Goal: Task Accomplishment & Management: Use online tool/utility

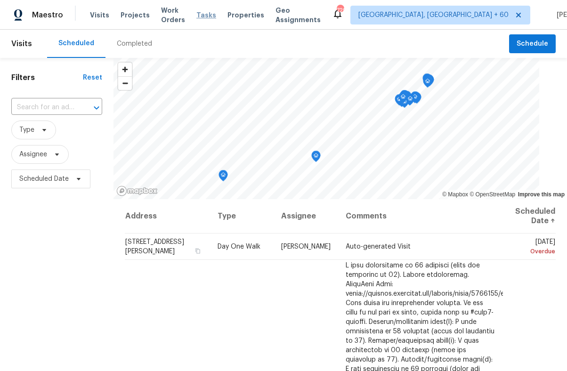
click at [214, 15] on span "Tasks" at bounding box center [206, 15] width 20 height 7
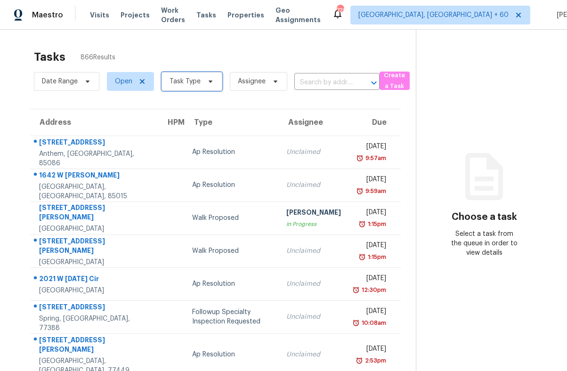
click at [204, 81] on span at bounding box center [209, 82] width 10 height 8
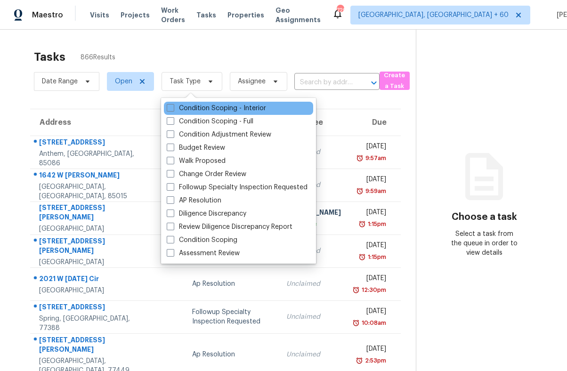
click at [202, 114] on div "Condition Scoping - Interior" at bounding box center [238, 108] width 149 height 13
click at [201, 108] on label "Condition Scoping - Interior" at bounding box center [216, 108] width 99 height 9
click at [173, 108] on input "Condition Scoping - Interior" at bounding box center [170, 107] width 6 height 6
checkbox input "true"
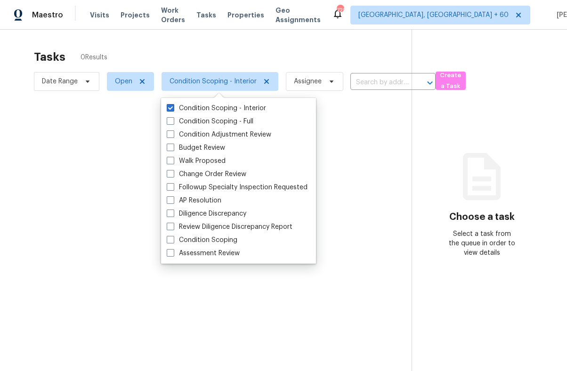
click at [122, 80] on div at bounding box center [283, 185] width 567 height 371
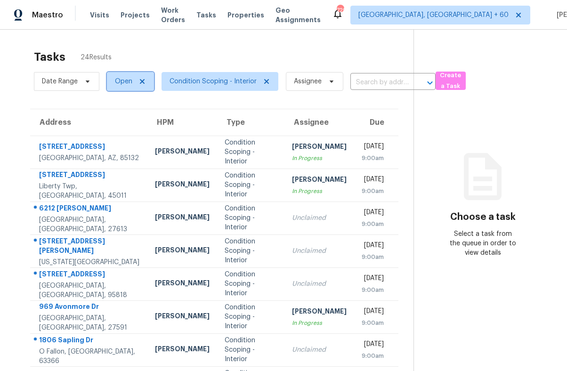
click at [122, 81] on span "Open" at bounding box center [123, 81] width 17 height 9
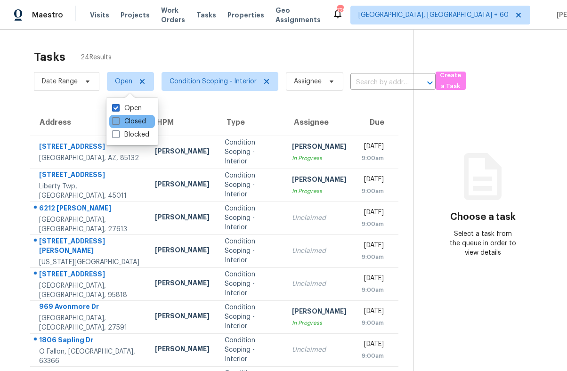
click at [116, 117] on label "Closed" at bounding box center [129, 121] width 34 height 9
click at [116, 117] on input "Closed" at bounding box center [115, 120] width 6 height 6
checkbox input "true"
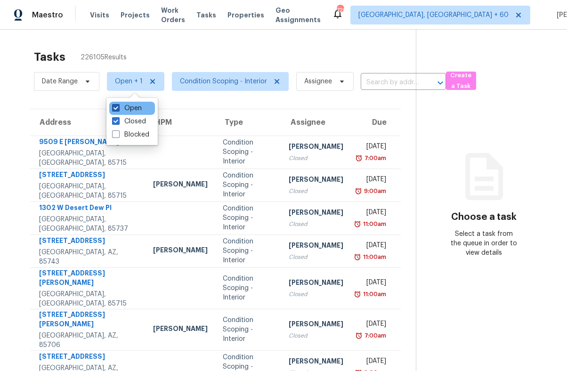
click at [133, 106] on label "Open" at bounding box center [127, 108] width 30 height 9
click at [118, 106] on input "Open" at bounding box center [115, 107] width 6 height 6
checkbox input "false"
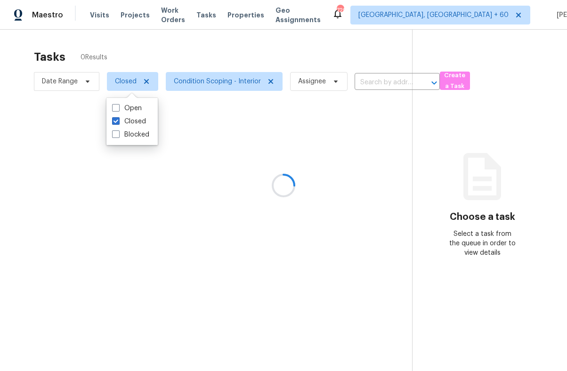
click at [220, 46] on div at bounding box center [283, 185] width 567 height 371
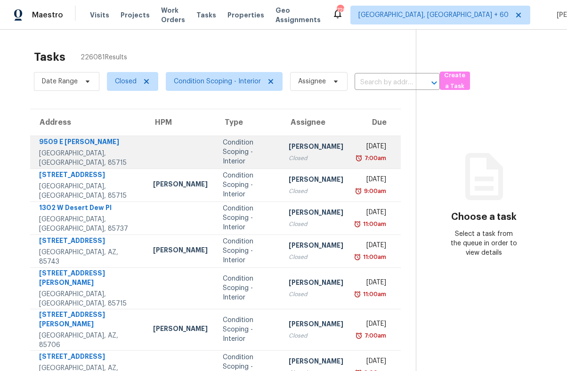
click at [146, 154] on td at bounding box center [181, 152] width 70 height 33
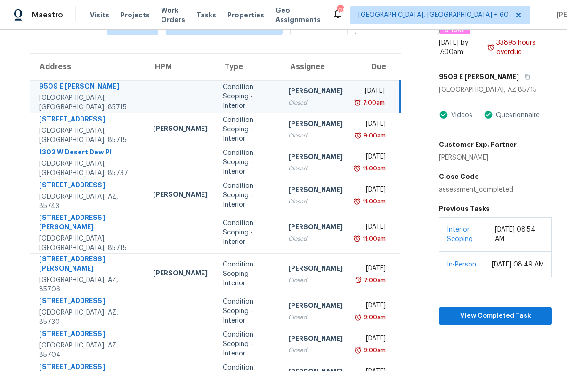
scroll to position [58, 0]
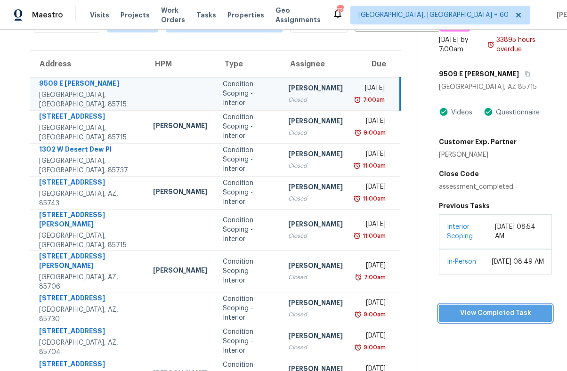
click at [461, 322] on button "View Completed Task" at bounding box center [495, 313] width 113 height 17
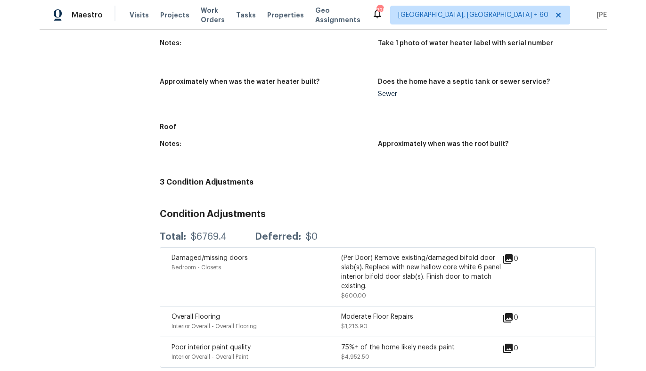
scroll to position [293, 0]
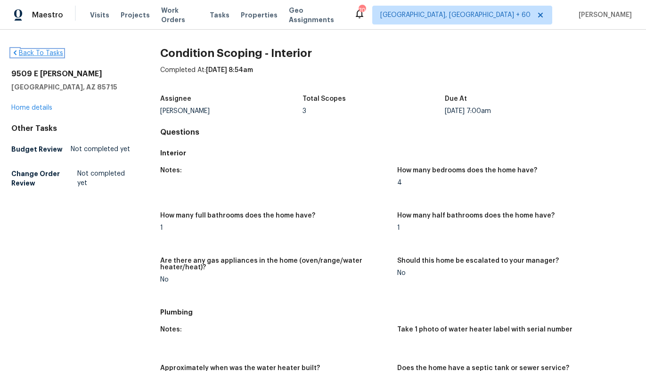
click at [52, 54] on link "Back To Tasks" at bounding box center [37, 53] width 52 height 7
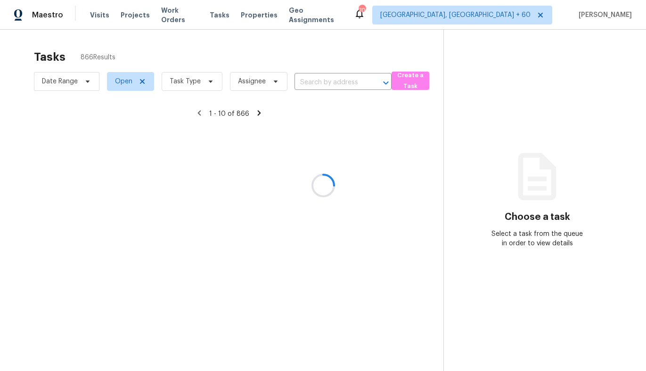
click at [123, 80] on div at bounding box center [323, 185] width 646 height 371
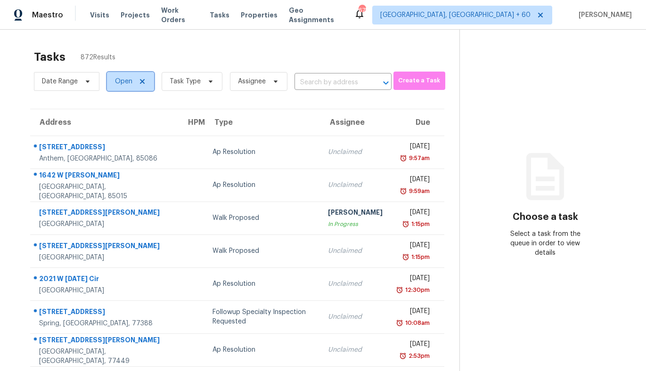
click at [117, 85] on span "Open" at bounding box center [123, 81] width 17 height 9
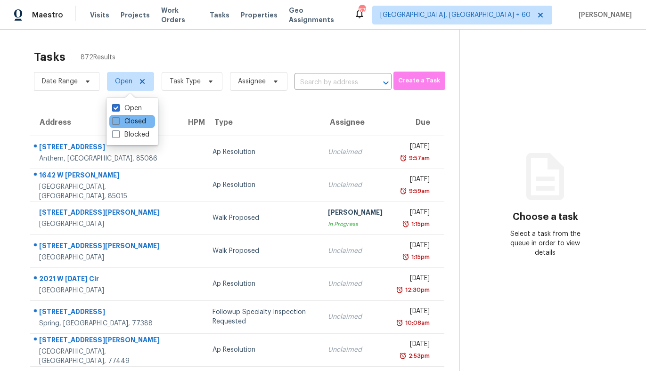
click at [116, 122] on span at bounding box center [116, 121] width 8 height 8
click at [116, 122] on input "Closed" at bounding box center [115, 120] width 6 height 6
checkbox input "true"
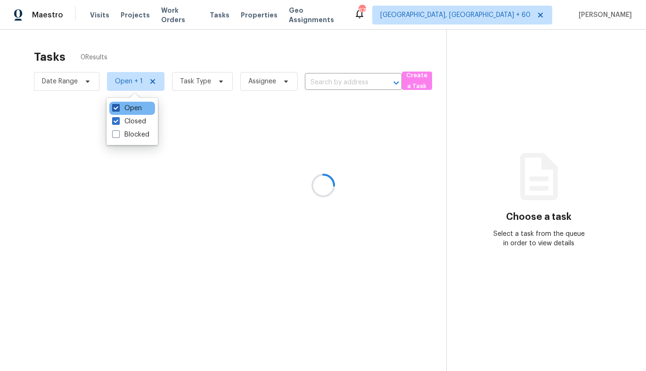
click at [114, 108] on span at bounding box center [116, 108] width 8 height 8
click at [114, 108] on input "Open" at bounding box center [115, 107] width 6 height 6
checkbox input "false"
click at [187, 79] on div at bounding box center [323, 185] width 646 height 371
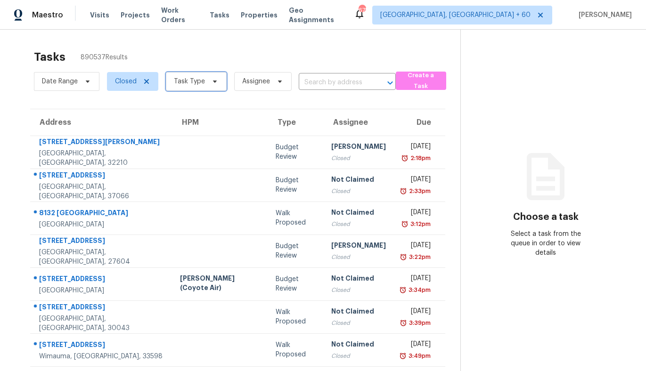
click at [201, 82] on span "Task Type" at bounding box center [189, 81] width 31 height 9
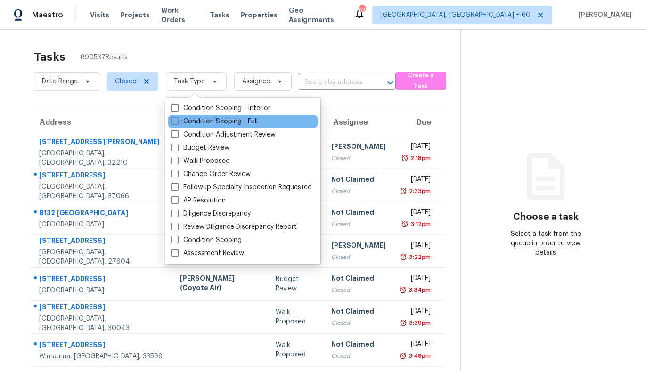
click at [224, 118] on label "Condition Scoping - Full" at bounding box center [214, 121] width 87 height 9
click at [177, 118] on input "Condition Scoping - Full" at bounding box center [174, 120] width 6 height 6
checkbox input "true"
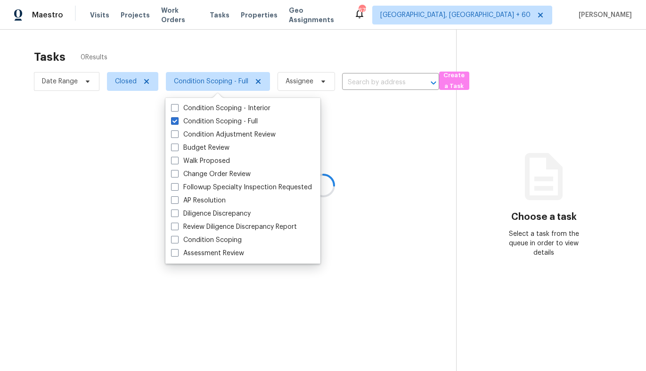
click at [238, 58] on div at bounding box center [323, 185] width 646 height 371
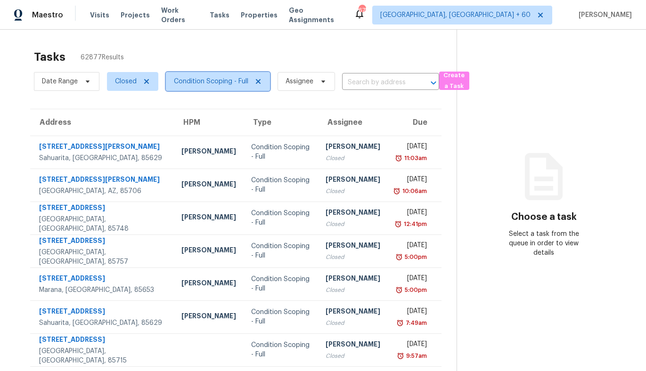
click at [219, 78] on span "Condition Scoping - Full" at bounding box center [211, 81] width 74 height 9
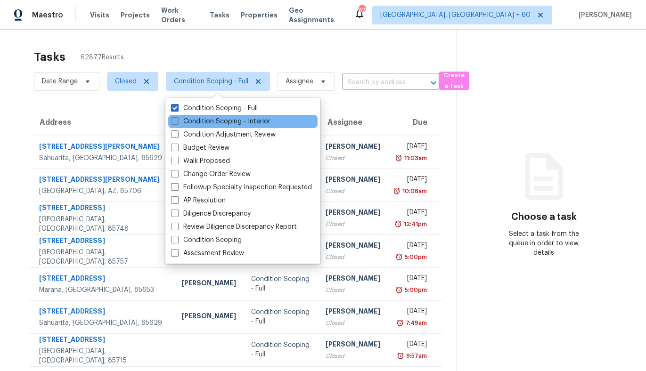
click at [209, 119] on label "Condition Scoping - Interior" at bounding box center [220, 121] width 99 height 9
click at [177, 119] on input "Condition Scoping - Interior" at bounding box center [174, 120] width 6 height 6
checkbox input "true"
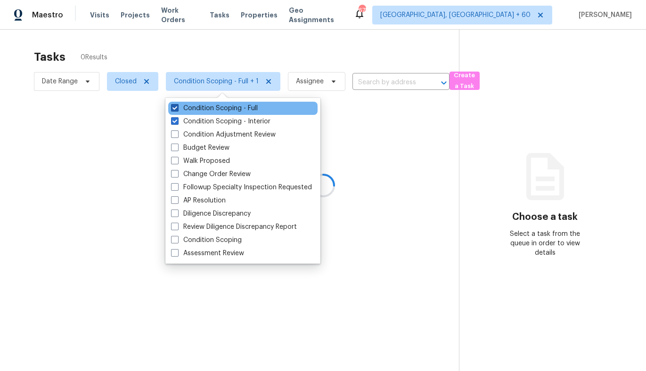
click at [203, 112] on label "Condition Scoping - Full" at bounding box center [214, 108] width 87 height 9
click at [177, 110] on input "Condition Scoping - Full" at bounding box center [174, 107] width 6 height 6
checkbox input "false"
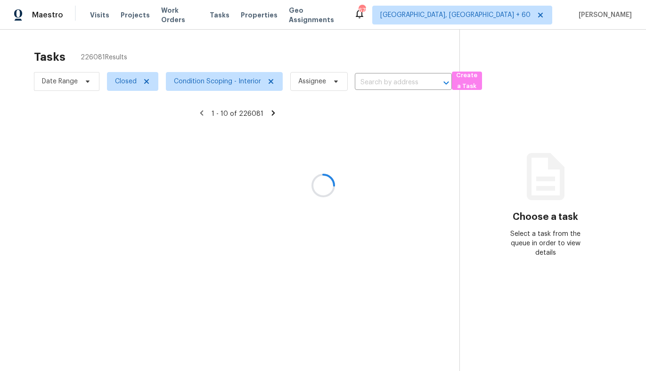
click at [225, 45] on div at bounding box center [323, 185] width 646 height 371
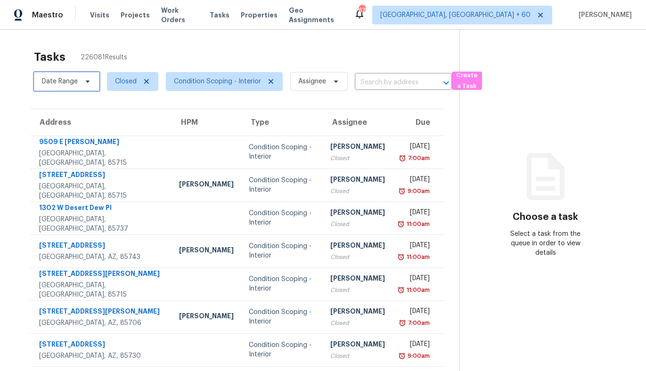
click at [73, 82] on span "Date Range" at bounding box center [60, 81] width 36 height 9
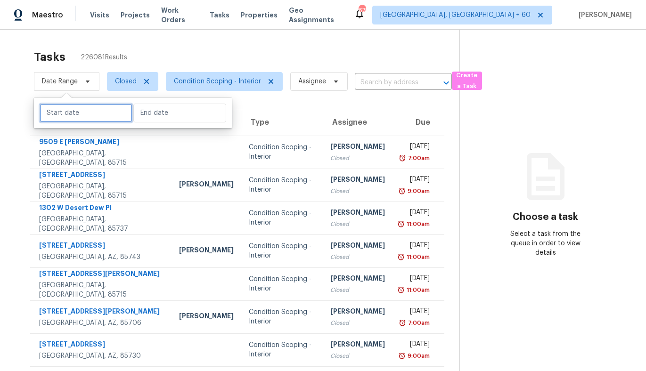
select select "8"
select select "2025"
select select "9"
select select "2025"
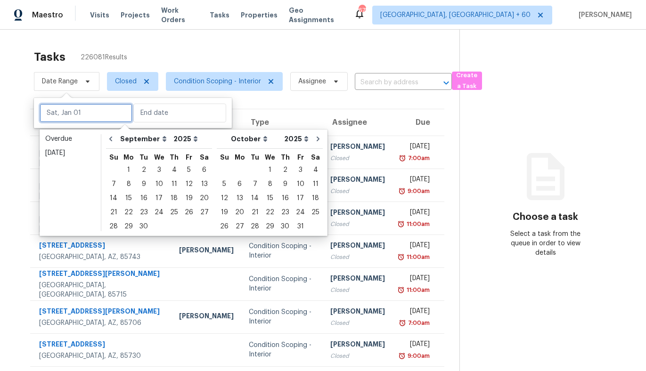
click at [81, 120] on input "text" at bounding box center [86, 113] width 93 height 19
click at [127, 184] on div "8" at bounding box center [128, 184] width 15 height 13
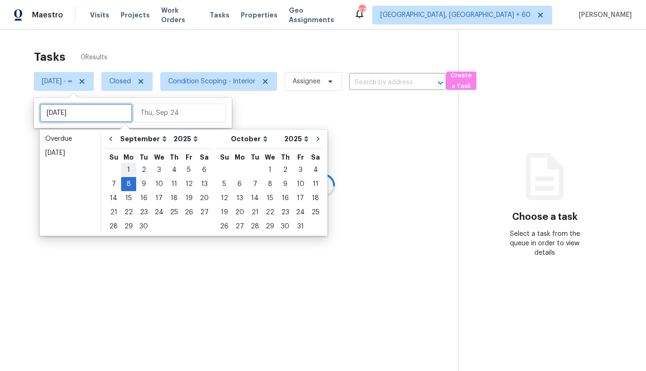
type input "Mon, Sep 01"
type input "[DATE]"
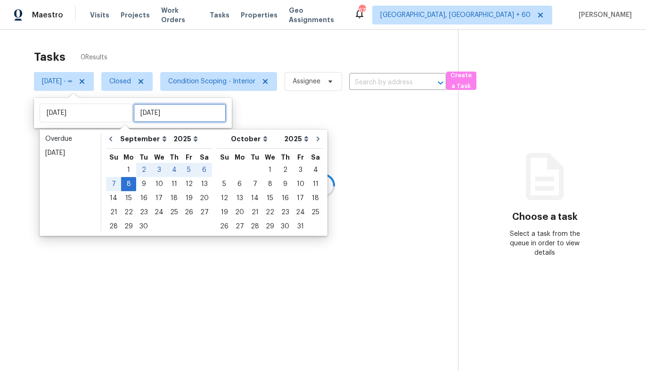
type input "[DATE]"
click at [155, 54] on div at bounding box center [323, 185] width 646 height 371
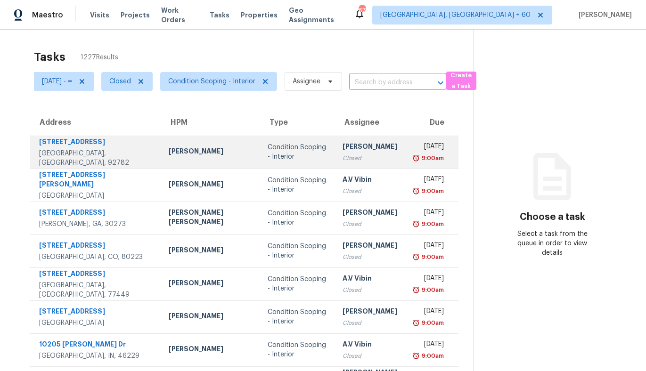
click at [196, 163] on td "Sean Hatfield" at bounding box center [210, 152] width 98 height 33
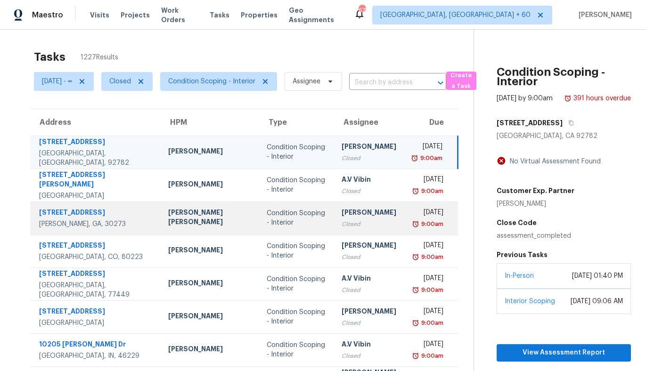
click at [178, 218] on div "Marcos Ricardo Resendiz" at bounding box center [209, 218] width 83 height 21
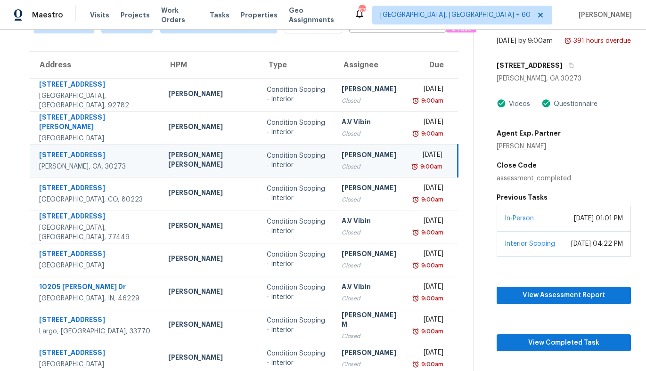
scroll to position [119, 0]
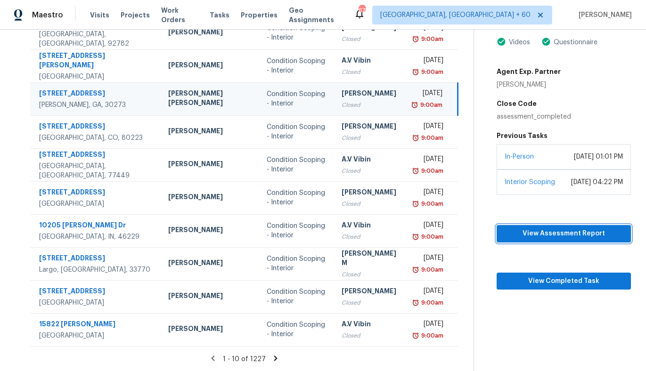
click at [552, 240] on span "View Assessment Report" at bounding box center [563, 234] width 119 height 12
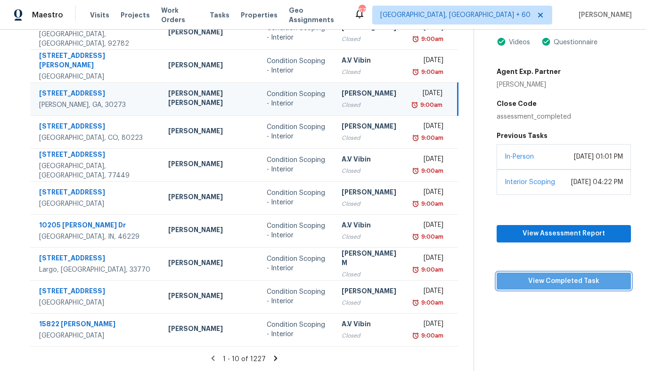
click at [520, 287] on span "View Completed Task" at bounding box center [563, 282] width 119 height 12
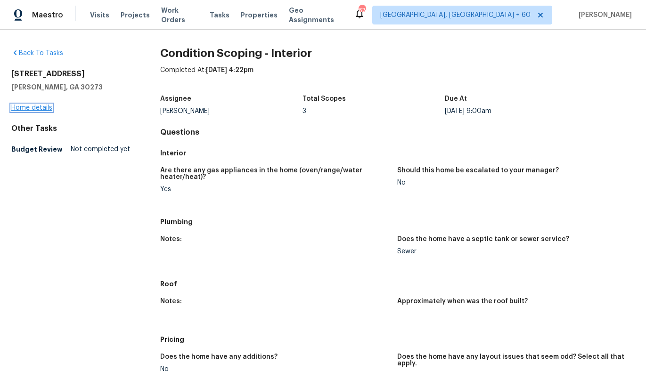
click at [33, 108] on link "Home details" at bounding box center [31, 108] width 41 height 7
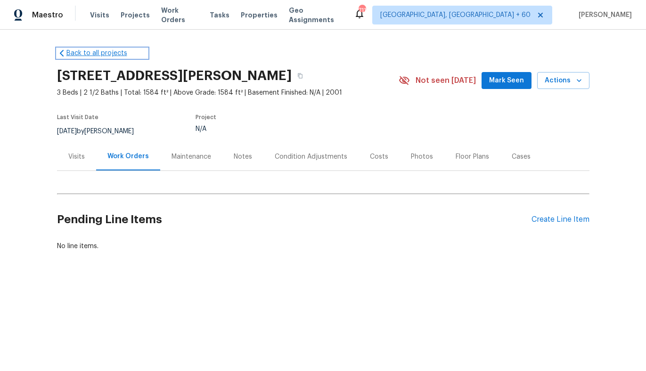
click at [87, 50] on link "Back to all projects" at bounding box center [102, 53] width 90 height 9
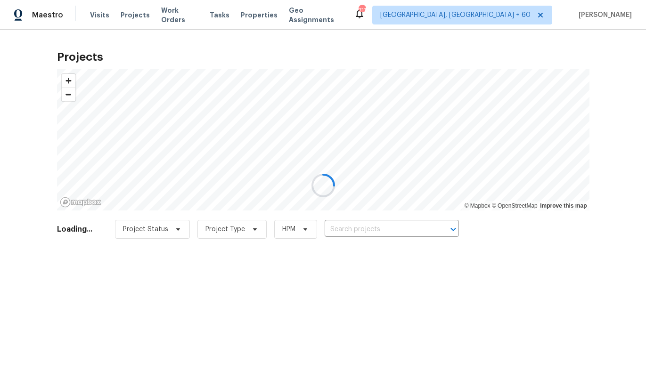
click at [210, 17] on div at bounding box center [323, 185] width 646 height 371
click at [218, 15] on div at bounding box center [323, 185] width 646 height 371
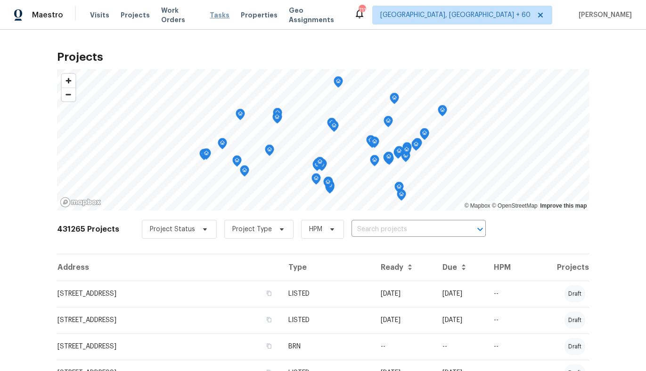
click at [218, 17] on span "Tasks" at bounding box center [220, 15] width 20 height 7
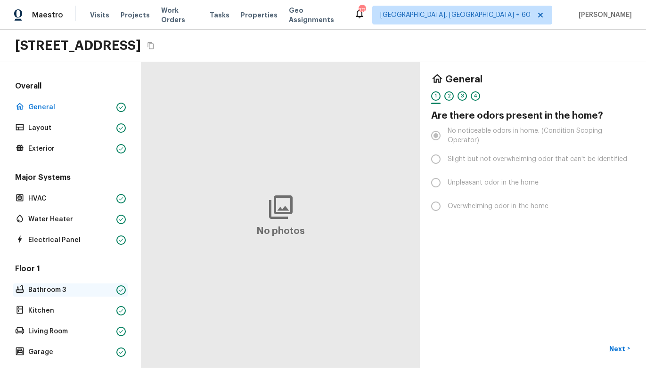
click at [46, 287] on p "Bathroom 3" at bounding box center [70, 289] width 84 height 9
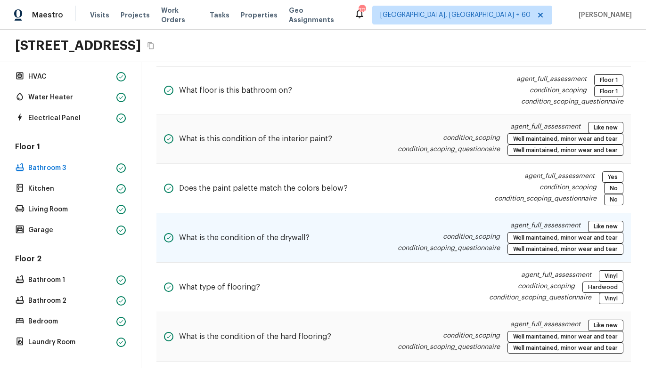
scroll to position [170, 0]
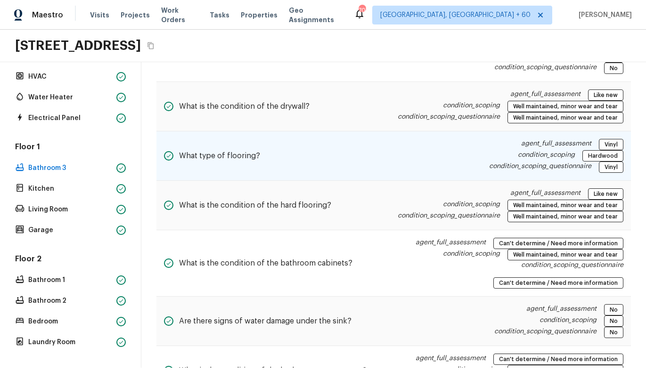
click at [269, 157] on div "What type of flooring? agent_full_assessment Vinyl condition_scoping Hardwood c…" at bounding box center [393, 155] width 474 height 49
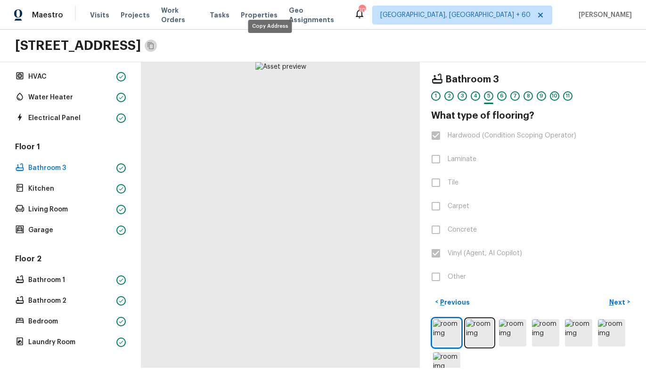
click at [157, 50] on button "Copy Address" at bounding box center [151, 46] width 12 height 12
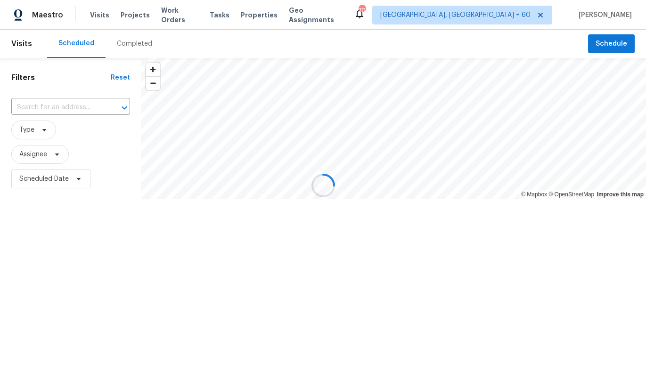
click at [215, 14] on div at bounding box center [323, 185] width 646 height 371
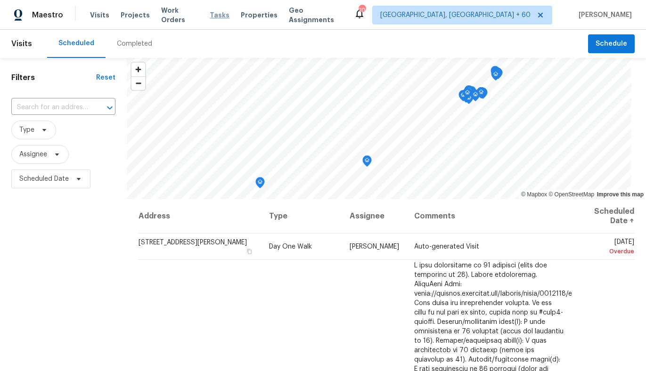
click at [212, 14] on span "Tasks" at bounding box center [220, 15] width 20 height 7
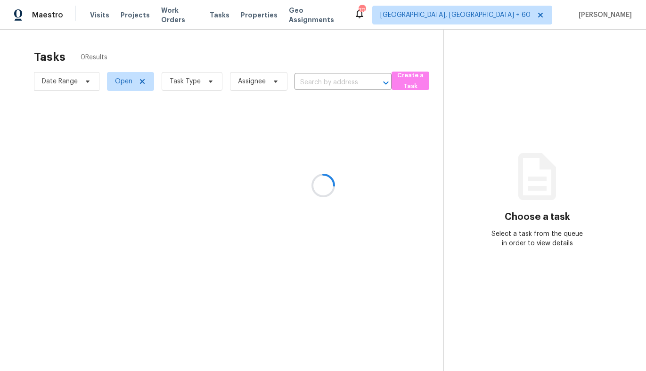
click at [320, 79] on div at bounding box center [323, 185] width 646 height 371
click at [318, 81] on div at bounding box center [323, 185] width 646 height 371
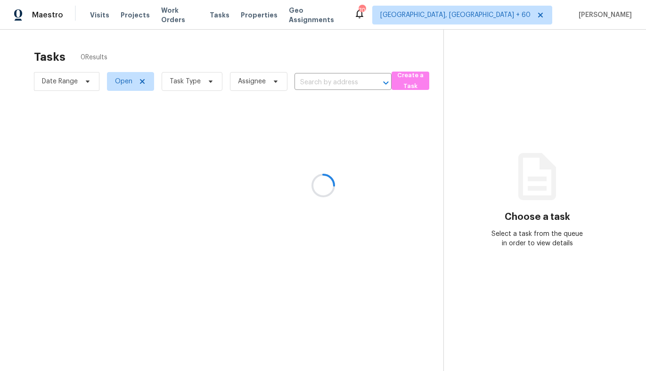
click at [318, 81] on div at bounding box center [323, 185] width 646 height 371
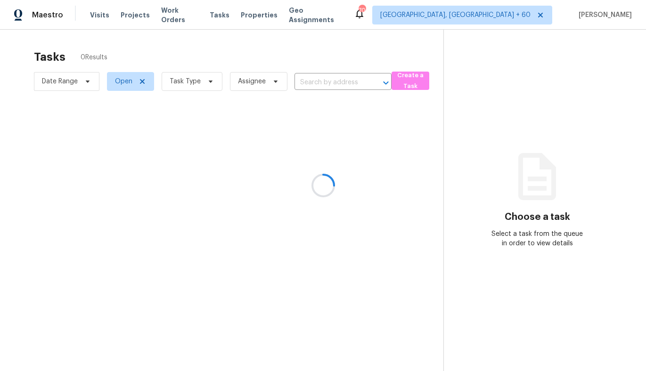
click at [318, 81] on div at bounding box center [323, 185] width 646 height 371
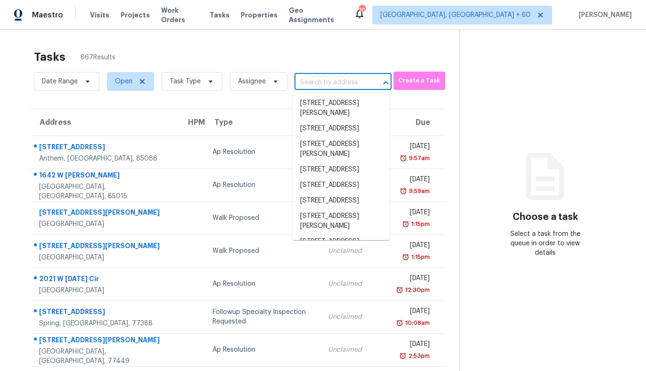
click at [341, 83] on input "text" at bounding box center [329, 82] width 71 height 15
paste input "1291 N 166th Ave, Goodyear, AZ 85338"
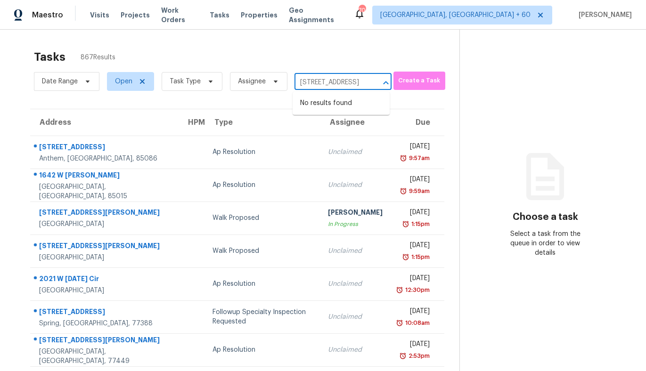
type input "1291 N 166th Ave, Goodyear, AZ 85338"
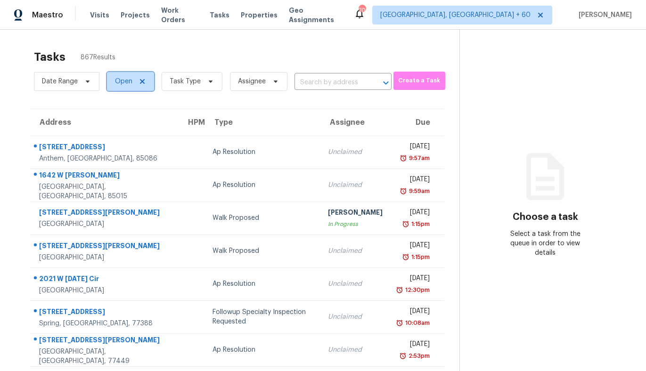
scroll to position [0, 0]
click at [122, 80] on span "Open" at bounding box center [123, 81] width 17 height 9
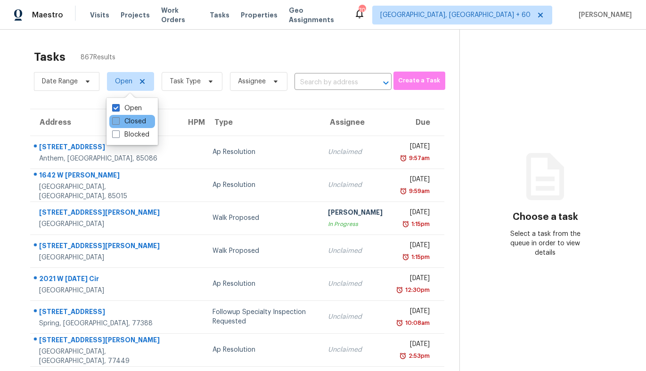
click at [118, 119] on span at bounding box center [116, 121] width 8 height 8
click at [118, 119] on input "Closed" at bounding box center [115, 120] width 6 height 6
checkbox input "true"
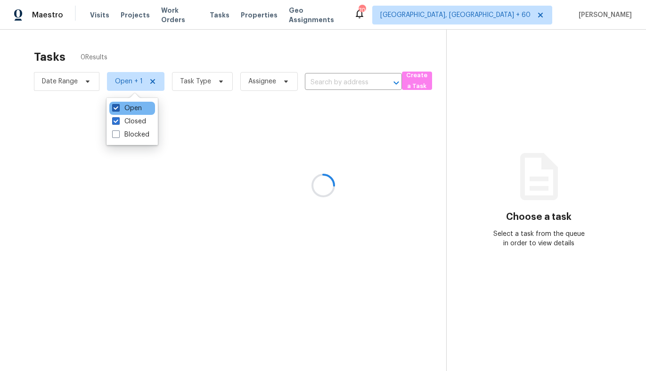
click at [115, 109] on span at bounding box center [116, 108] width 8 height 8
click at [115, 109] on input "Open" at bounding box center [115, 107] width 6 height 6
checkbox input "false"
click at [178, 81] on div at bounding box center [323, 185] width 646 height 371
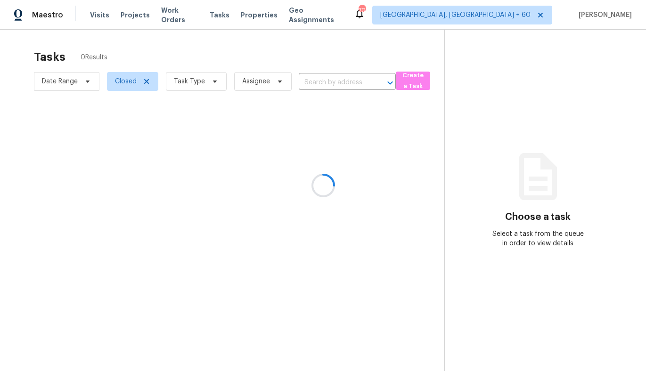
click at [334, 65] on div at bounding box center [323, 185] width 646 height 371
click at [331, 75] on div at bounding box center [323, 185] width 646 height 371
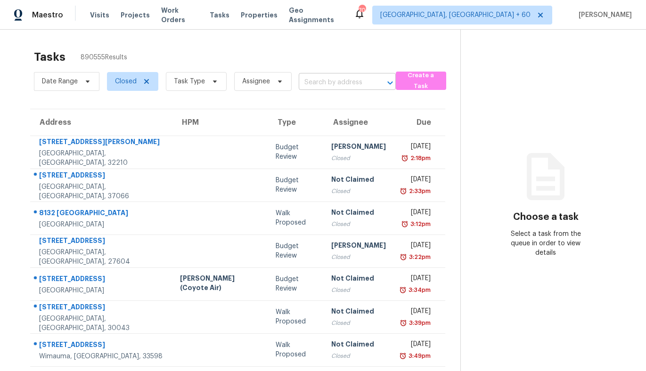
click at [322, 81] on input "text" at bounding box center [334, 82] width 71 height 15
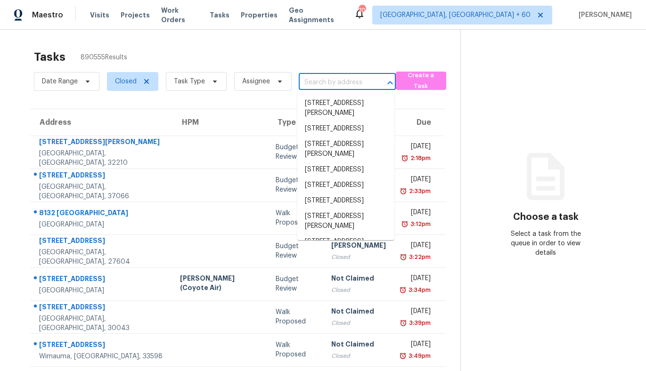
paste input "1291 N 166th Ave, Goodyear, AZ 85338"
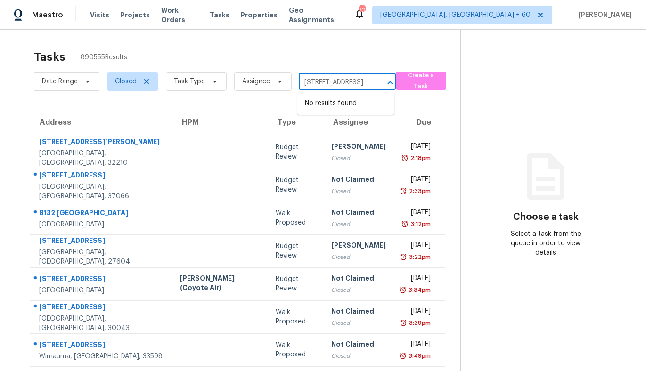
type input "1291 N 166th Ave, Goodyear, AZ 85338"
click at [189, 84] on span "Task Type" at bounding box center [189, 81] width 31 height 9
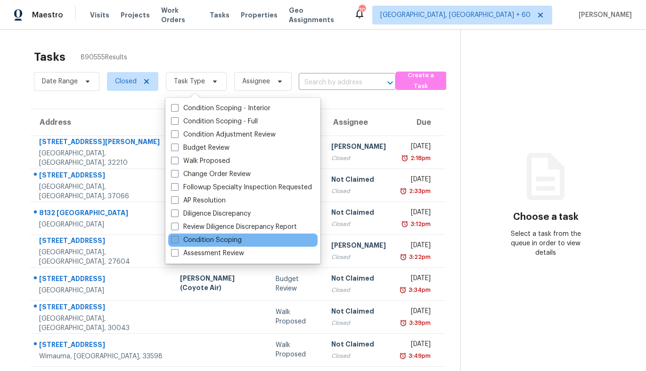
click at [179, 240] on label "Condition Scoping" at bounding box center [206, 240] width 71 height 9
click at [177, 240] on input "Condition Scoping" at bounding box center [174, 239] width 6 height 6
checkbox input "true"
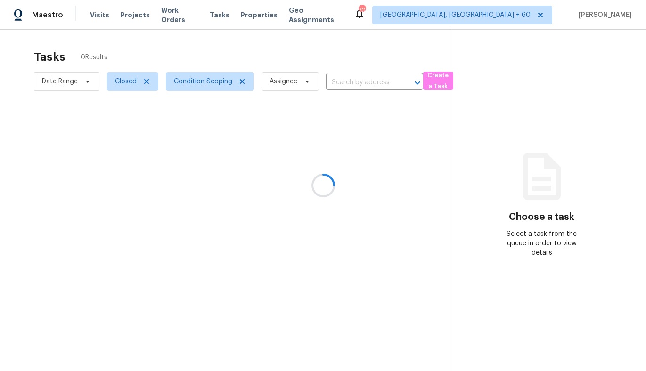
click at [234, 49] on div at bounding box center [323, 185] width 646 height 371
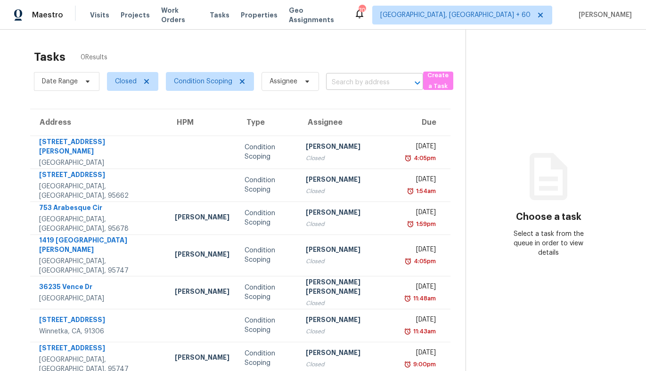
click at [369, 76] on input "text" at bounding box center [361, 82] width 71 height 15
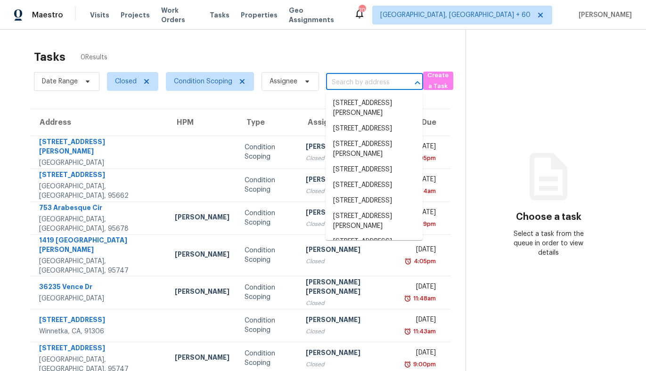
paste input "1291 N 166th Ave, Goodyear, AZ 85338"
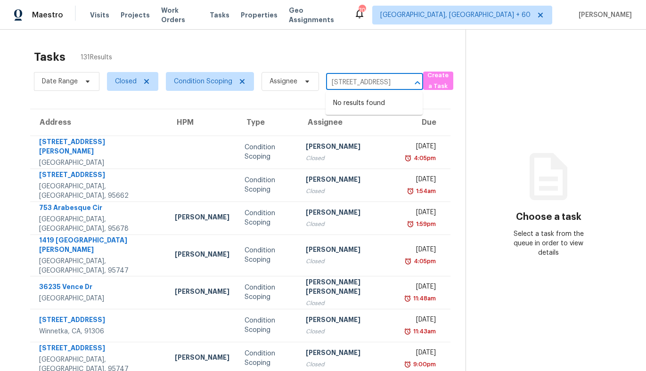
scroll to position [0, 54]
click at [381, 83] on input "1291 N 166th Ave, Goodyear, AZ 85338" at bounding box center [361, 82] width 71 height 15
type input "1291 N 166th Ave, Goodyear, AZ 85338"
click at [523, 19] on span "[GEOGRAPHIC_DATA], [GEOGRAPHIC_DATA] + 60" at bounding box center [455, 14] width 150 height 9
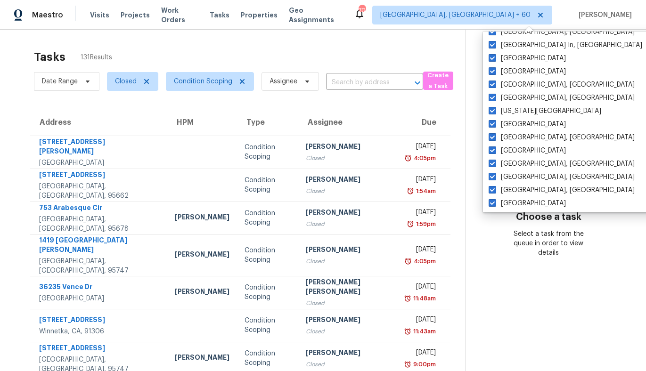
scroll to position [644, 0]
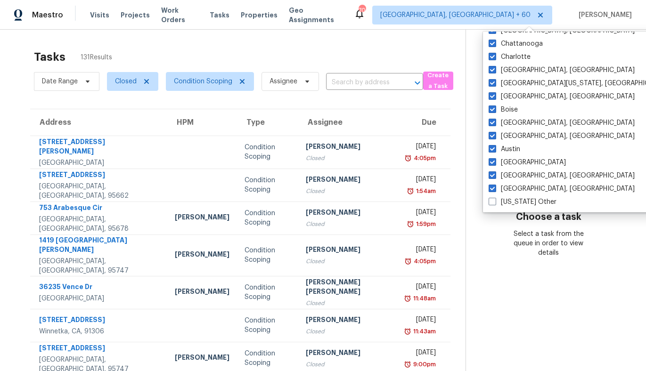
click at [390, 49] on div "Tasks 131 Results" at bounding box center [249, 57] width 431 height 24
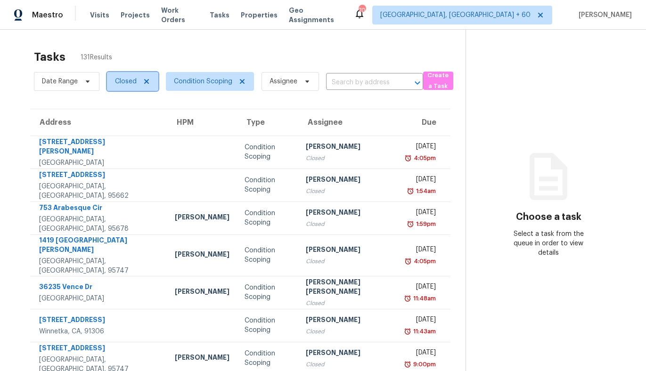
click at [133, 84] on span "Closed" at bounding box center [126, 81] width 22 height 9
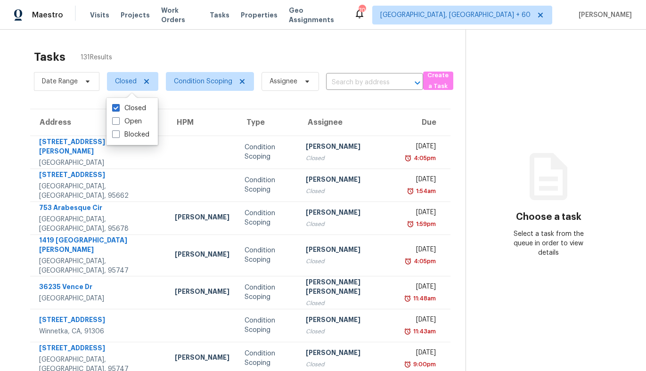
click at [221, 34] on div "Tasks 131 Results Date Range Closed Condition Scoping Assignee ​ Create a Task …" at bounding box center [323, 265] width 646 height 470
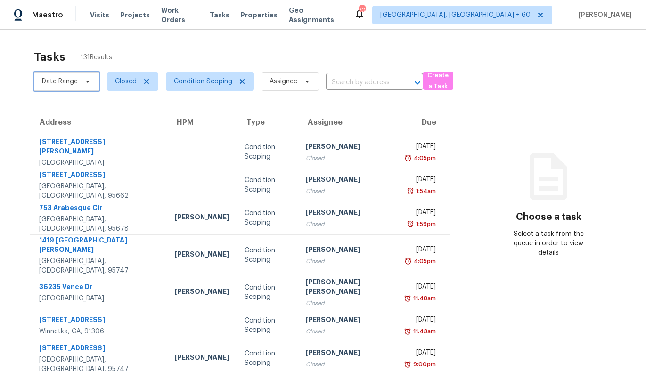
click at [66, 88] on span "Date Range" at bounding box center [66, 81] width 65 height 19
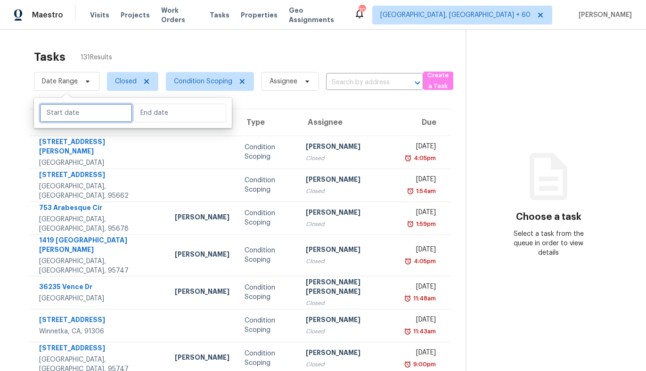
click at [73, 114] on input "text" at bounding box center [86, 113] width 93 height 19
select select "8"
select select "2025"
select select "9"
select select "2025"
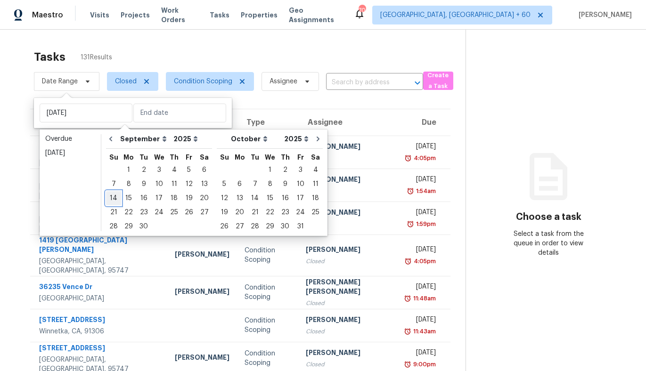
click at [114, 193] on div "14" at bounding box center [113, 198] width 15 height 13
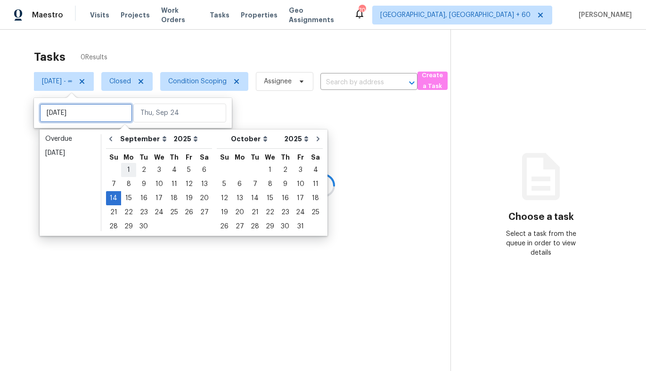
type input "Sun, Sep 07"
type input "Sun, Sep 14"
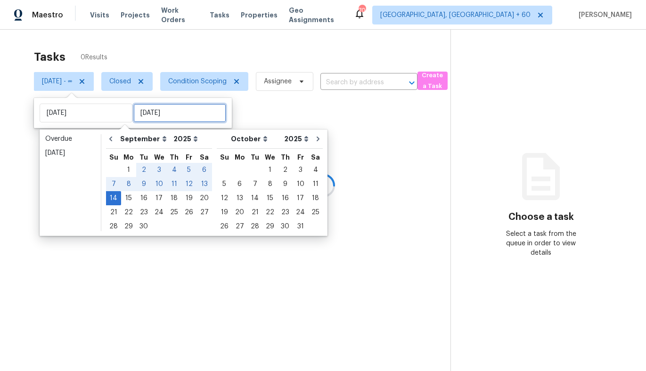
type input "Sun, Sep 14"
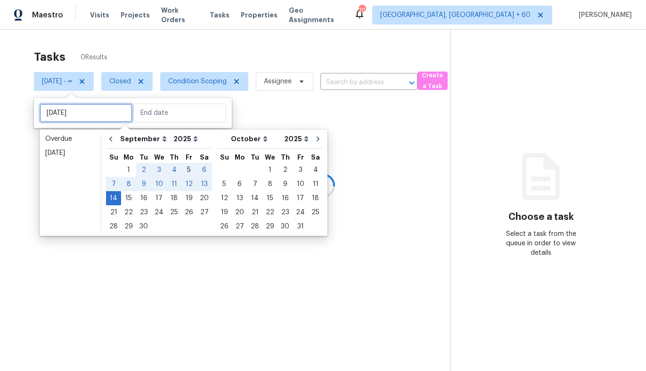
type input "Fri, Sep 05"
type input "Sun, Sep 14"
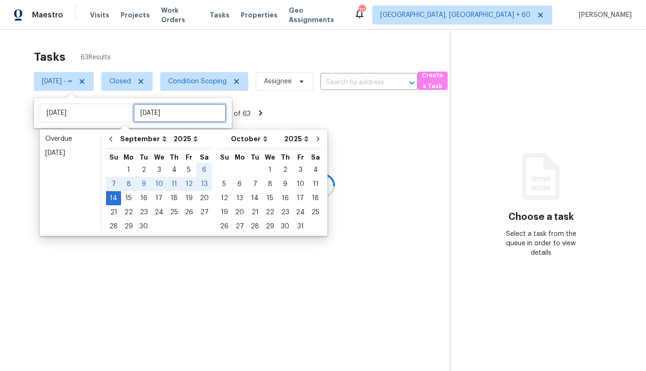
type input "Sun, Sep 14"
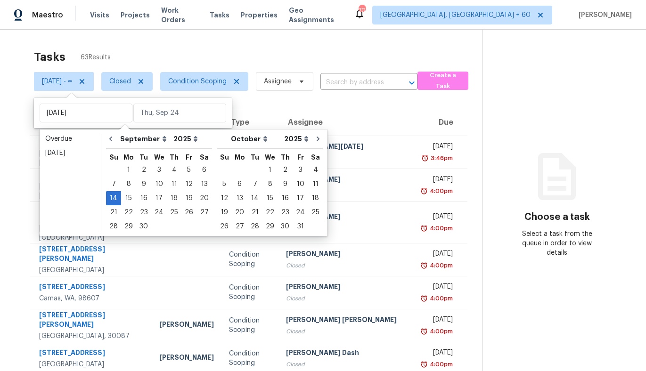
click at [20, 163] on div "Address HPM Type Assignee Due 12393 SW 114th Ter Portland, OR, 97223 Condition …" at bounding box center [248, 296] width 467 height 374
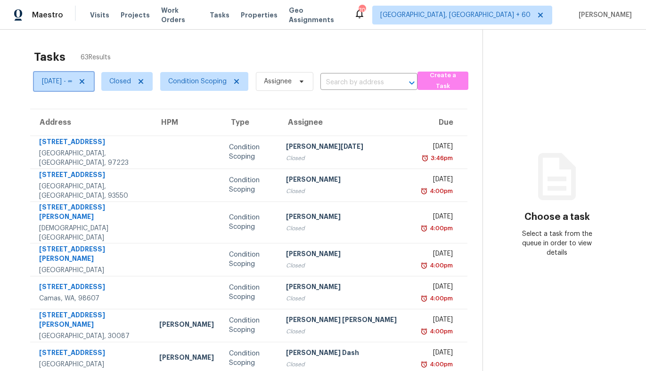
click at [81, 87] on span "Sun, Sep 14 - ∞" at bounding box center [64, 81] width 60 height 19
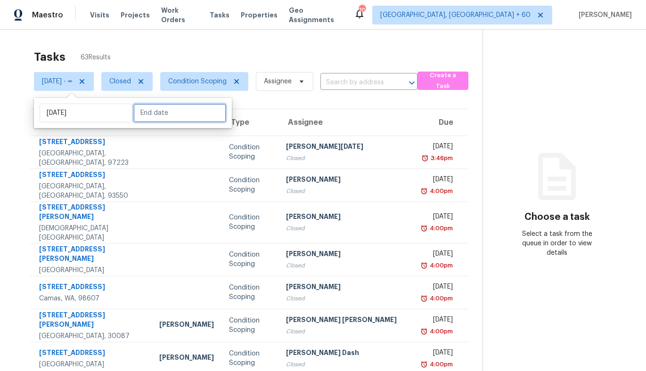
click at [148, 120] on input "text" at bounding box center [179, 113] width 93 height 19
select select "8"
select select "2025"
select select "9"
select select "2025"
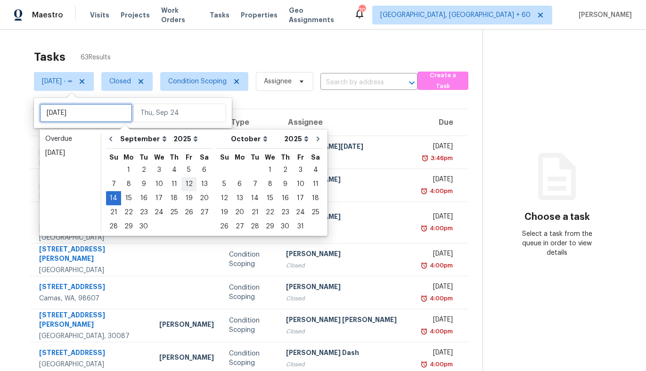
type input "Thu, Sep 04"
type input "Sun, Sep 14"
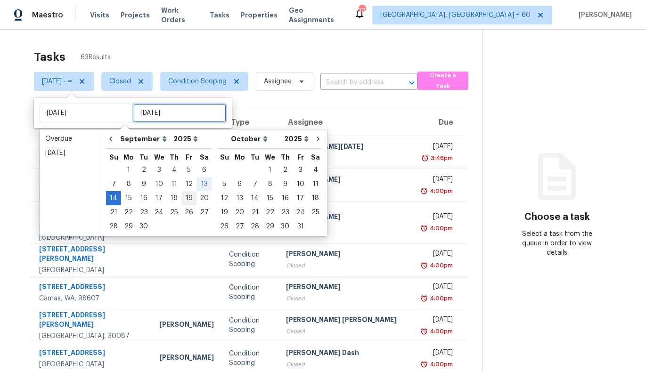
type input "Sun, Sep 14"
type input "Tue, Sep 16"
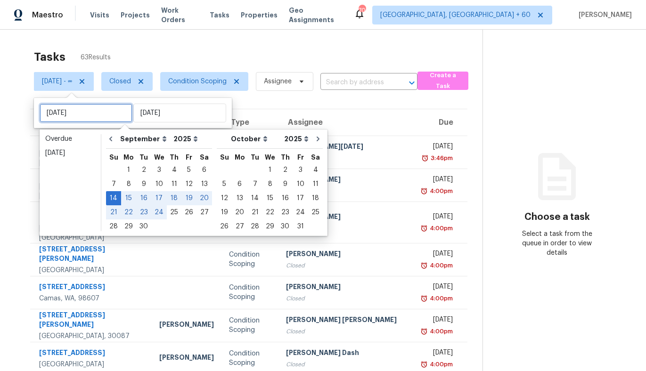
type input "Tue, Sep 09"
type input "Sun, Sep 14"
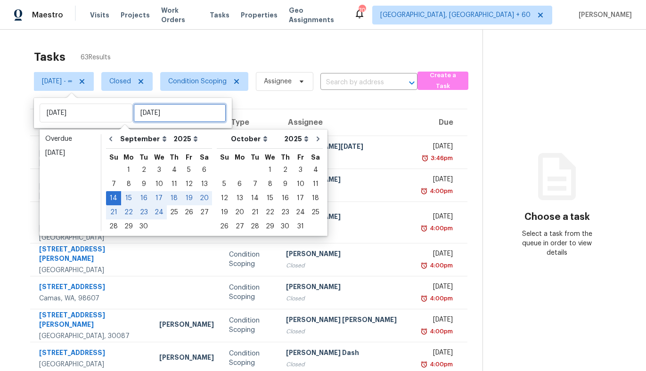
type input "Sun, Sep 14"
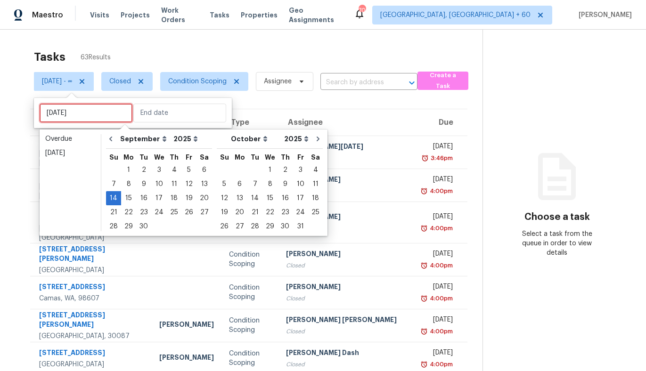
click at [61, 113] on input "Sun, Sep 14" at bounding box center [86, 113] width 93 height 19
click at [185, 197] on div "19" at bounding box center [188, 198] width 15 height 13
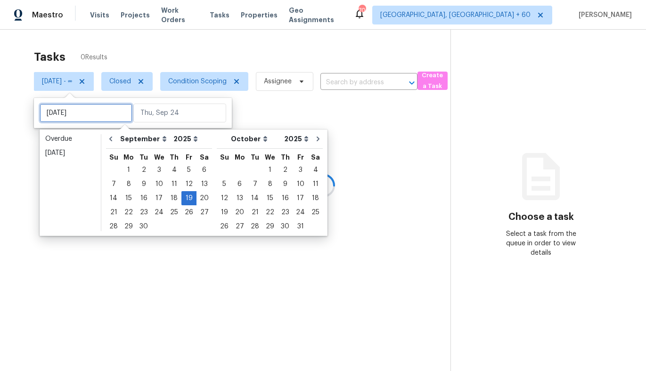
type input "Fri, Sep 12"
type input "Fri, Sep 19"
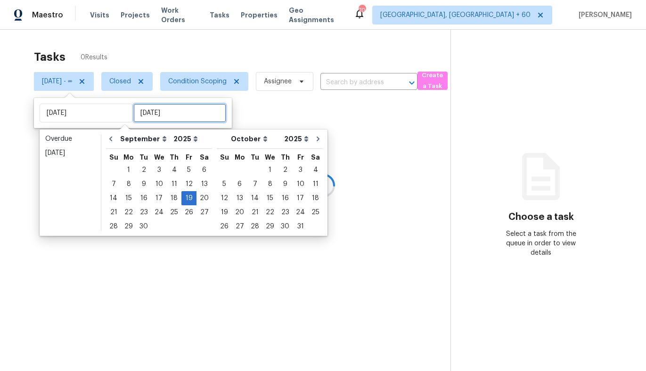
type input "Fri, Sep 19"
click at [163, 115] on input "text" at bounding box center [179, 113] width 93 height 19
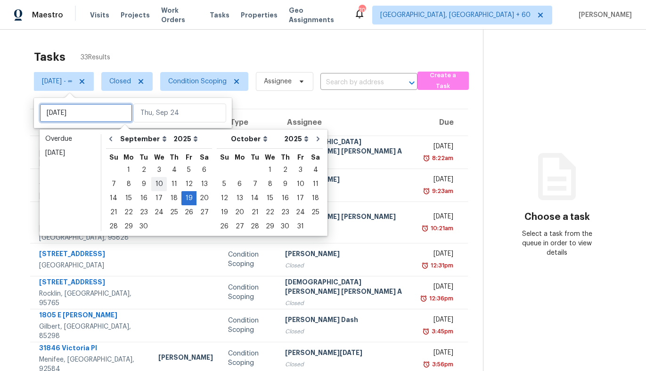
type input "Wed, Sep 03"
type input "Fri, Sep 19"
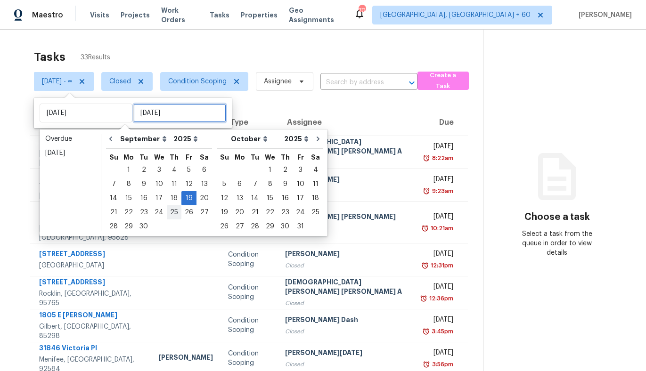
type input "Fri, Sep 19"
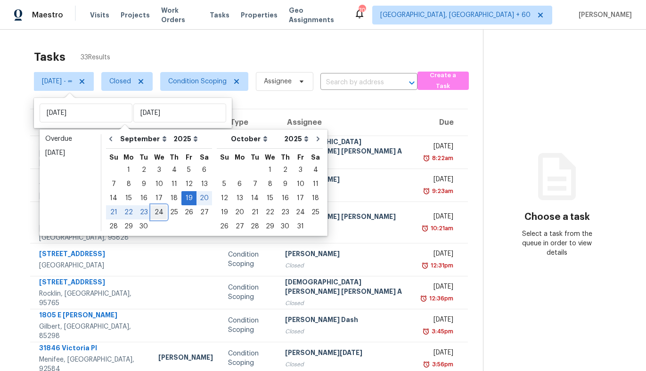
click at [155, 212] on div "24" at bounding box center [159, 212] width 16 height 13
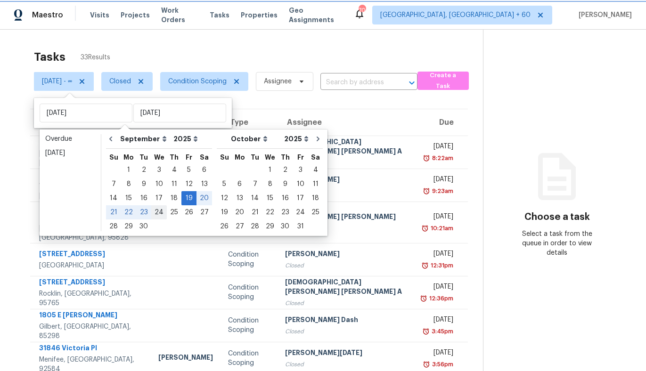
type input "Wed, Sep 24"
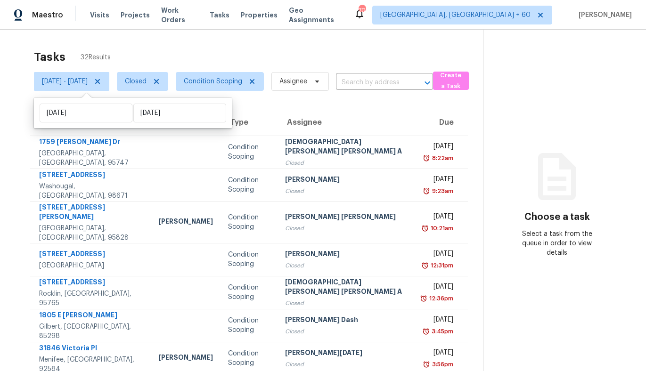
click at [29, 175] on div "Address HPM Type Assignee Due 1759 Chilton Dr Roseville, CA, 95747 Condition Sc…" at bounding box center [249, 292] width 468 height 366
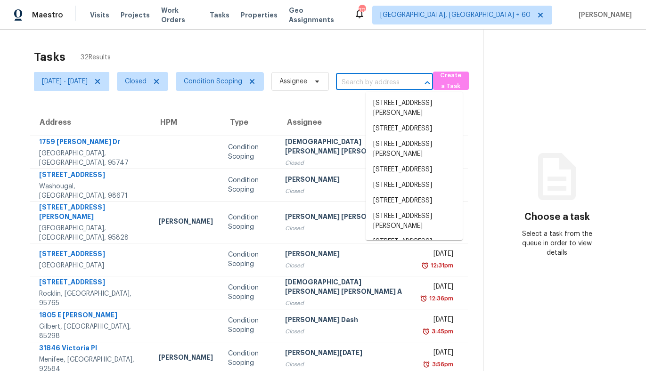
click at [407, 78] on input "text" at bounding box center [371, 82] width 71 height 15
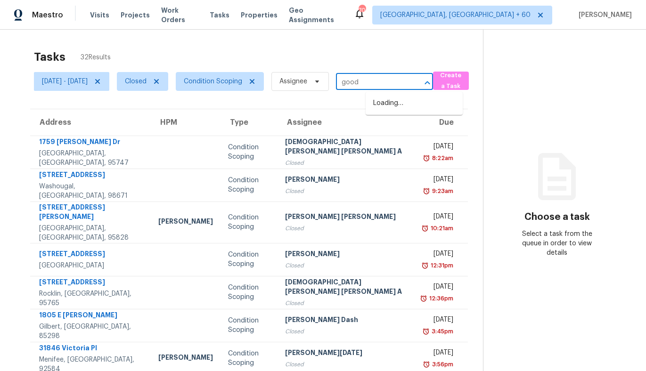
type input "goody"
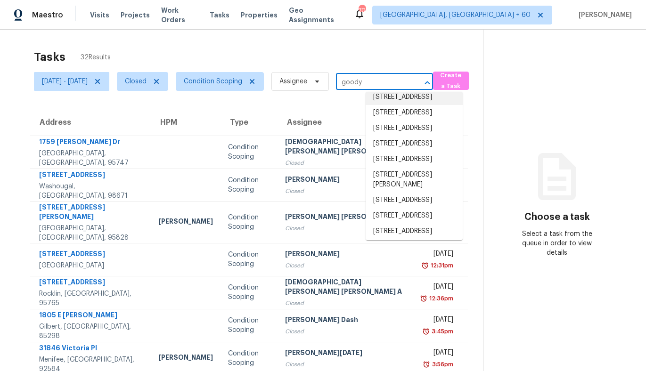
scroll to position [36, 0]
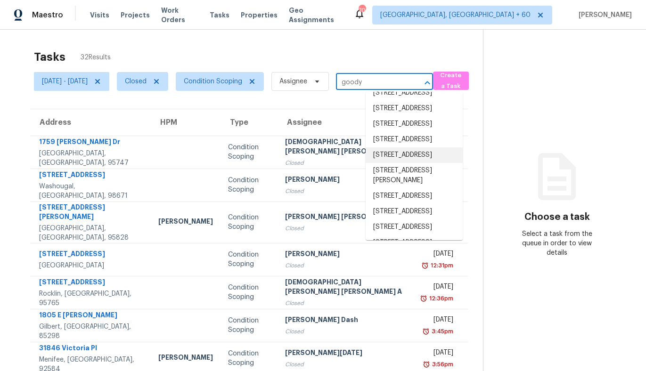
click at [405, 163] on li "8793 S 165th Ave, Goodyear, AZ 85338" at bounding box center [414, 155] width 97 height 16
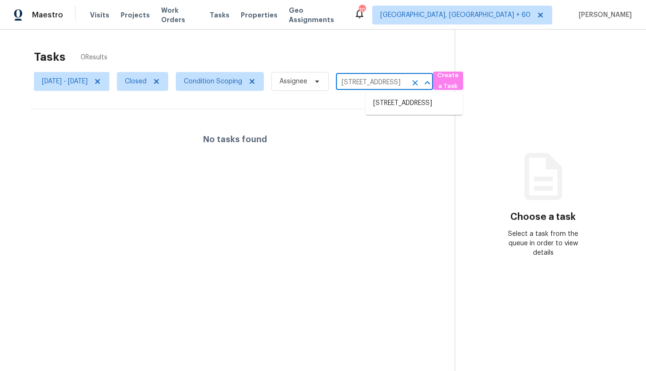
click at [407, 85] on input "8793 S 165th Ave, Goodyear, AZ 85338" at bounding box center [371, 82] width 71 height 15
click at [418, 81] on icon "Clear" at bounding box center [415, 83] width 6 height 6
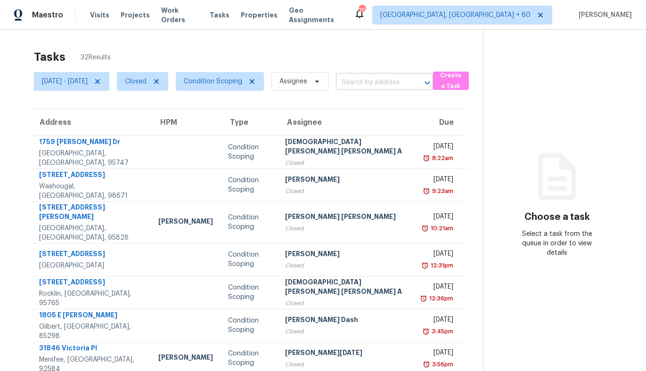
click at [401, 83] on input "text" at bounding box center [371, 82] width 71 height 15
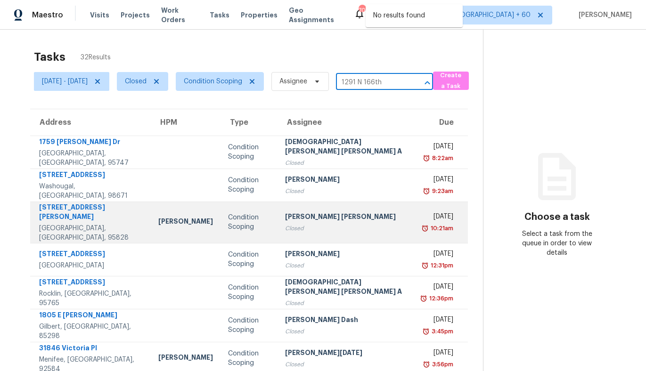
scroll to position [119, 0]
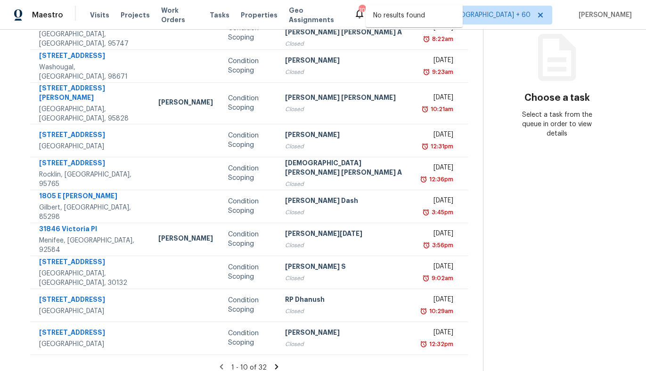
type input "1291 N 166th"
click at [272, 363] on icon at bounding box center [276, 367] width 8 height 8
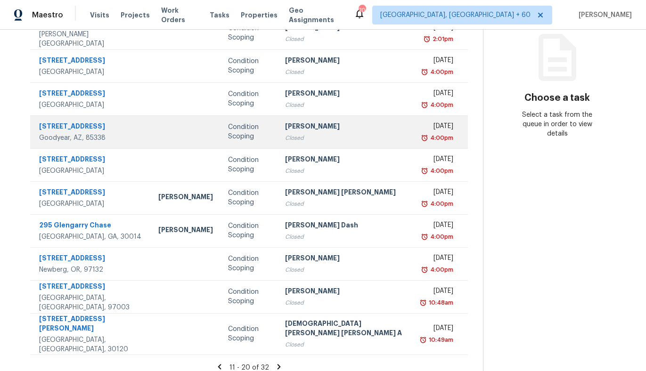
click at [151, 138] on td at bounding box center [186, 131] width 70 height 33
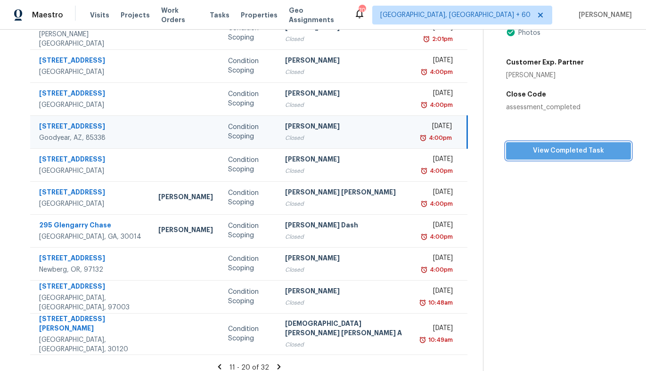
click at [564, 157] on span "View Completed Task" at bounding box center [568, 151] width 110 height 12
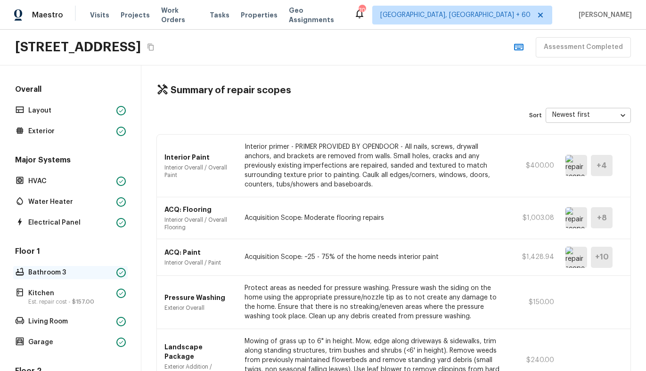
click at [57, 268] on p "Bathroom 3" at bounding box center [70, 272] width 84 height 9
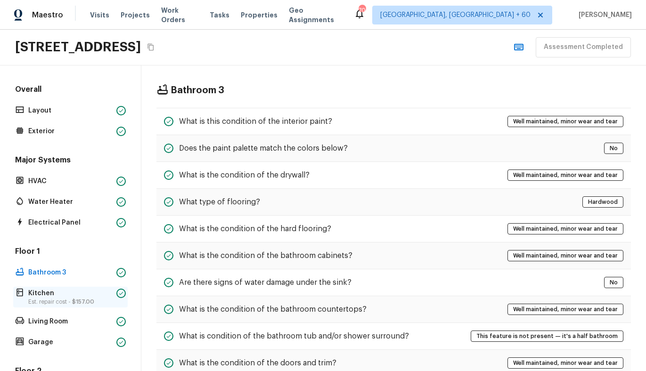
click at [74, 296] on p "Kitchen" at bounding box center [70, 293] width 84 height 9
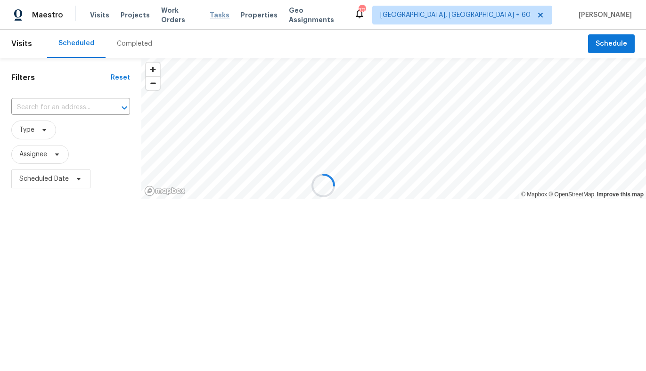
click at [214, 13] on span "Tasks" at bounding box center [220, 15] width 20 height 7
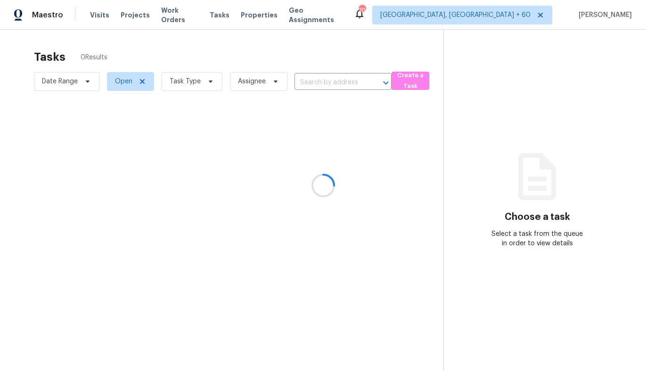
click at [124, 83] on div at bounding box center [323, 185] width 646 height 371
click at [211, 70] on div at bounding box center [323, 185] width 646 height 371
click at [200, 81] on div at bounding box center [323, 185] width 646 height 371
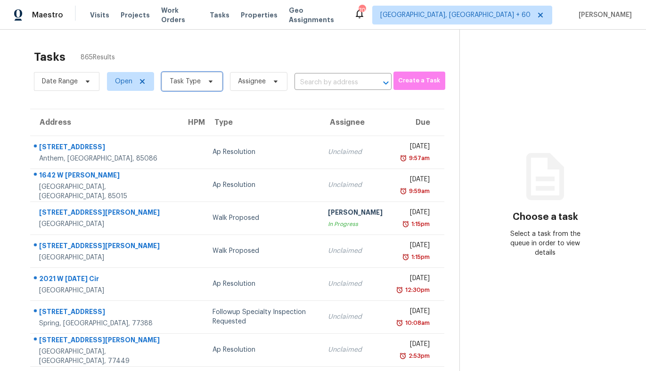
click at [188, 81] on span "Task Type" at bounding box center [185, 81] width 31 height 9
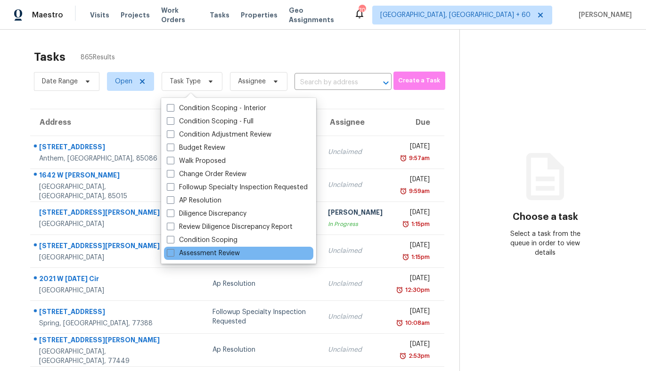
click at [166, 252] on div "Assessment Review" at bounding box center [238, 253] width 149 height 13
click at [168, 253] on span at bounding box center [171, 253] width 8 height 8
click at [168, 253] on input "Assessment Review" at bounding box center [170, 252] width 6 height 6
checkbox input "true"
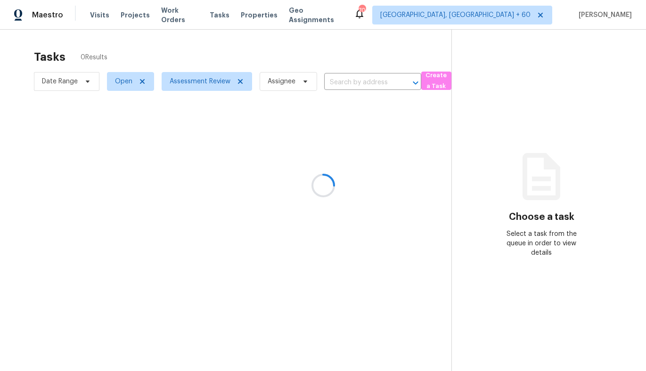
click at [254, 54] on div at bounding box center [323, 185] width 646 height 371
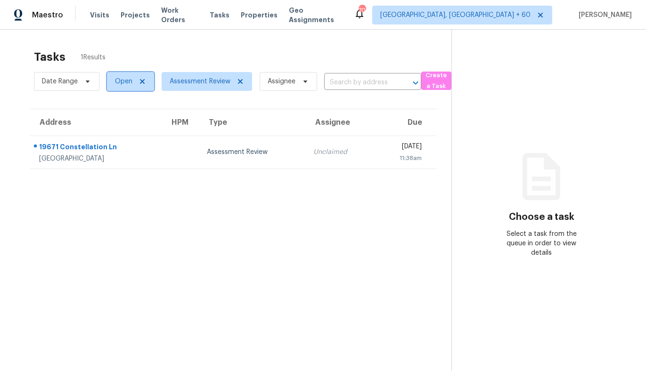
click at [124, 82] on span "Open" at bounding box center [123, 81] width 17 height 9
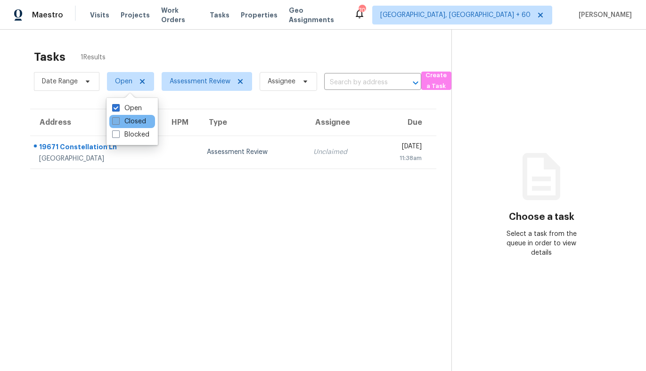
click at [125, 117] on label "Closed" at bounding box center [129, 121] width 34 height 9
click at [118, 117] on input "Closed" at bounding box center [115, 120] width 6 height 6
checkbox input "true"
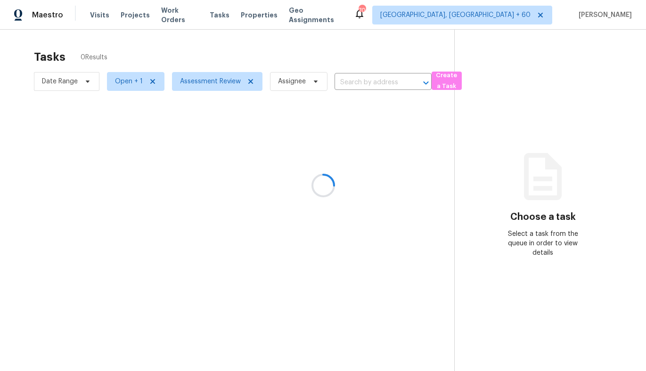
click at [147, 32] on div at bounding box center [323, 185] width 646 height 371
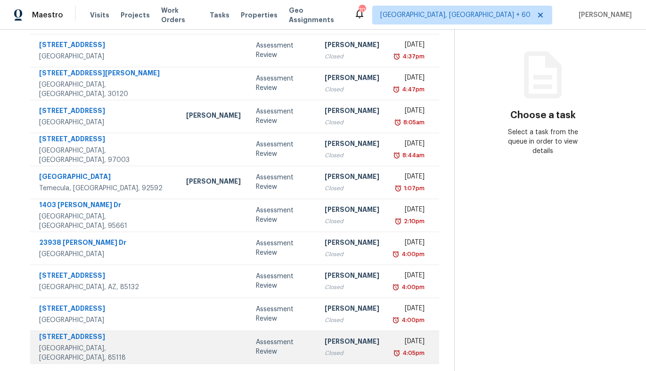
scroll to position [119, 0]
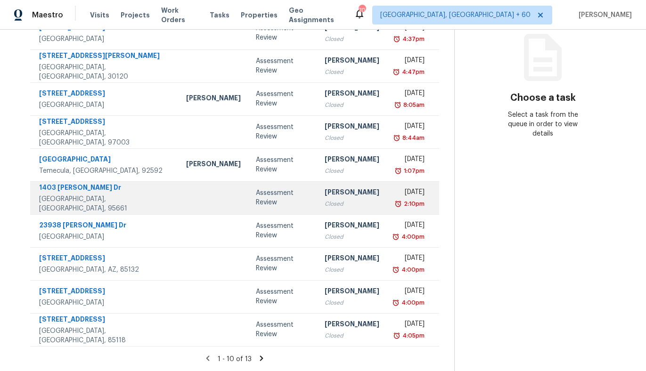
click at [179, 202] on td at bounding box center [214, 197] width 70 height 33
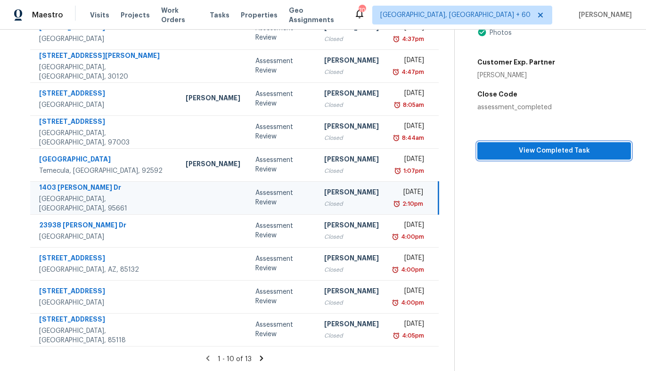
click at [549, 155] on span "View Completed Task" at bounding box center [554, 151] width 138 height 12
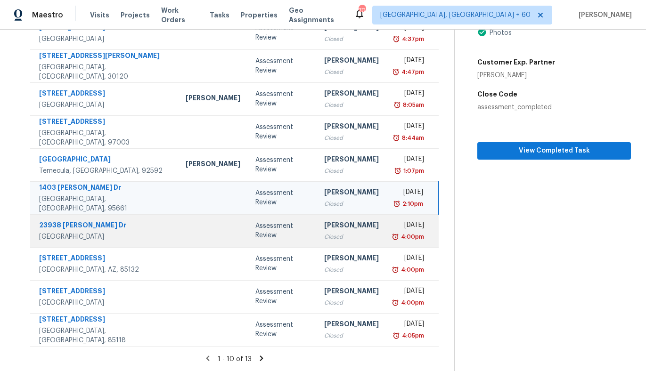
click at [178, 239] on td at bounding box center [213, 230] width 70 height 33
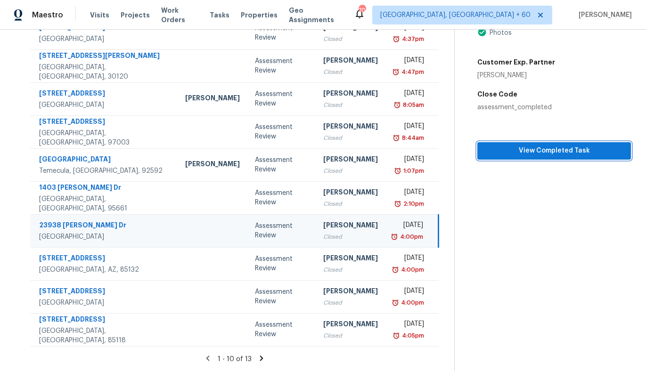
click at [529, 156] on span "View Completed Task" at bounding box center [554, 151] width 138 height 12
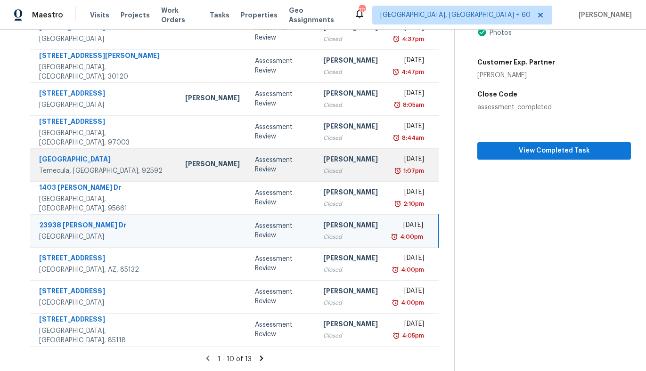
click at [127, 155] on div "32105 Via Cordoba" at bounding box center [104, 161] width 131 height 12
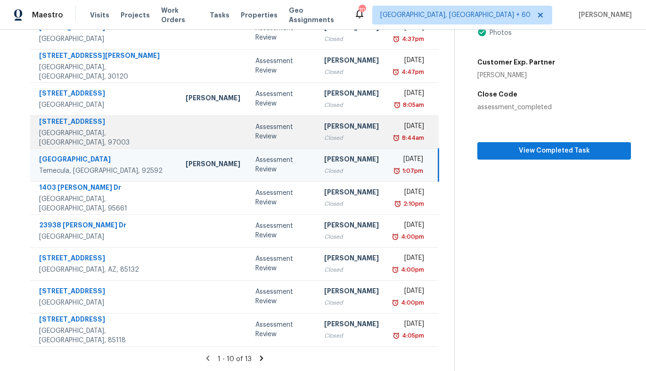
click at [178, 138] on td at bounding box center [213, 131] width 70 height 33
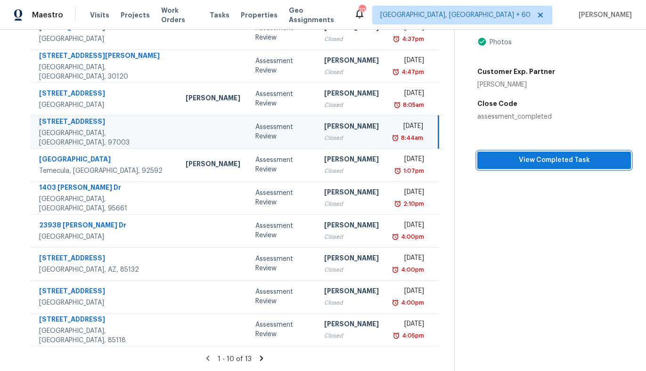
click at [520, 155] on span "View Completed Task" at bounding box center [554, 161] width 138 height 12
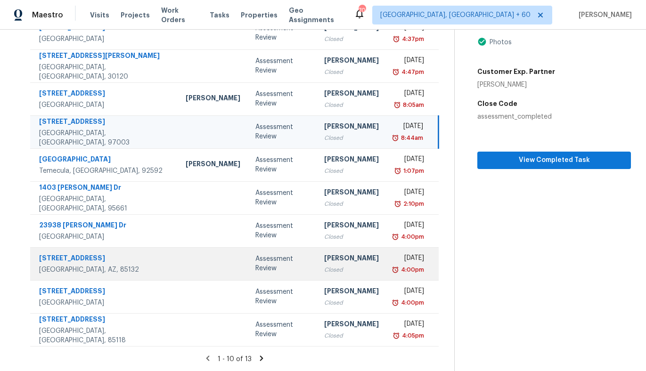
click at [178, 268] on td at bounding box center [213, 263] width 70 height 33
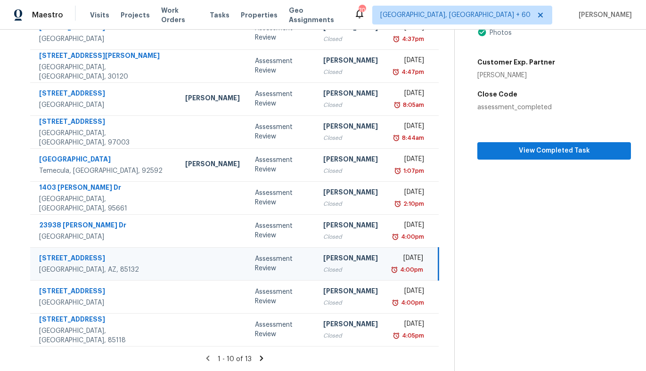
click at [178, 268] on td at bounding box center [213, 263] width 70 height 33
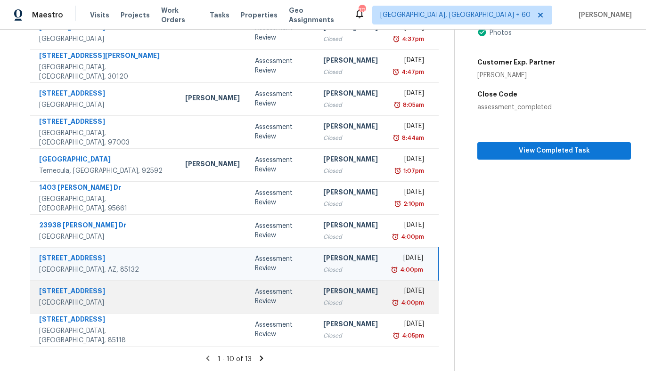
click at [178, 300] on td at bounding box center [213, 296] width 70 height 33
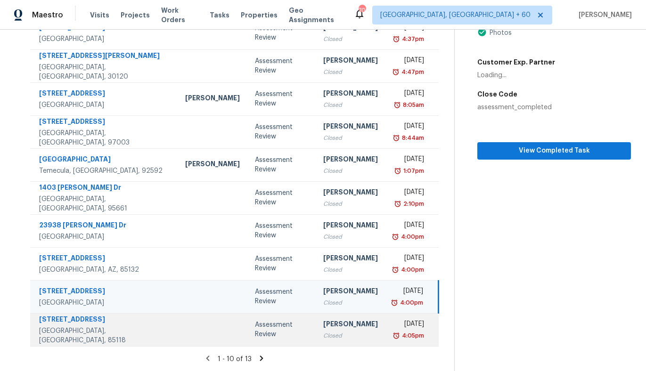
click at [178, 327] on td at bounding box center [213, 329] width 70 height 33
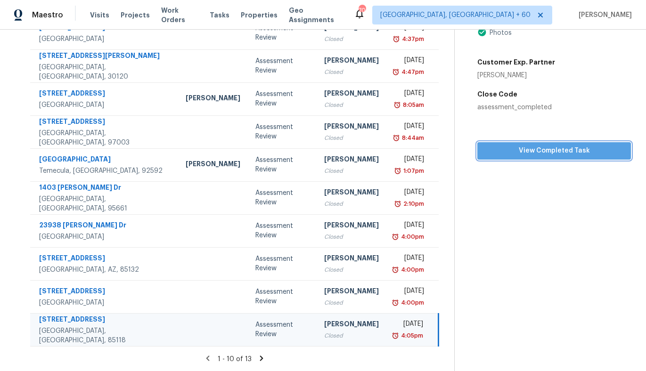
click at [519, 149] on span "View Completed Task" at bounding box center [554, 151] width 138 height 12
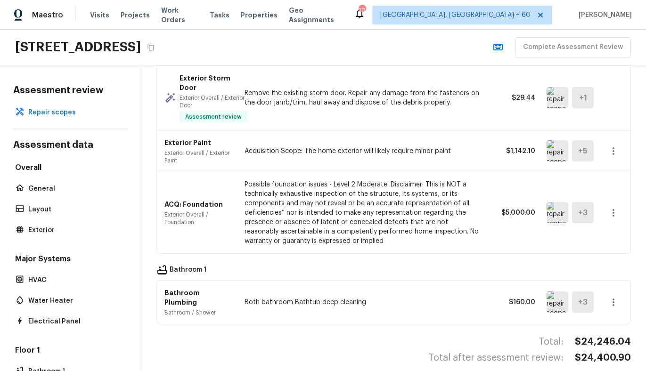
scroll to position [420, 0]
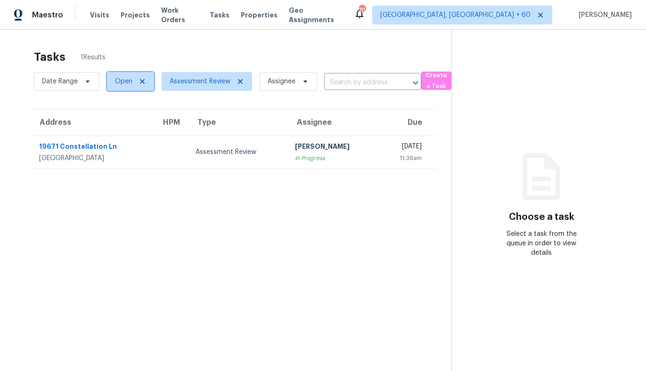
click at [120, 77] on span "Open" at bounding box center [123, 81] width 17 height 9
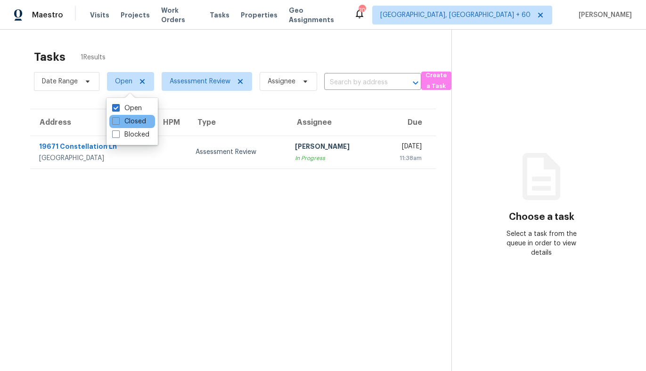
click at [120, 127] on div "Closed" at bounding box center [132, 121] width 46 height 13
click at [119, 125] on label "Closed" at bounding box center [129, 121] width 34 height 9
click at [118, 123] on input "Closed" at bounding box center [115, 120] width 6 height 6
checkbox input "true"
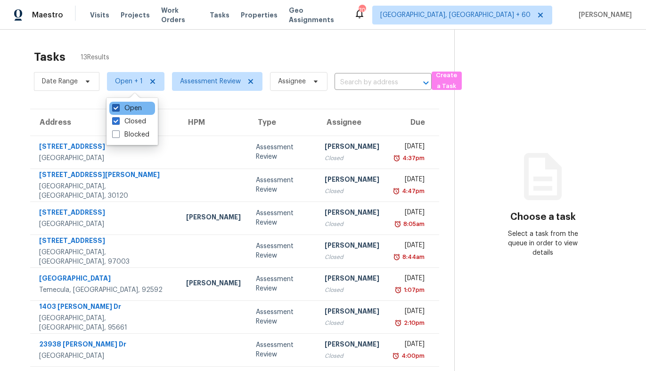
click at [118, 106] on span at bounding box center [116, 108] width 8 height 8
click at [118, 106] on input "Open" at bounding box center [115, 107] width 6 height 6
checkbox input "false"
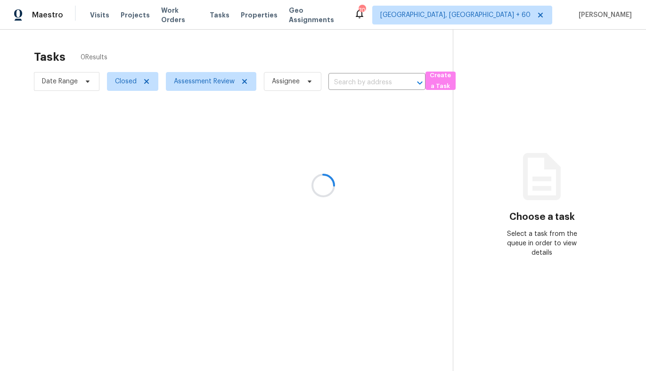
click at [164, 49] on div at bounding box center [323, 185] width 646 height 371
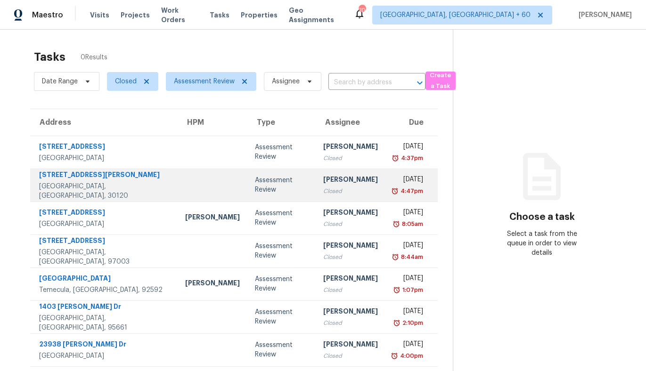
click at [178, 182] on td at bounding box center [213, 185] width 70 height 33
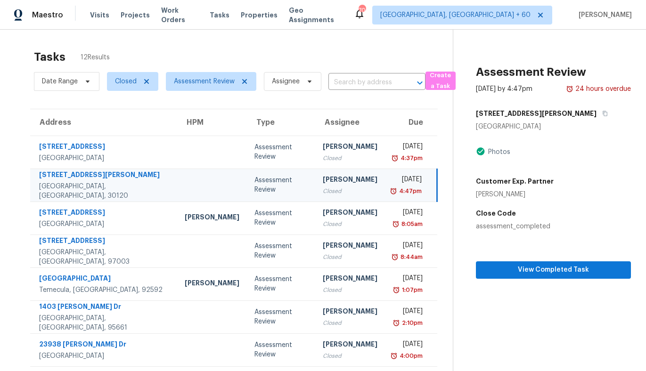
click at [522, 279] on section "Assessment Review Sep 23rd 2025 by 4:47pm 24 hours overdue 123 Andria Way NW Ca…" at bounding box center [542, 260] width 178 height 461
click at [544, 269] on span "View Completed Task" at bounding box center [553, 270] width 140 height 12
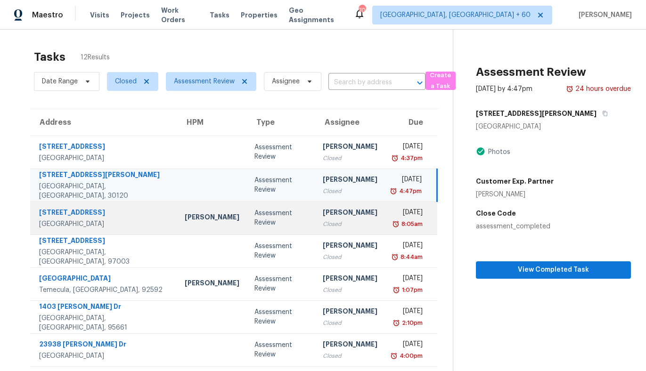
click at [116, 213] on div "1135 S Longwood Loop" at bounding box center [104, 214] width 130 height 12
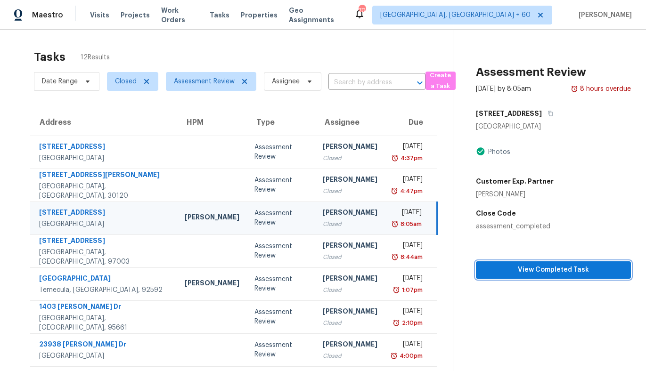
click at [524, 267] on span "View Completed Task" at bounding box center [553, 270] width 140 height 12
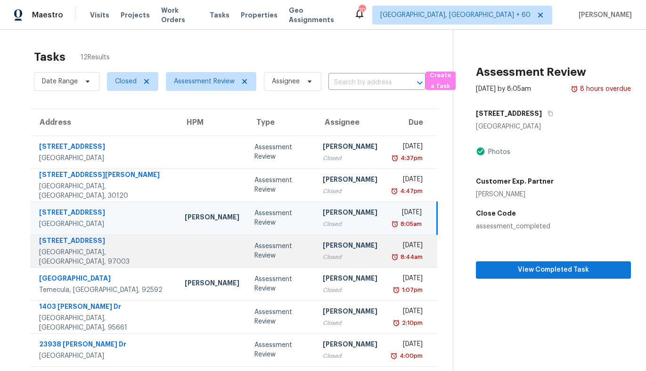
click at [177, 247] on td at bounding box center [212, 251] width 70 height 33
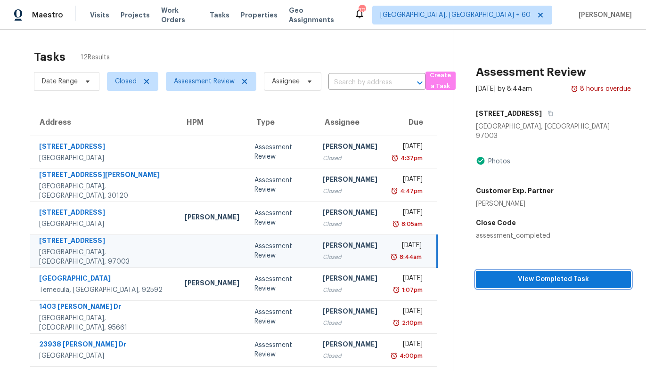
click at [535, 274] on span "View Completed Task" at bounding box center [553, 280] width 140 height 12
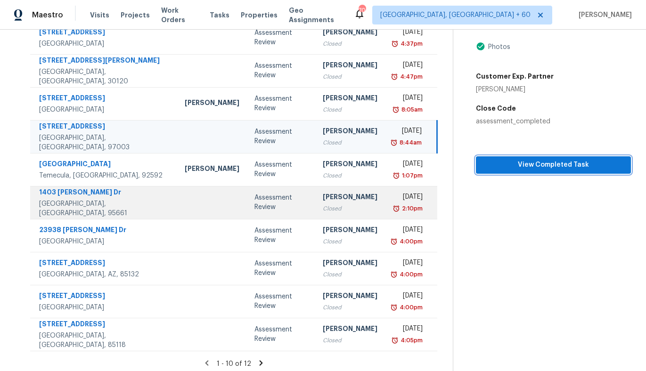
scroll to position [119, 0]
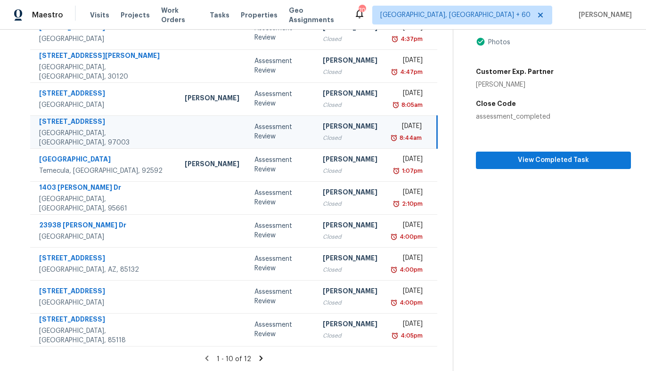
click at [263, 358] on div "1 - 10 of 12" at bounding box center [234, 359] width 438 height 10
click at [258, 358] on icon at bounding box center [261, 358] width 8 height 8
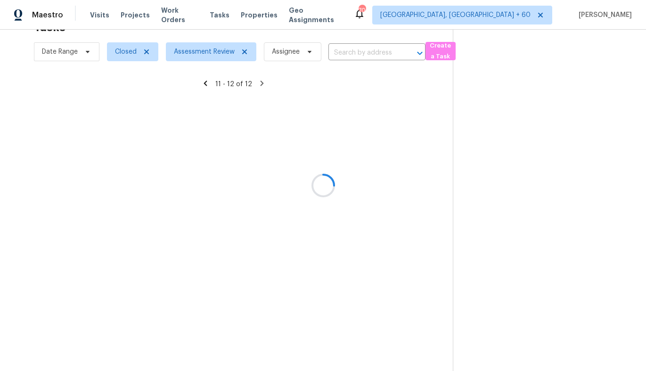
scroll to position [30, 0]
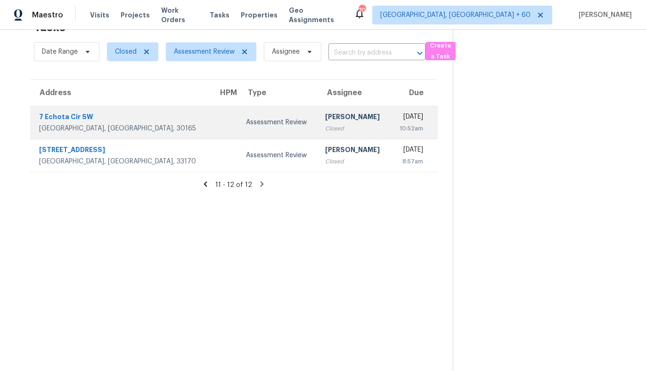
click at [246, 121] on div "Assessment Review" at bounding box center [278, 122] width 64 height 9
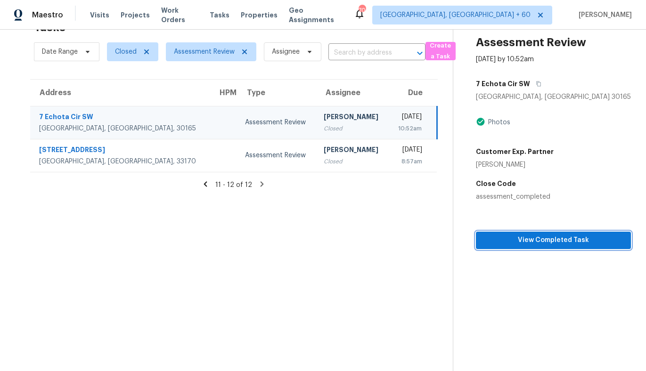
click at [501, 238] on span "View Completed Task" at bounding box center [553, 241] width 140 height 12
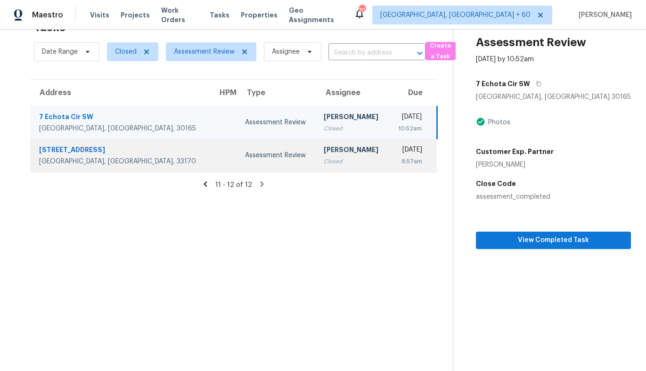
click at [245, 159] on div "Assessment Review" at bounding box center [277, 155] width 64 height 9
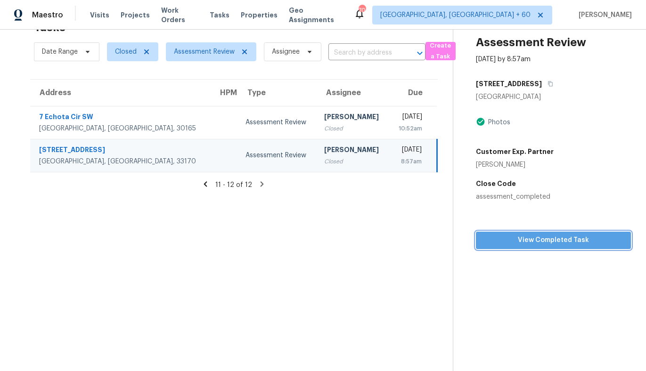
click at [524, 239] on span "View Completed Task" at bounding box center [553, 241] width 140 height 12
click at [205, 182] on icon at bounding box center [205, 184] width 8 height 8
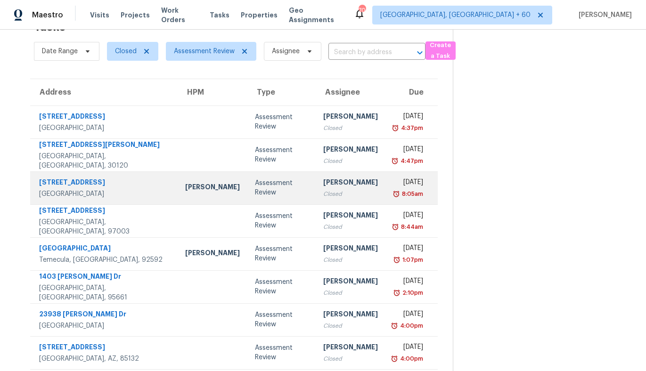
scroll to position [0, 0]
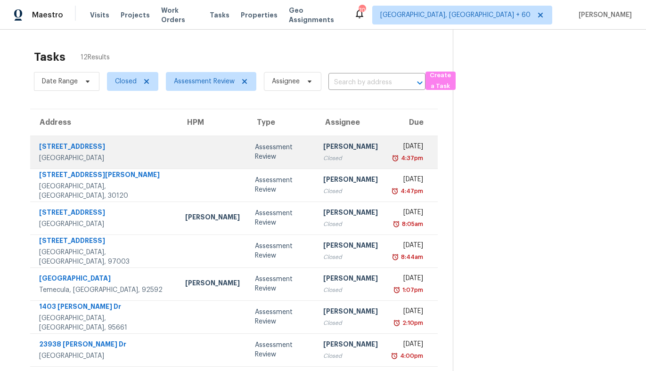
click at [185, 151] on div at bounding box center [212, 152] width 55 height 2
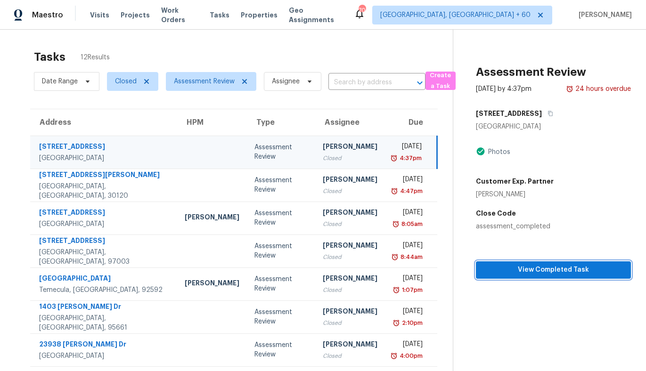
click at [529, 264] on button "View Completed Task" at bounding box center [553, 269] width 155 height 17
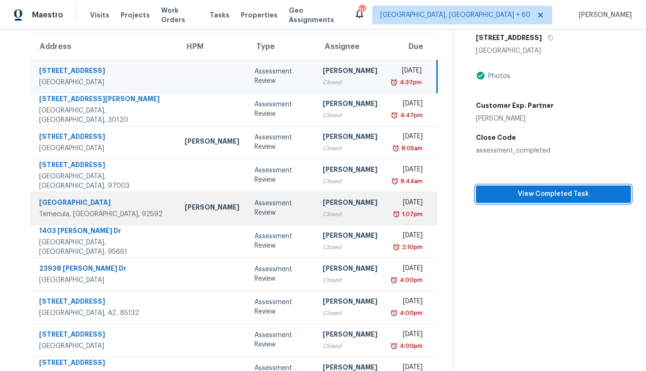
scroll to position [119, 0]
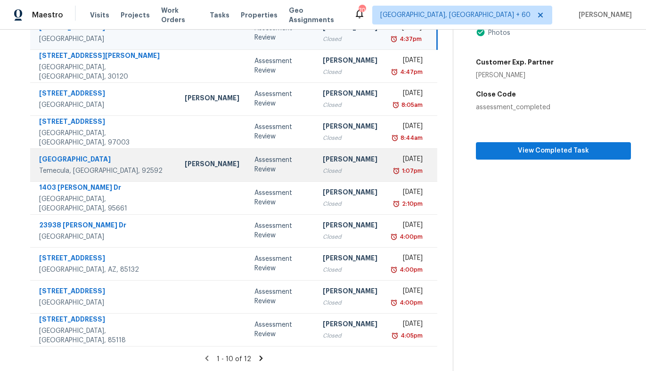
click at [118, 173] on div "Temecula, CA, 92592" at bounding box center [104, 170] width 130 height 9
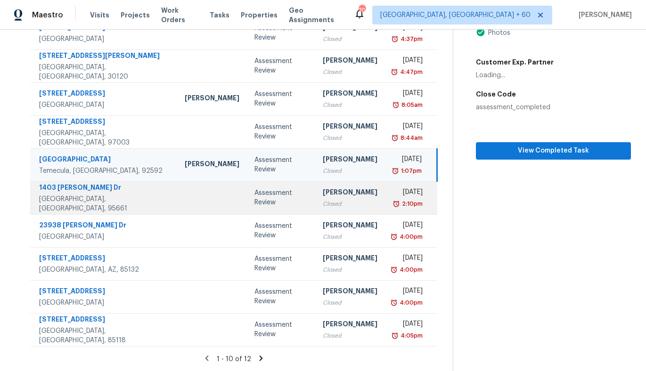
click at [177, 198] on td at bounding box center [212, 197] width 70 height 33
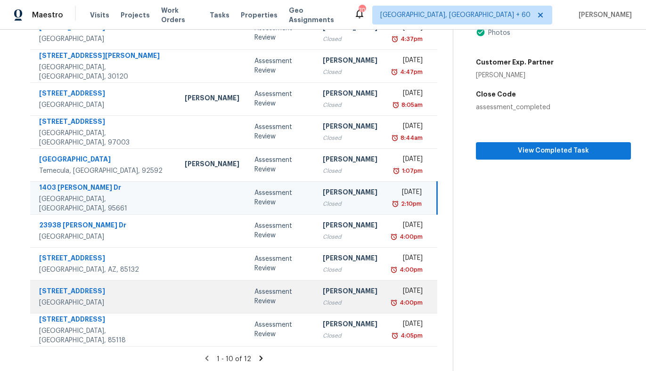
click at [177, 299] on td at bounding box center [212, 296] width 70 height 33
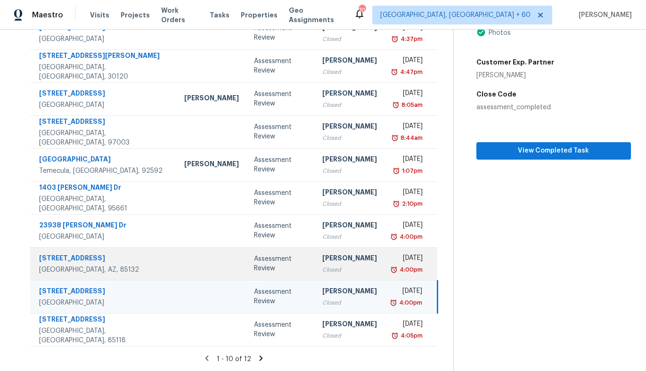
click at [177, 260] on td at bounding box center [212, 263] width 70 height 33
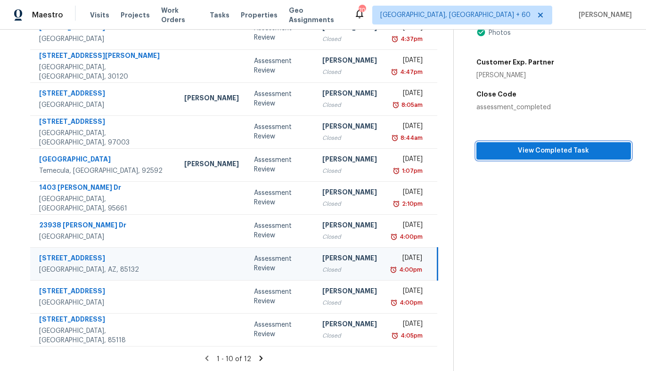
click at [504, 151] on span "View Completed Task" at bounding box center [553, 151] width 139 height 12
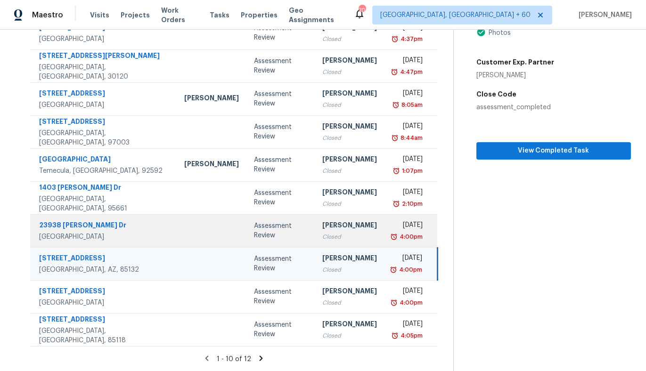
click at [184, 230] on div at bounding box center [211, 231] width 55 height 2
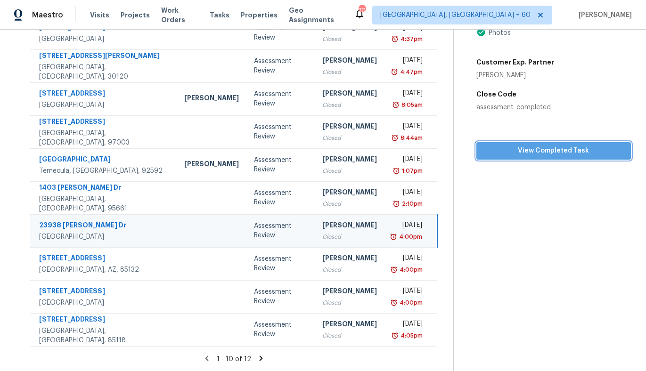
click at [557, 147] on span "View Completed Task" at bounding box center [553, 151] width 139 height 12
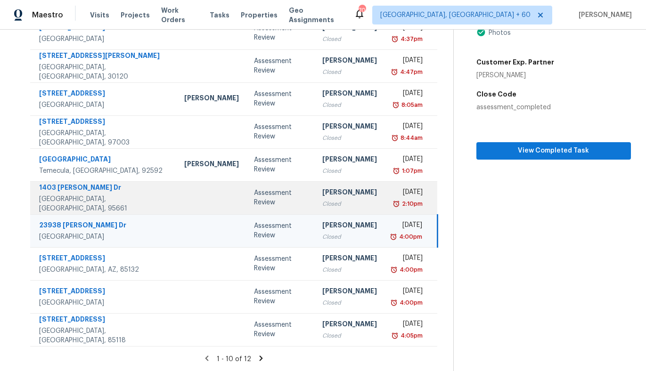
click at [177, 199] on td at bounding box center [212, 197] width 70 height 33
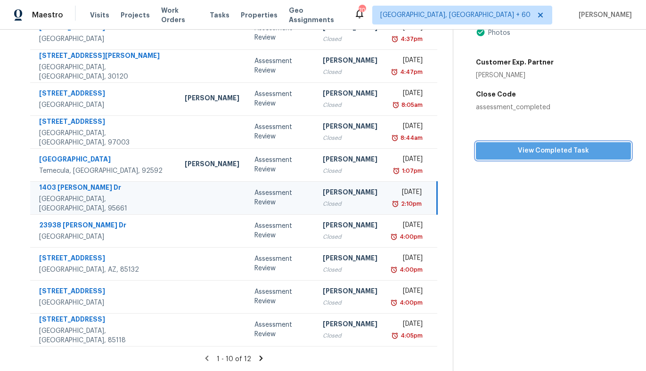
click at [518, 149] on span "View Completed Task" at bounding box center [553, 151] width 140 height 12
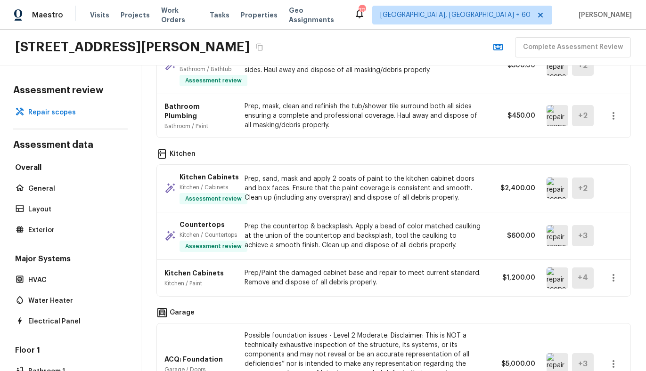
scroll to position [940, 0]
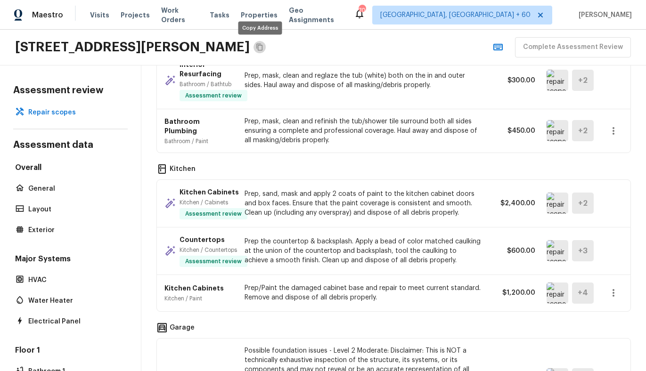
click at [257, 47] on icon "Copy Address" at bounding box center [260, 47] width 8 height 8
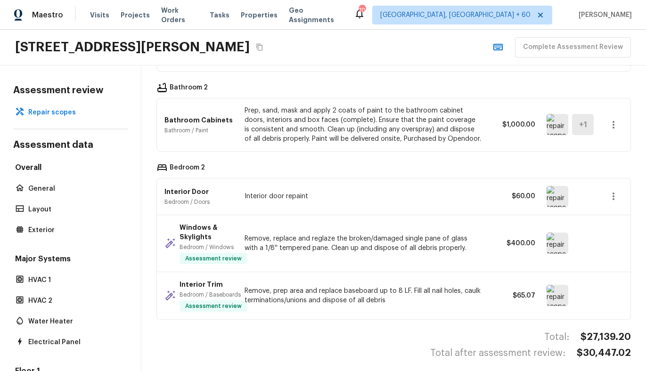
scroll to position [1465, 0]
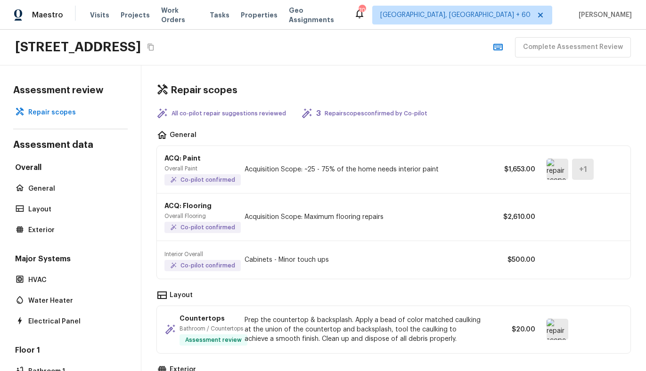
click at [154, 50] on icon "Copy Address" at bounding box center [150, 47] width 6 height 7
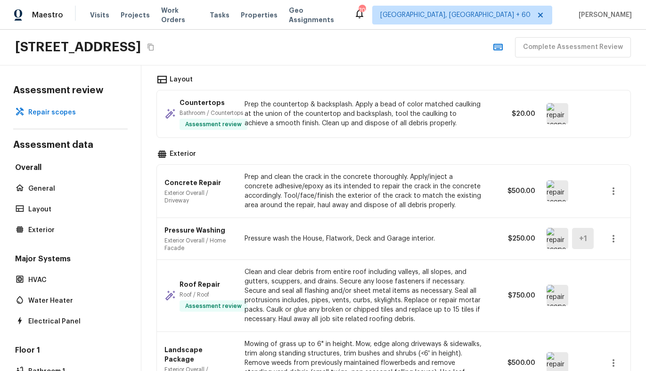
scroll to position [369, 0]
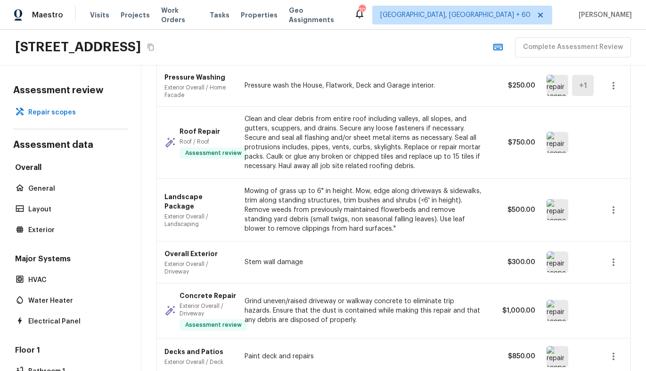
click at [556, 147] on img at bounding box center [557, 142] width 22 height 21
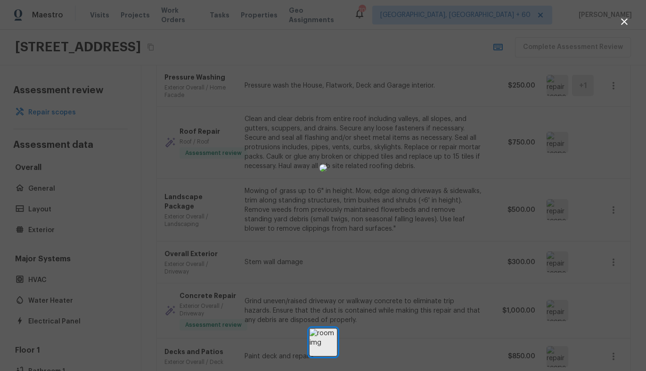
click at [401, 349] on div at bounding box center [323, 342] width 646 height 27
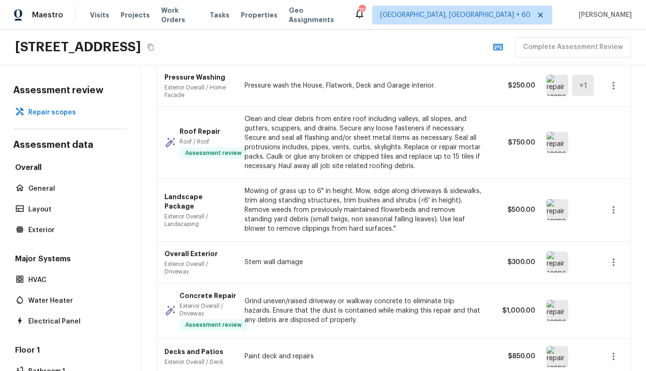
click at [553, 215] on img at bounding box center [557, 209] width 22 height 21
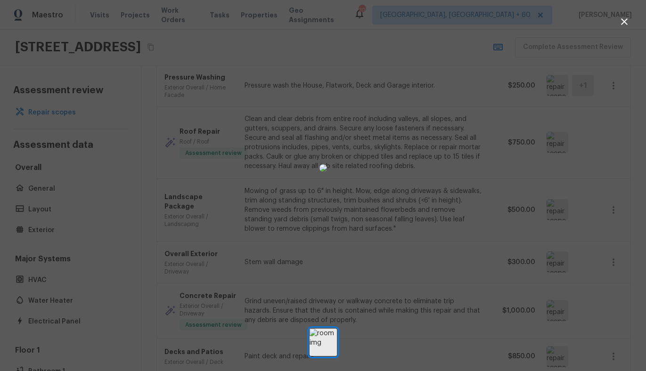
click at [399, 346] on div at bounding box center [323, 342] width 646 height 27
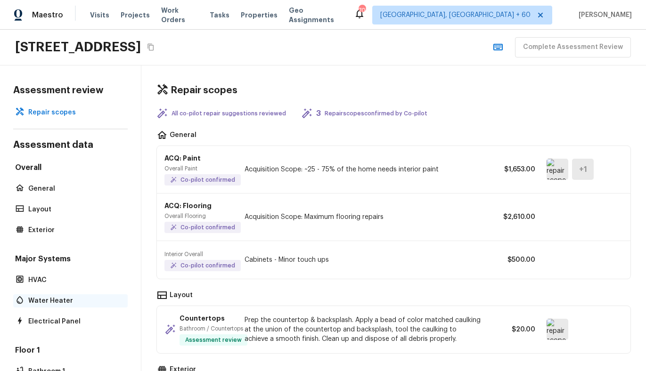
scroll to position [192, 0]
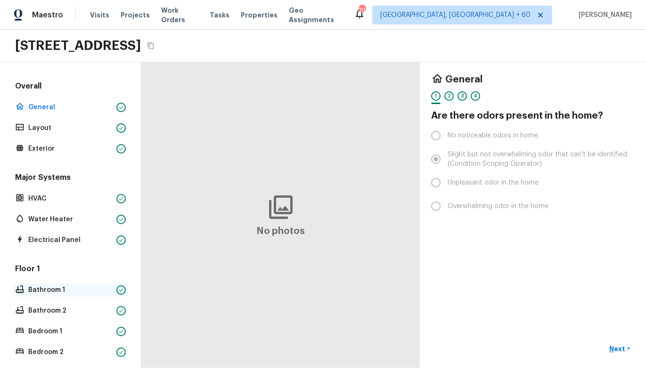
click at [49, 287] on p "Bathroom 1" at bounding box center [70, 289] width 84 height 9
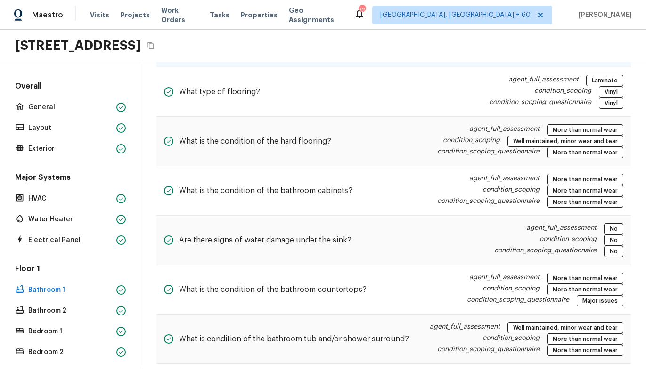
scroll to position [300, 0]
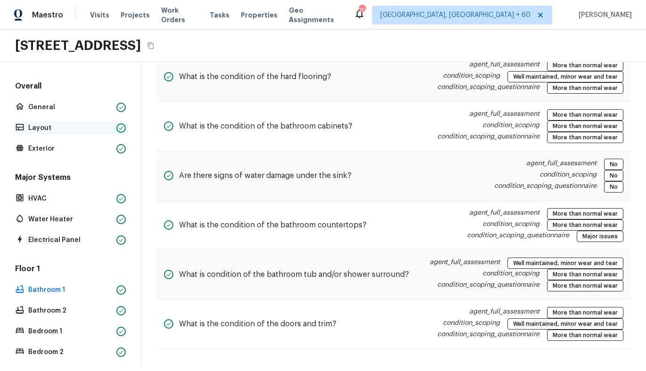
click at [42, 130] on p "Layout" at bounding box center [70, 127] width 84 height 9
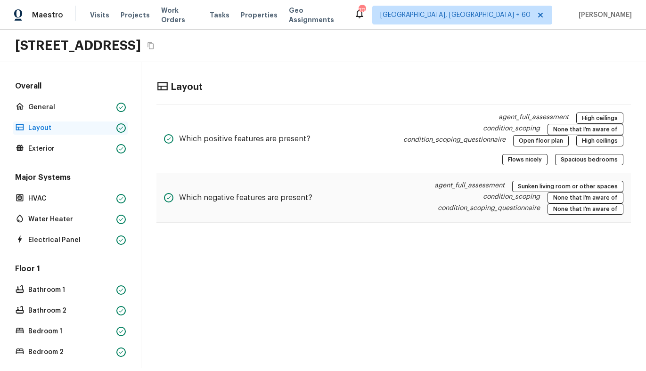
scroll to position [0, 0]
click at [55, 293] on p "Bathroom 1" at bounding box center [70, 289] width 84 height 9
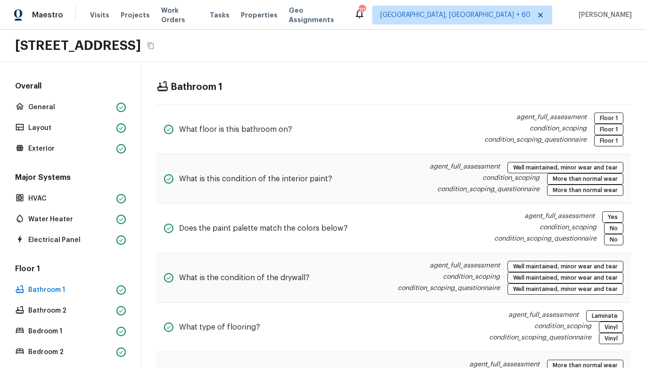
click at [40, 302] on div "Floor 1 Bathroom 1 Bathroom 2 Bedroom 1 Bedroom 2 Bedroom 3 Kitchen Laundry Roo…" at bounding box center [70, 363] width 114 height 199
click at [43, 312] on p "Bathroom 2" at bounding box center [70, 310] width 84 height 9
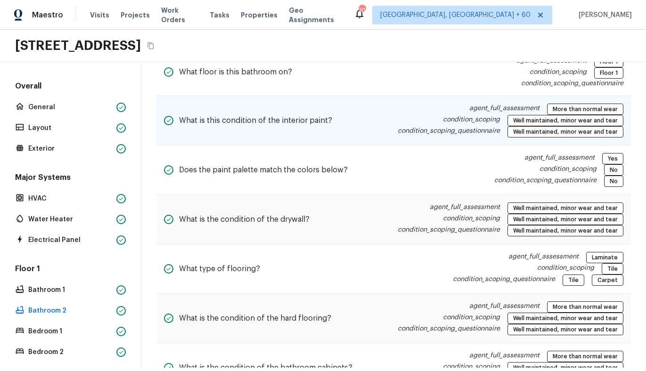
scroll to position [59, 0]
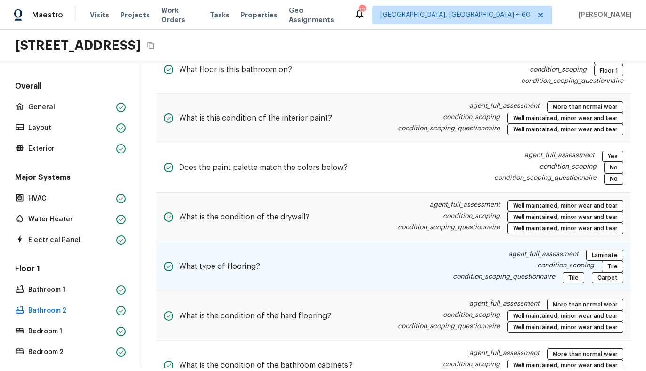
click at [311, 246] on div "What type of flooring? agent_full_assessment Laminate condition_scoping Tile co…" at bounding box center [393, 266] width 474 height 49
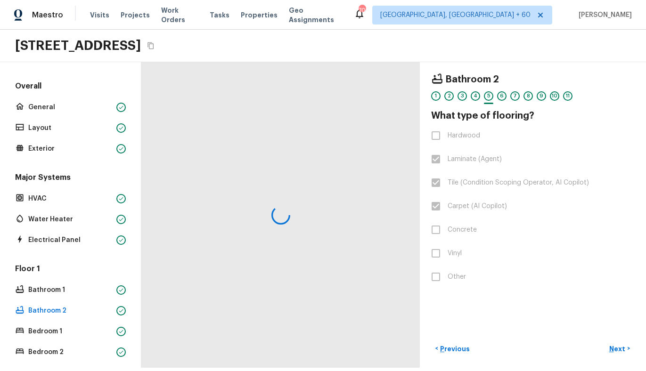
scroll to position [0, 0]
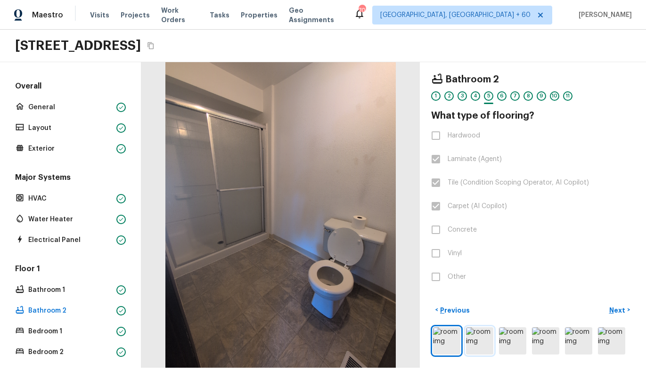
click at [480, 335] on img at bounding box center [479, 340] width 27 height 27
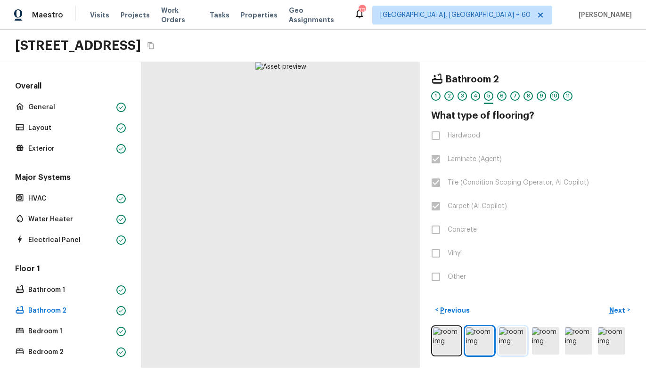
click at [514, 337] on img at bounding box center [512, 340] width 27 height 27
click at [491, 338] on img at bounding box center [479, 340] width 27 height 27
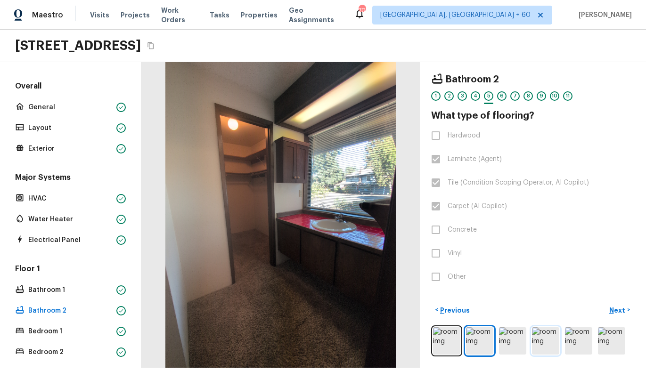
click at [554, 340] on img at bounding box center [545, 340] width 27 height 27
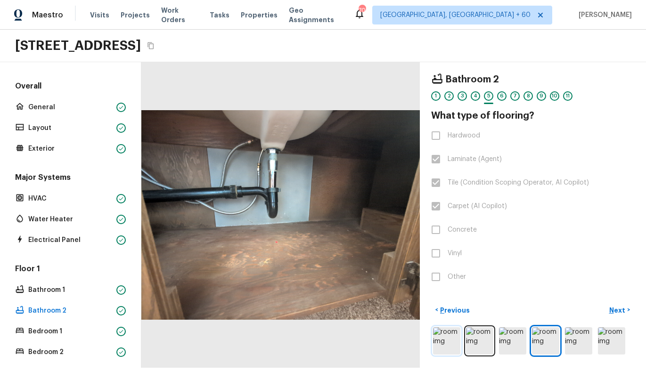
click at [449, 345] on img at bounding box center [446, 340] width 27 height 27
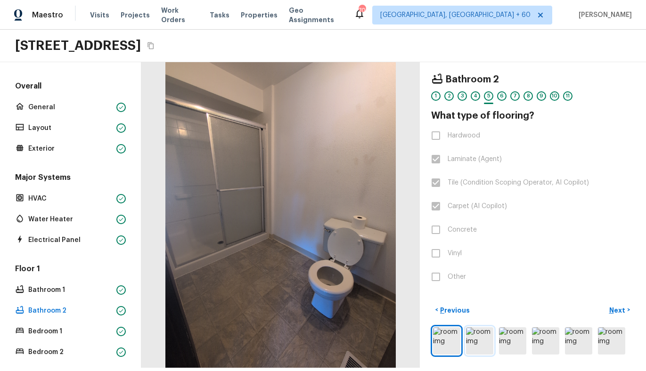
click at [480, 342] on img at bounding box center [479, 340] width 27 height 27
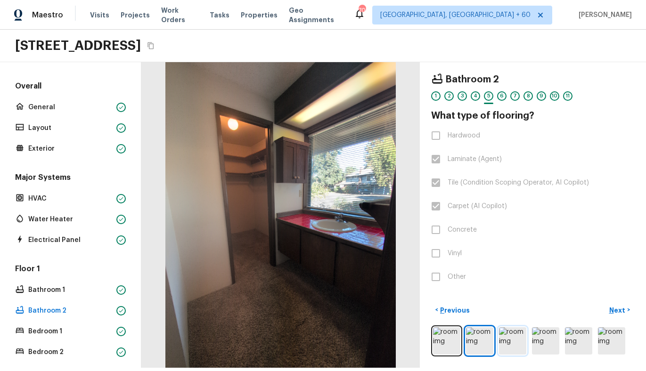
click at [507, 341] on img at bounding box center [512, 340] width 27 height 27
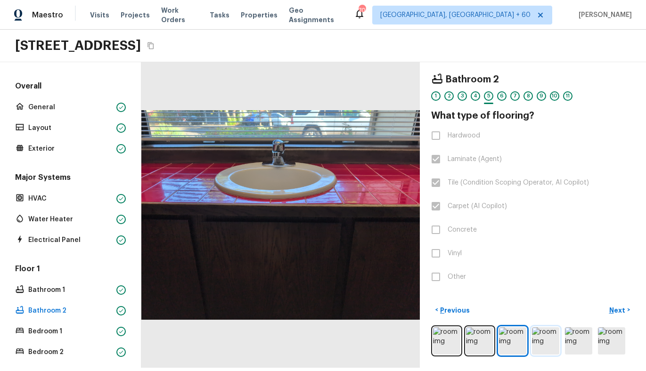
click at [542, 341] on img at bounding box center [545, 340] width 27 height 27
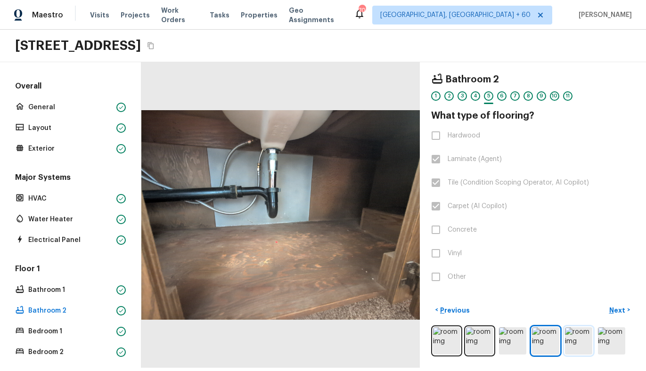
click at [578, 341] on img at bounding box center [578, 340] width 27 height 27
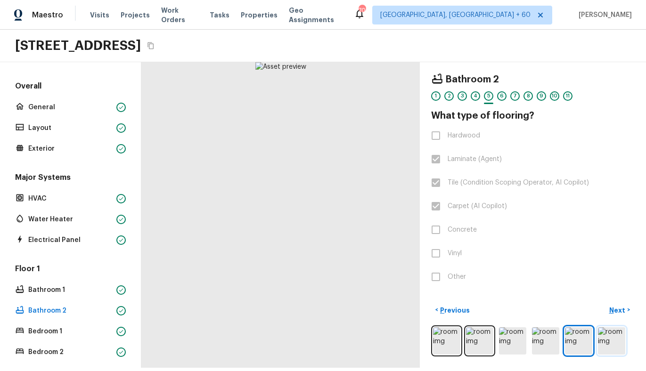
click at [609, 340] on img at bounding box center [611, 340] width 27 height 27
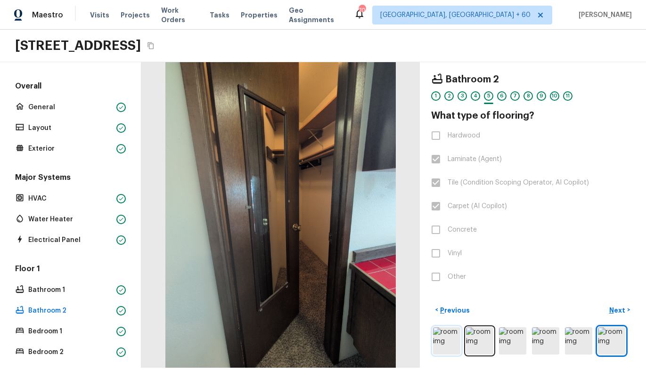
click at [446, 350] on img at bounding box center [446, 340] width 27 height 27
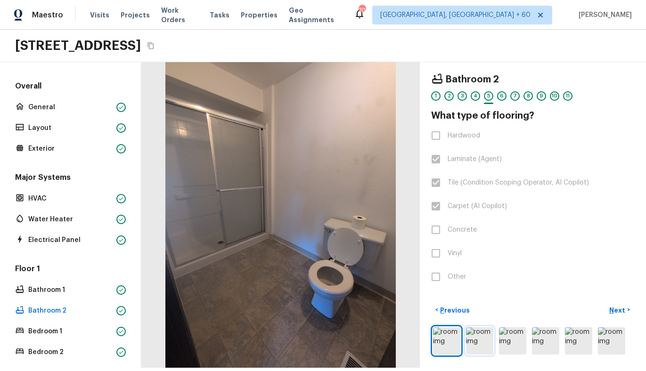
click at [472, 345] on img at bounding box center [479, 340] width 27 height 27
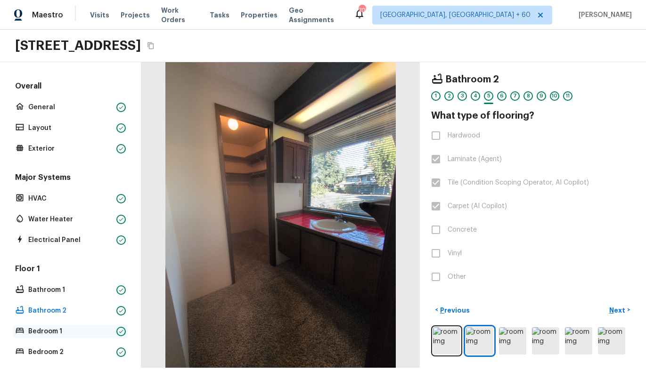
click at [52, 331] on p "Bedroom 1" at bounding box center [70, 331] width 84 height 9
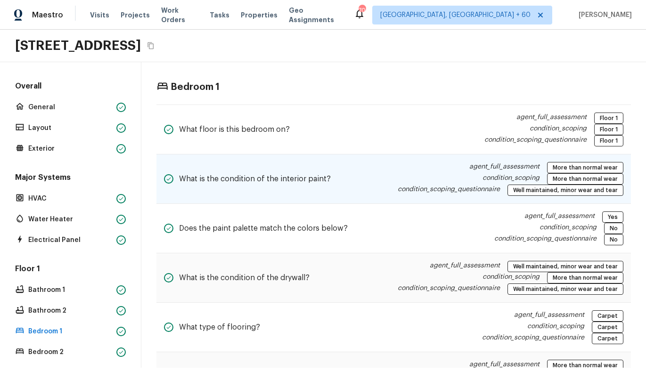
scroll to position [102, 0]
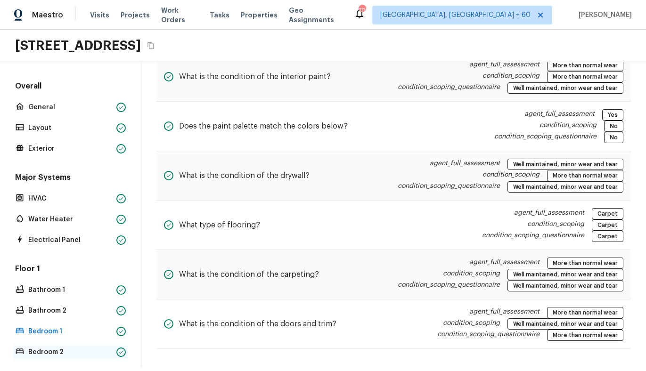
click at [50, 348] on p "Bedroom 2" at bounding box center [70, 352] width 84 height 9
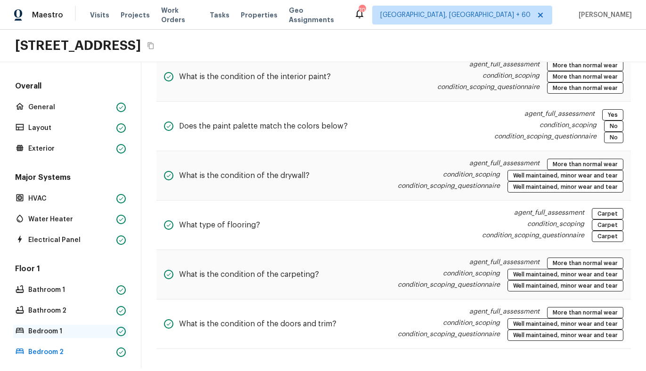
scroll to position [95, 0]
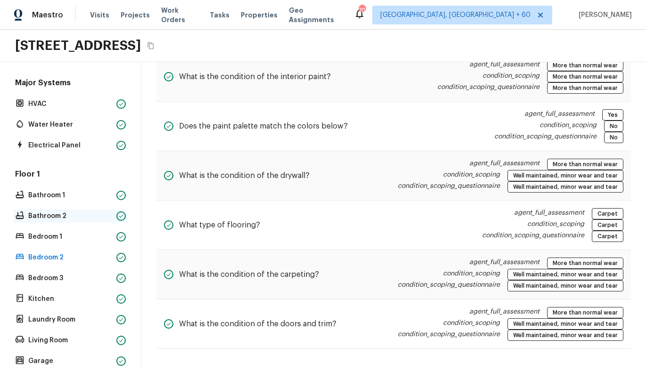
click at [49, 212] on p "Bathroom 2" at bounding box center [70, 216] width 84 height 9
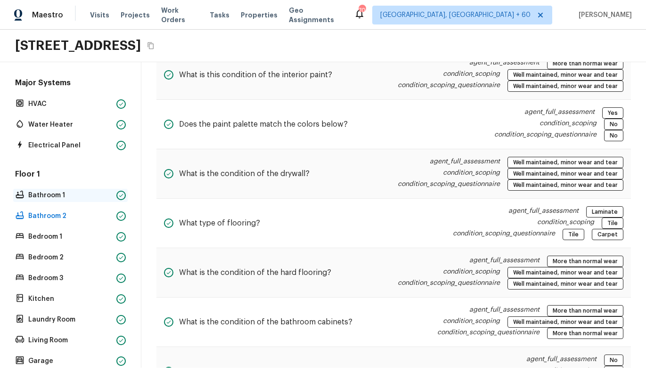
click at [47, 200] on p "Bathroom 1" at bounding box center [70, 195] width 84 height 9
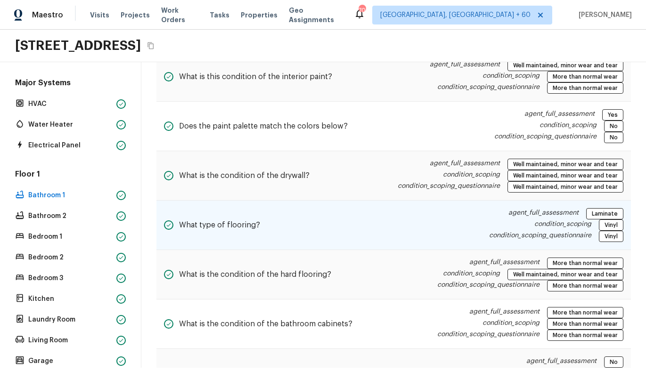
click at [363, 225] on div "What type of flooring? agent_full_assessment Laminate condition_scoping Vinyl c…" at bounding box center [393, 225] width 474 height 49
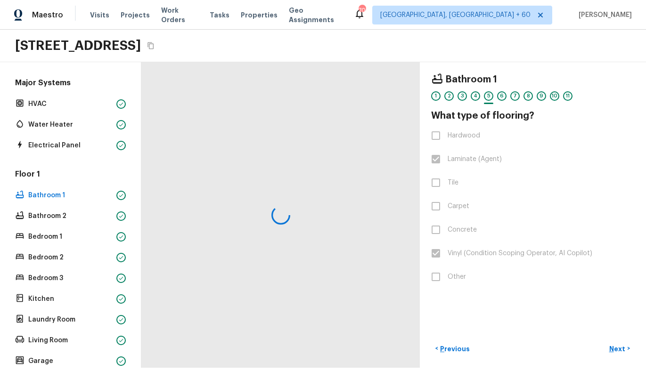
scroll to position [0, 0]
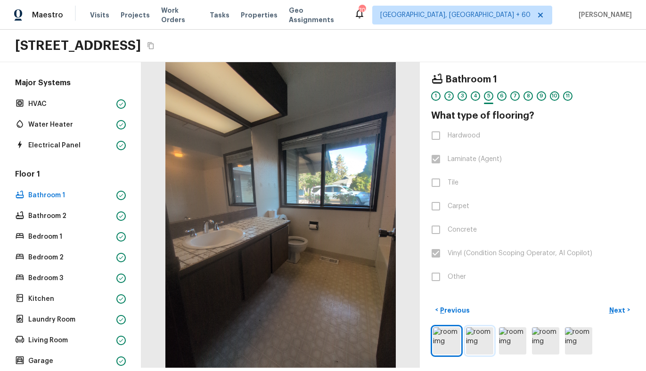
click at [477, 343] on img at bounding box center [479, 340] width 27 height 27
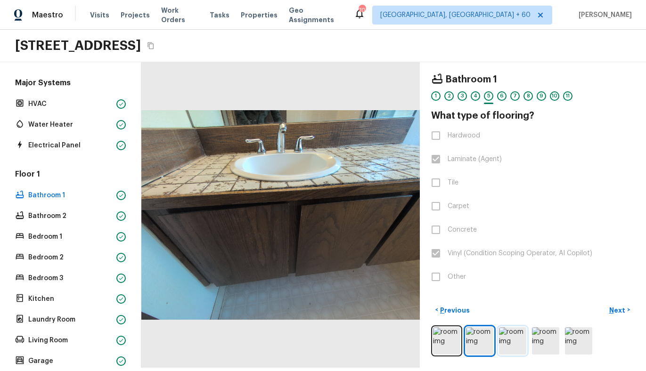
click at [515, 340] on img at bounding box center [512, 340] width 27 height 27
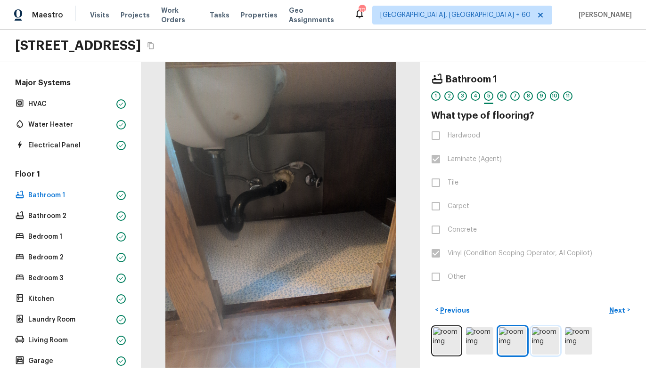
click at [546, 338] on img at bounding box center [545, 340] width 27 height 27
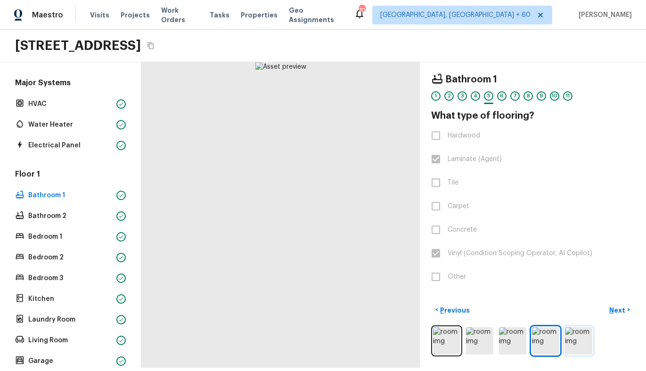
click at [584, 340] on img at bounding box center [578, 340] width 27 height 27
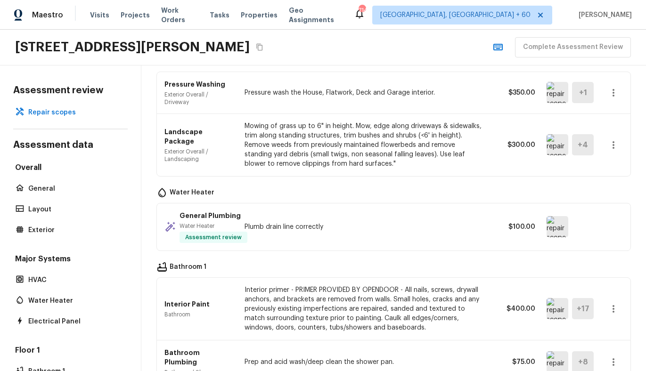
scroll to position [170, 0]
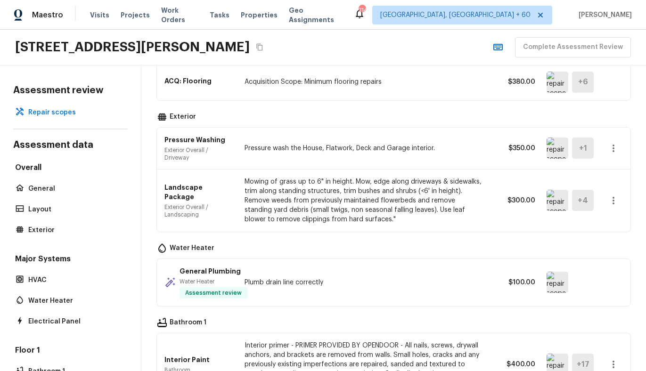
click at [551, 280] on img at bounding box center [557, 282] width 22 height 21
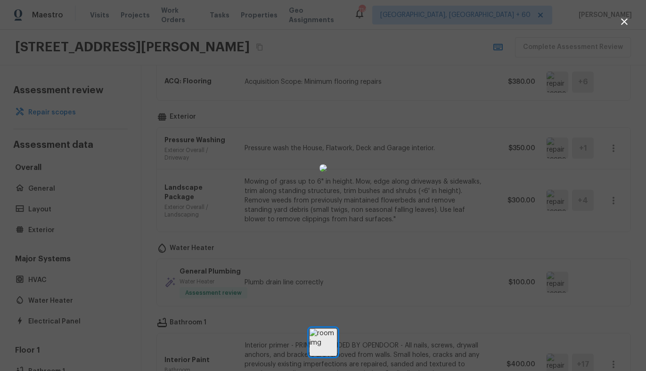
click at [464, 185] on div at bounding box center [323, 168] width 646 height 306
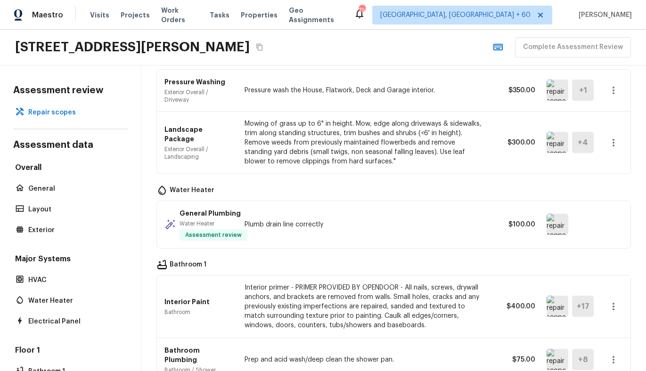
scroll to position [228, 0]
click at [558, 227] on img at bounding box center [557, 223] width 22 height 21
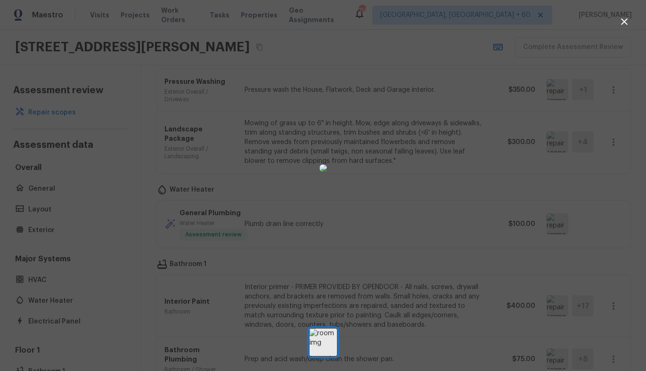
click at [497, 260] on div at bounding box center [323, 168] width 646 height 306
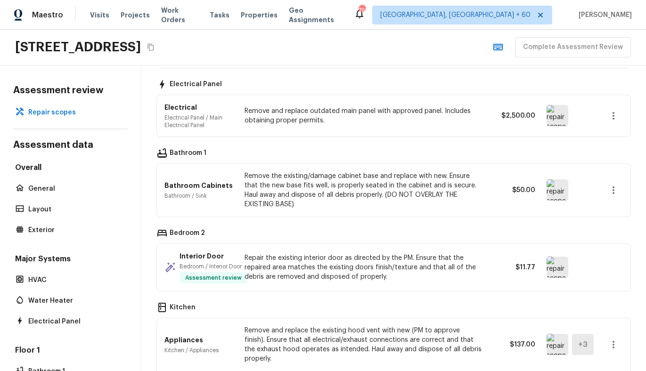
scroll to position [899, 0]
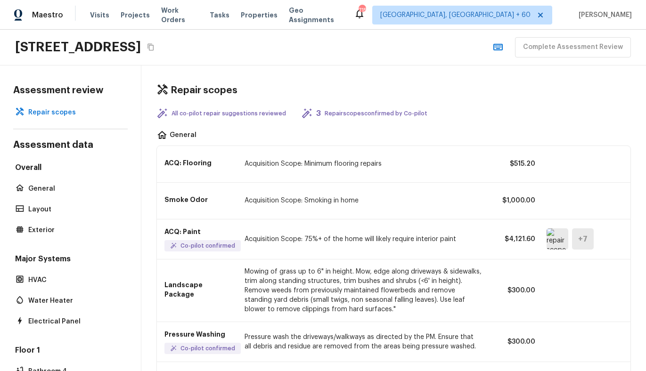
click at [552, 246] on img at bounding box center [557, 238] width 22 height 21
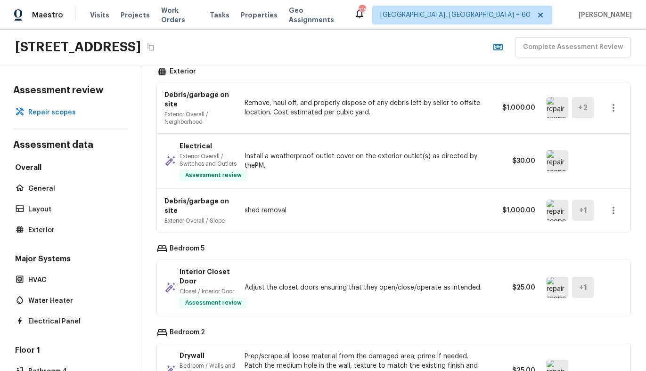
scroll to position [446, 0]
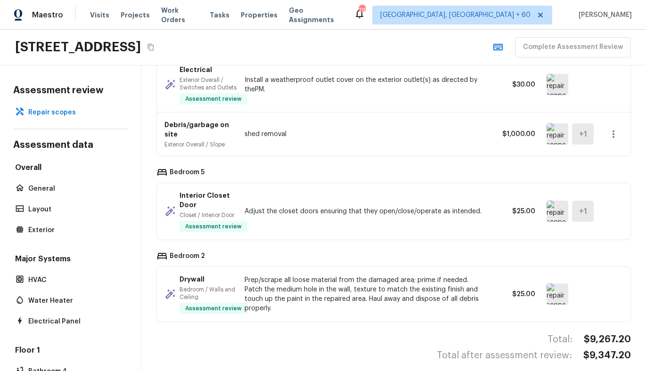
click at [562, 138] on img at bounding box center [557, 133] width 22 height 21
click at [554, 132] on img at bounding box center [557, 133] width 22 height 21
click at [550, 136] on img at bounding box center [557, 133] width 22 height 21
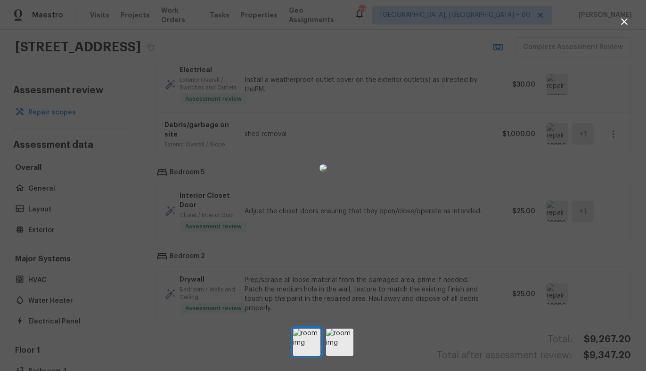
click at [626, 24] on icon "button" at bounding box center [624, 21] width 11 height 11
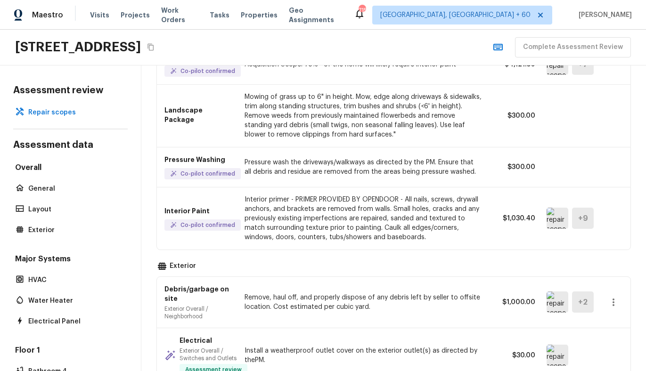
scroll to position [0, 0]
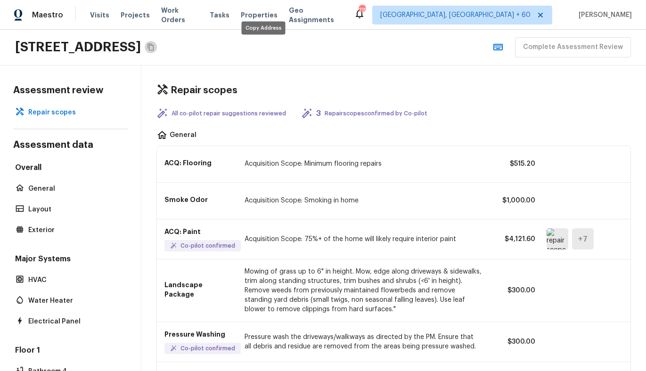
click at [155, 49] on icon "Copy Address" at bounding box center [151, 47] width 8 height 8
click at [154, 154] on div "Repair scopes All co-pilot repair suggestions reviewed 3 Repair scopes confirme…" at bounding box center [393, 218] width 505 height 306
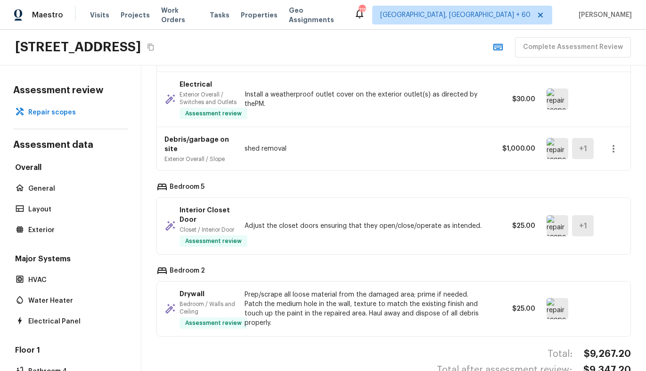
scroll to position [429, 0]
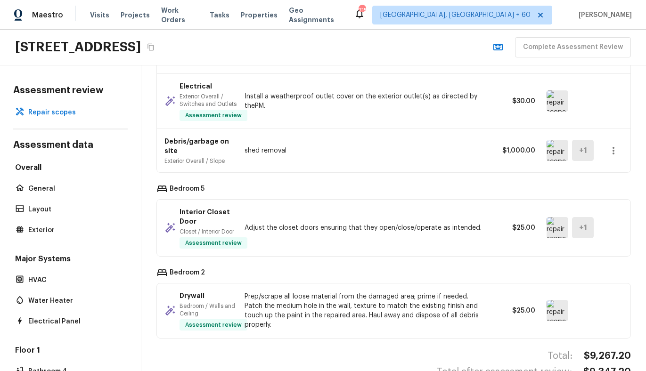
click at [610, 151] on icon "button" at bounding box center [613, 150] width 11 height 11
click at [516, 189] on div at bounding box center [323, 185] width 646 height 371
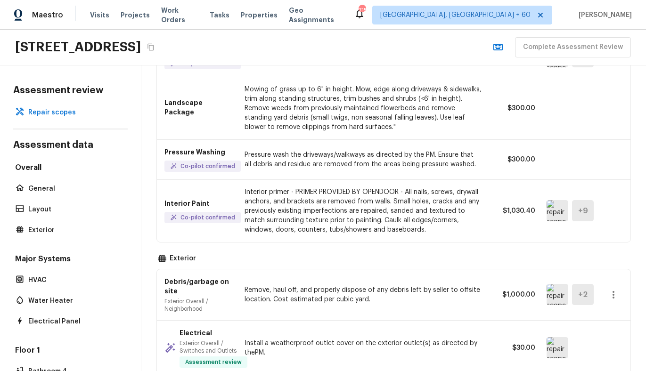
scroll to position [0, 0]
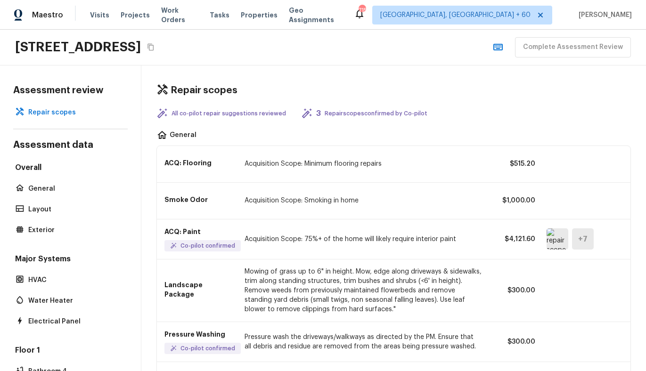
click at [155, 47] on icon "Copy Address" at bounding box center [151, 47] width 8 height 8
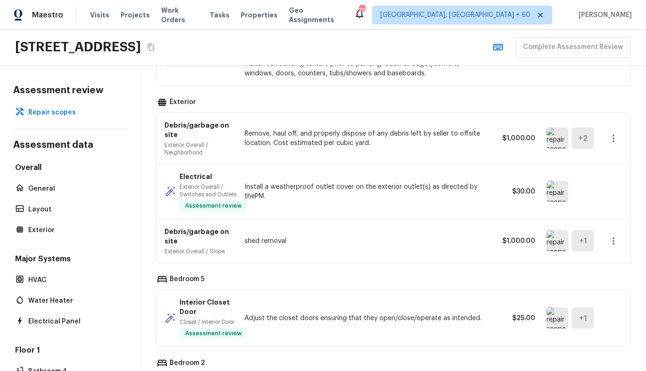
scroll to position [446, 0]
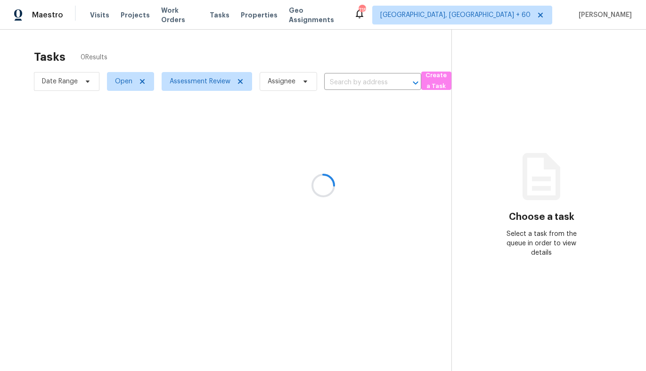
click at [201, 78] on div at bounding box center [323, 185] width 646 height 371
click at [201, 78] on span "Assessment Review" at bounding box center [200, 81] width 61 height 9
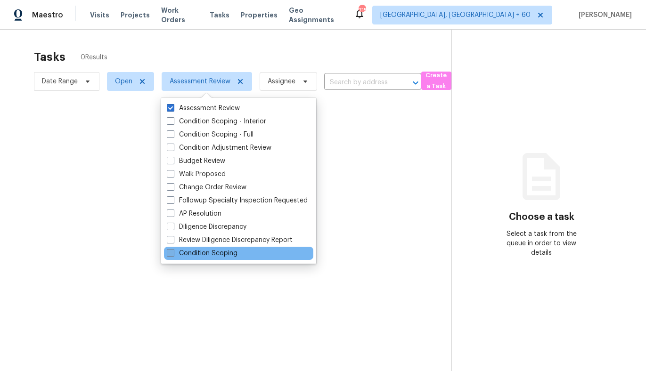
click at [234, 257] on label "Condition Scoping" at bounding box center [202, 253] width 71 height 9
click at [173, 255] on input "Condition Scoping" at bounding box center [170, 252] width 6 height 6
checkbox input "true"
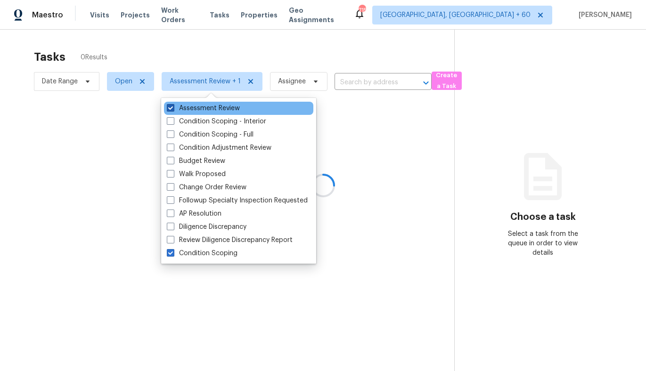
click at [218, 110] on label "Assessment Review" at bounding box center [203, 108] width 73 height 9
click at [173, 110] on input "Assessment Review" at bounding box center [170, 107] width 6 height 6
checkbox input "false"
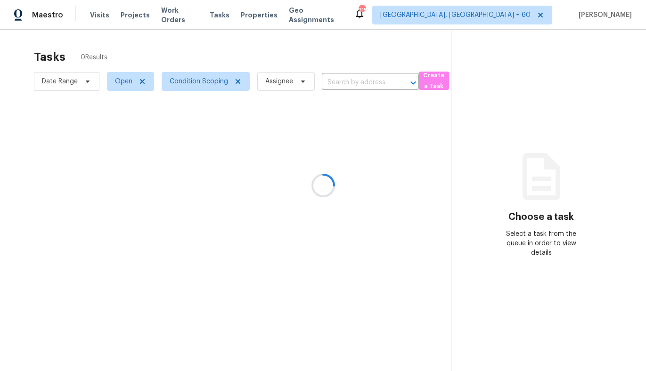
click at [120, 79] on div at bounding box center [323, 185] width 646 height 371
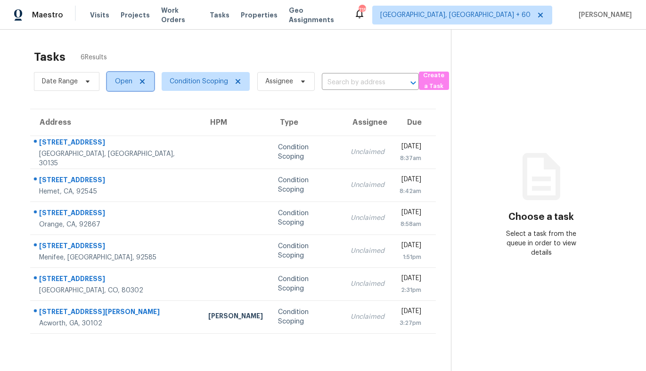
click at [125, 73] on span "Open" at bounding box center [130, 81] width 47 height 19
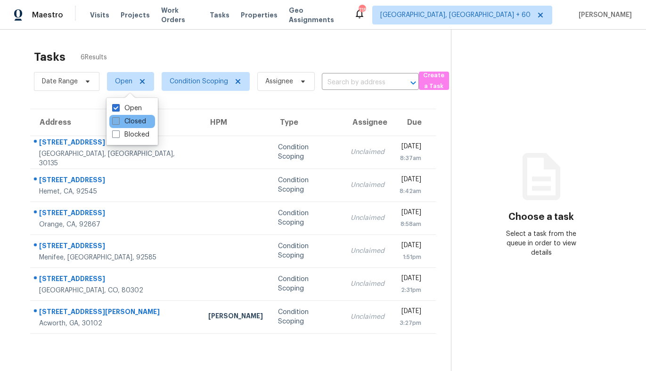
click at [135, 123] on label "Closed" at bounding box center [129, 121] width 34 height 9
click at [118, 123] on input "Closed" at bounding box center [115, 120] width 6 height 6
checkbox input "true"
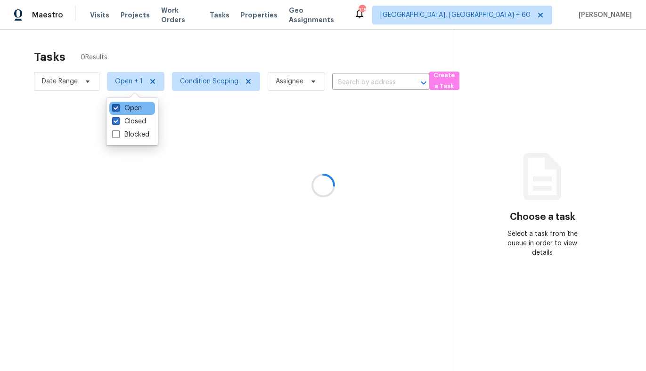
click at [127, 107] on label "Open" at bounding box center [127, 108] width 30 height 9
click at [118, 107] on input "Open" at bounding box center [115, 107] width 6 height 6
checkbox input "false"
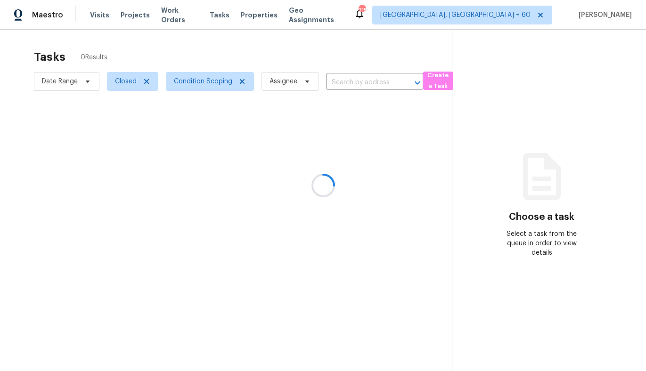
click at [350, 81] on div at bounding box center [323, 185] width 646 height 371
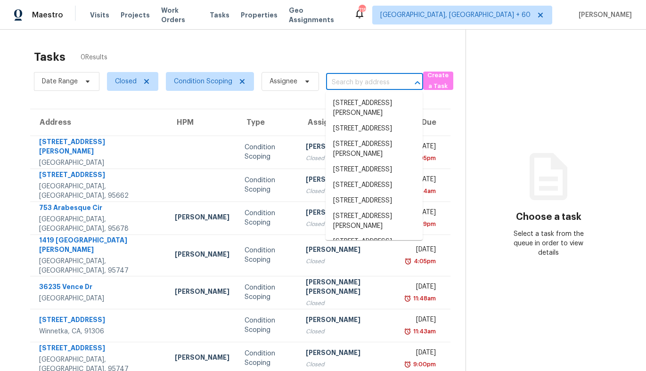
click at [354, 80] on input "text" at bounding box center [361, 82] width 71 height 15
paste input "https://maestro.ops.opendoor.com/assessment-review-tasks/3b5f4b8a-de0e-4409-a7a…"
type input "https://maestro.ops.opendoor.com/assessment-review-tasks/3b5f4b8a-de0e-4409-a7a…"
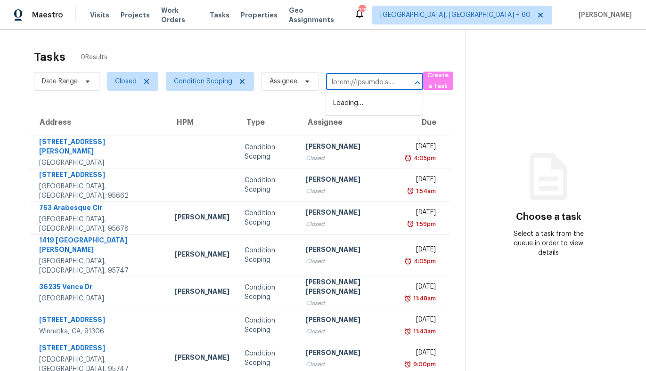
scroll to position [0, 4416]
click at [369, 85] on input "text" at bounding box center [361, 82] width 71 height 15
click at [369, 86] on input "text" at bounding box center [361, 82] width 71 height 15
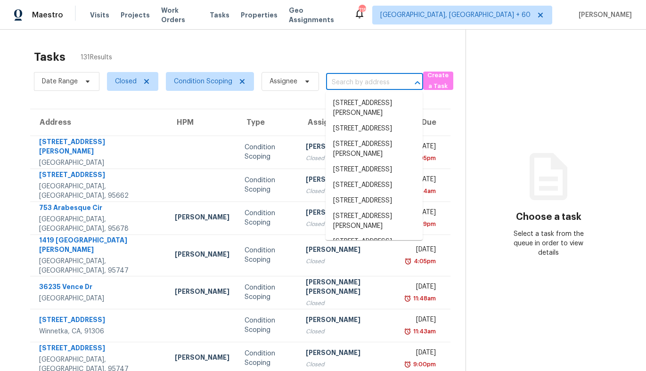
scroll to position [0, 0]
paste input "22631 SW 130th Ave, Miami, FL 33170"
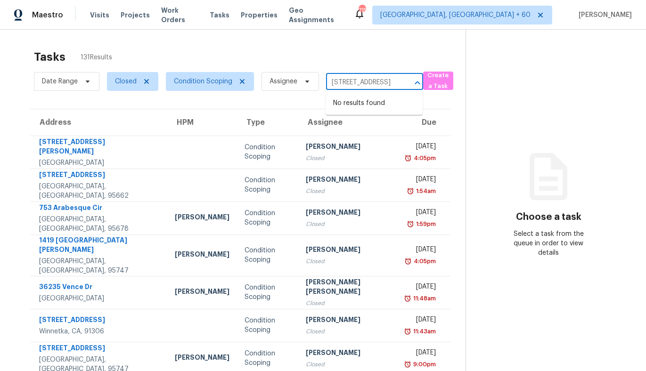
type input "22631 SW 130th Ave, Miami, FL 33170"
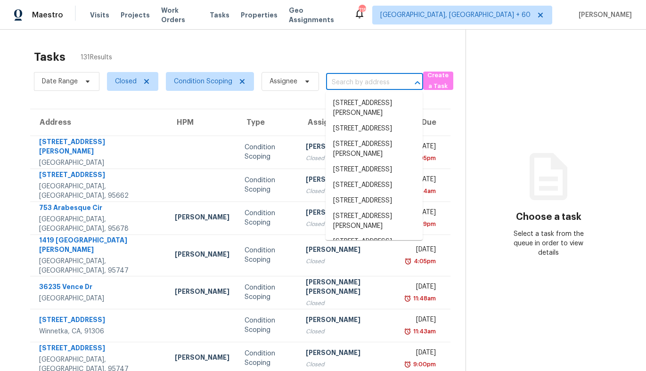
scroll to position [0, 0]
click at [306, 49] on div "Tasks 131 Results" at bounding box center [249, 57] width 431 height 24
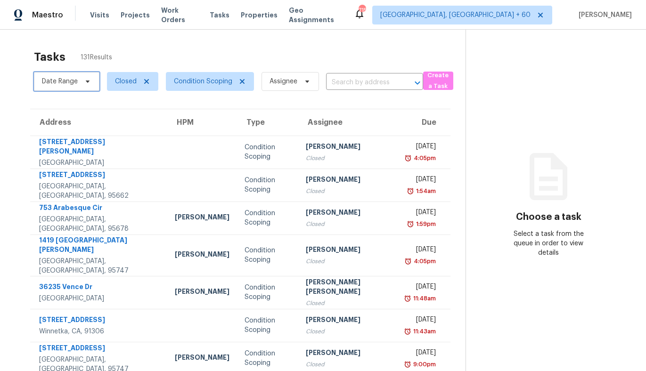
click at [56, 84] on span "Date Range" at bounding box center [60, 81] width 36 height 9
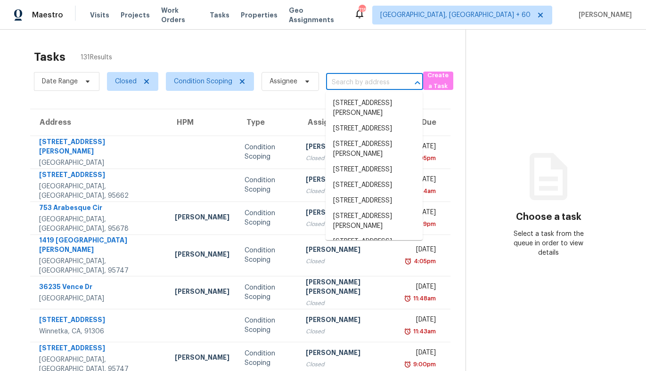
click at [341, 83] on input "text" at bounding box center [361, 82] width 71 height 15
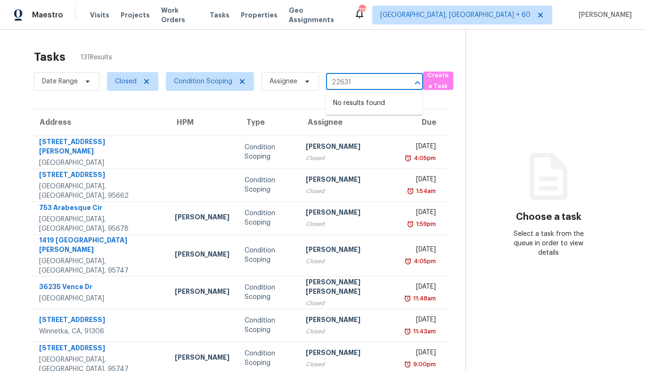
type input "22631"
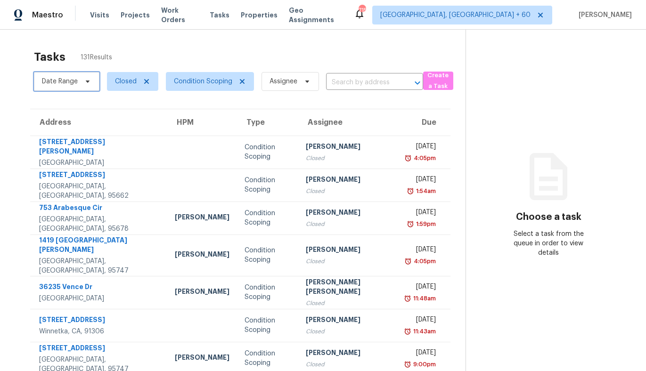
click at [67, 82] on span "Date Range" at bounding box center [60, 81] width 36 height 9
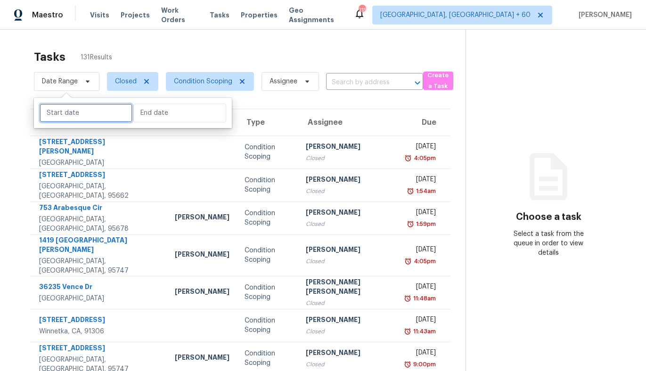
click at [63, 114] on input "text" at bounding box center [86, 113] width 93 height 19
select select "8"
select select "2025"
select select "9"
select select "2025"
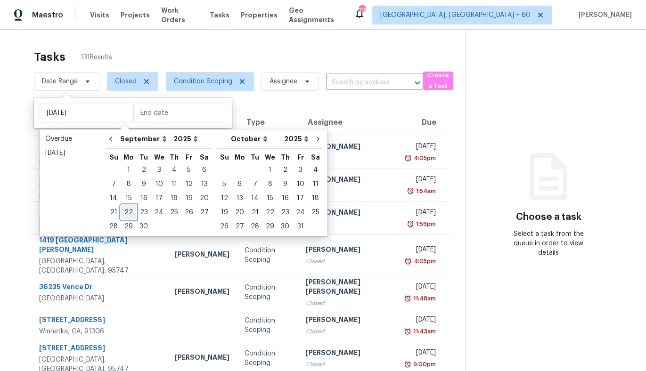
click at [130, 214] on div "22" at bounding box center [128, 212] width 15 height 13
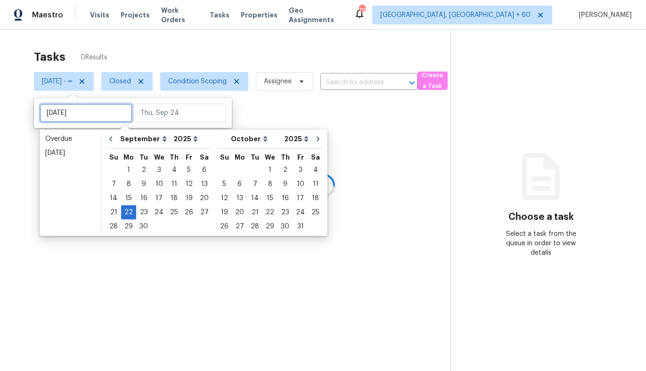
type input "Mon, Sep 15"
type input "Mon, Sep 22"
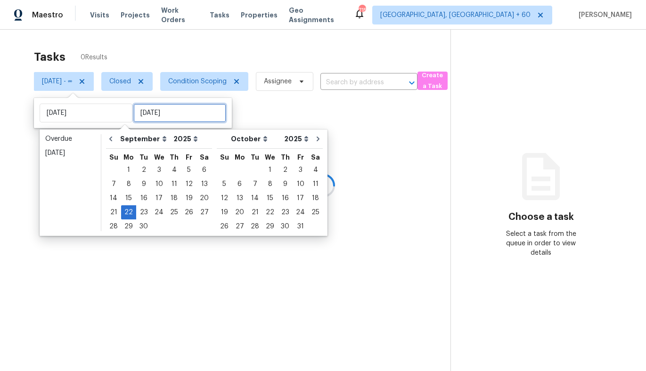
type input "Mon, Sep 22"
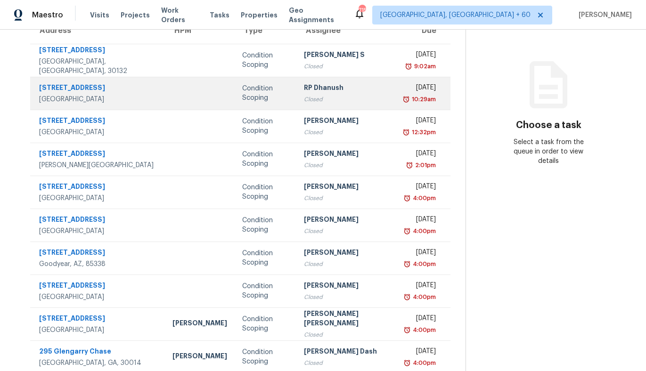
scroll to position [119, 0]
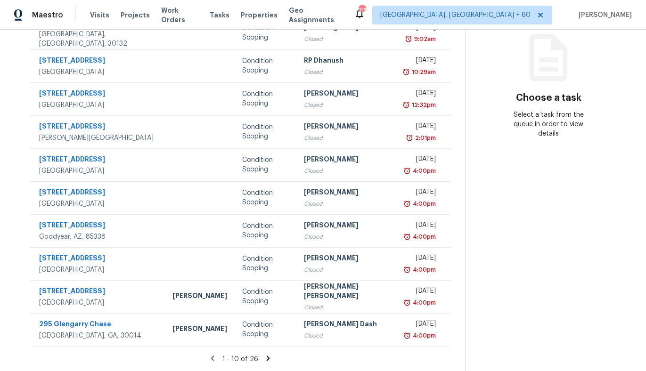
click at [264, 358] on icon at bounding box center [268, 358] width 8 height 8
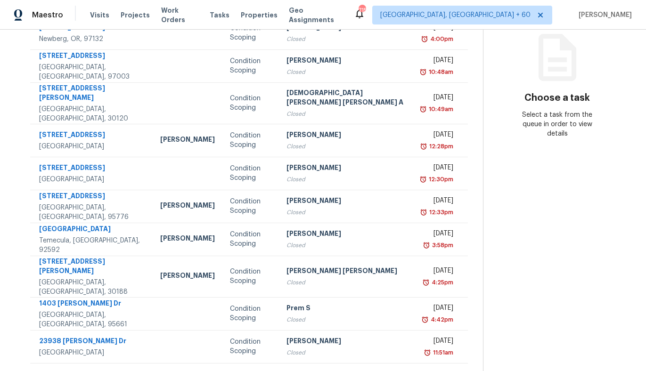
click at [275, 371] on icon at bounding box center [279, 375] width 8 height 8
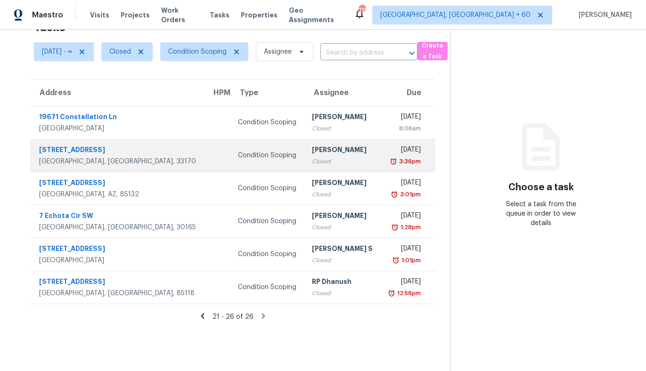
click at [133, 155] on div "22631 SW 130th Ave" at bounding box center [117, 151] width 157 height 12
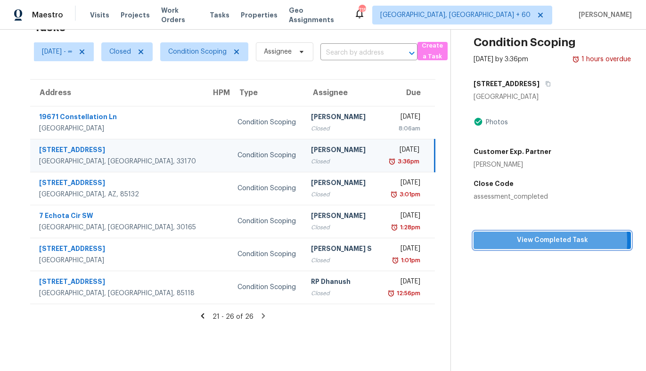
click at [507, 241] on span "View Completed Task" at bounding box center [552, 241] width 142 height 12
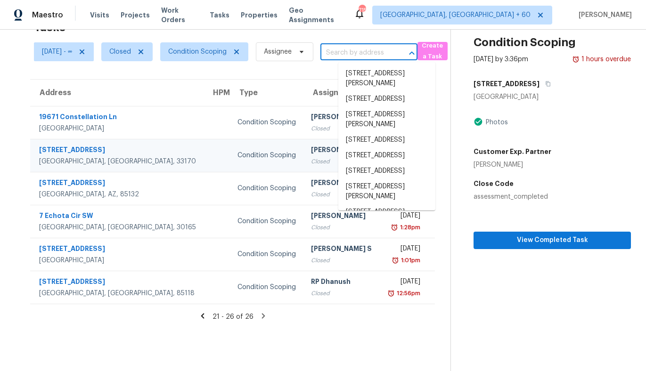
click at [370, 55] on input "text" at bounding box center [355, 53] width 71 height 15
paste input "[STREET_ADDRESS][PERSON_NAME]"
type input "[STREET_ADDRESS][PERSON_NAME]"
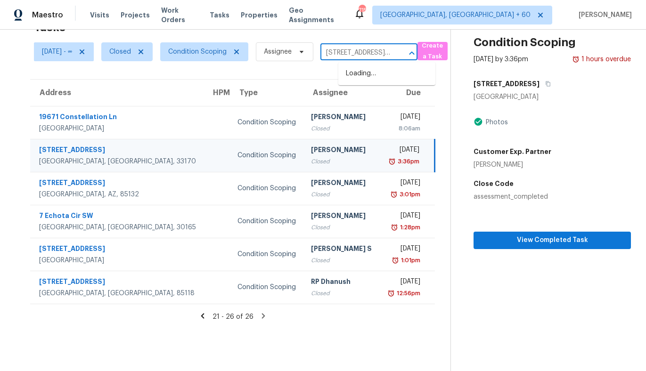
scroll to position [0, 48]
click at [376, 57] on input "[STREET_ADDRESS][PERSON_NAME]" at bounding box center [355, 53] width 71 height 15
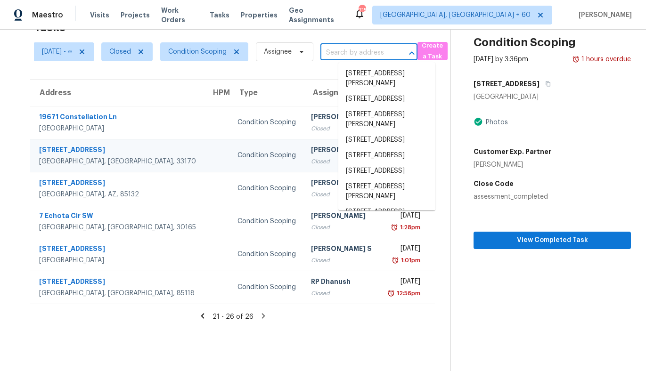
scroll to position [0, 0]
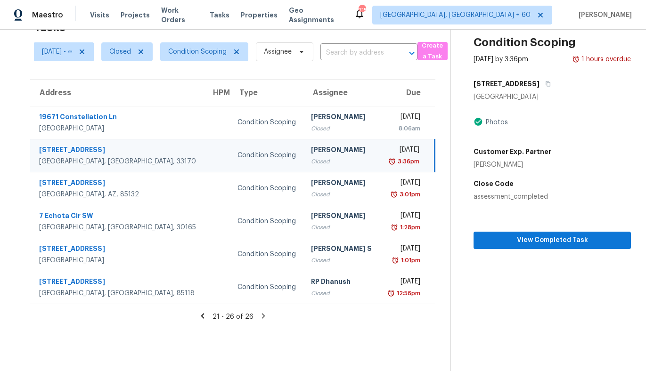
click at [208, 341] on section "Tasks 26 Results Mon, Sep 22 - ∞ Closed Condition Scoping Assignee ​ Create a T…" at bounding box center [232, 193] width 435 height 356
click at [204, 315] on icon at bounding box center [202, 315] width 3 height 5
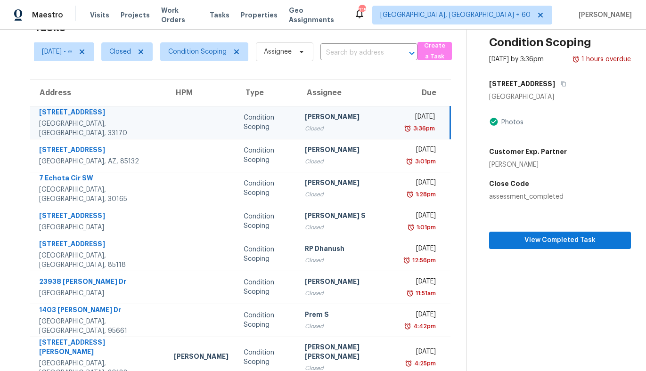
scroll to position [36, 0]
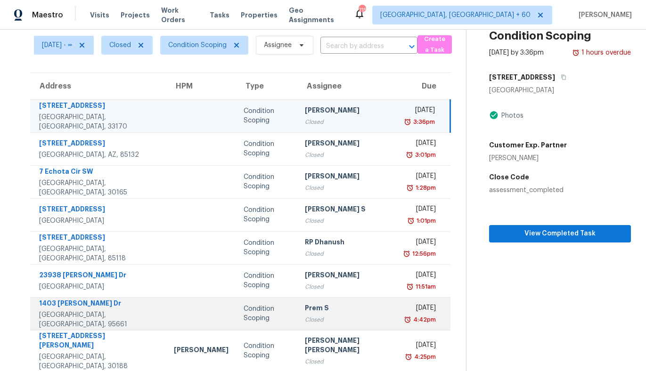
click at [166, 316] on td at bounding box center [201, 313] width 70 height 33
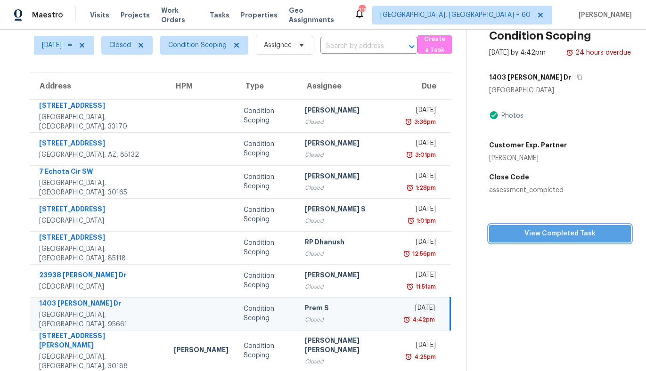
click at [531, 230] on span "View Completed Task" at bounding box center [559, 234] width 127 height 12
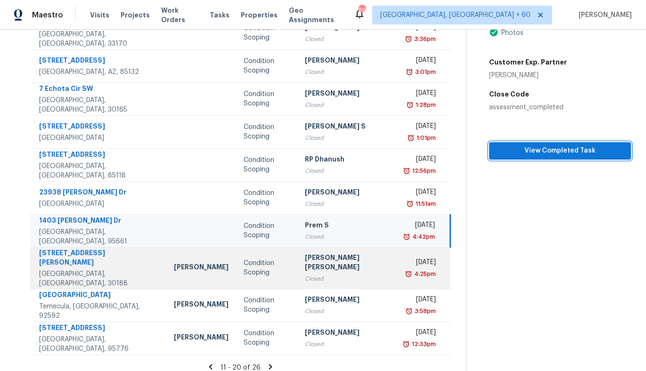
scroll to position [0, 0]
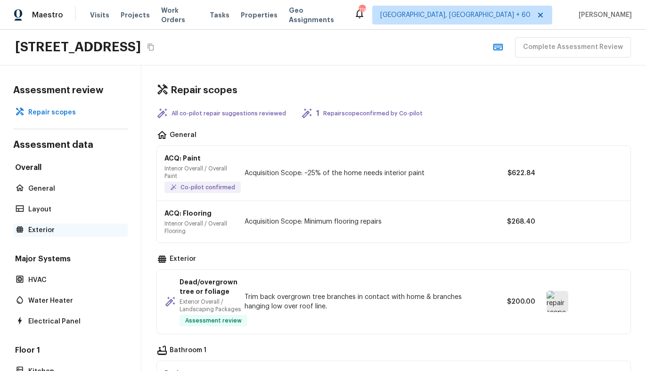
scroll to position [221, 0]
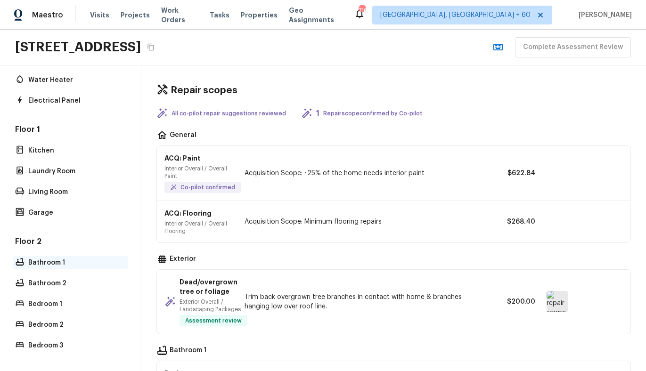
click at [46, 264] on p "Bathroom 1" at bounding box center [75, 262] width 94 height 9
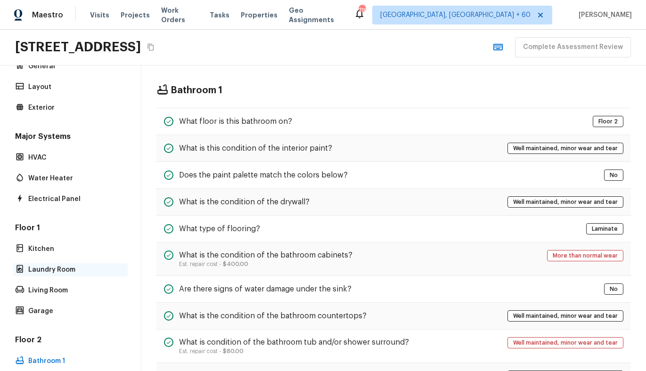
scroll to position [0, 0]
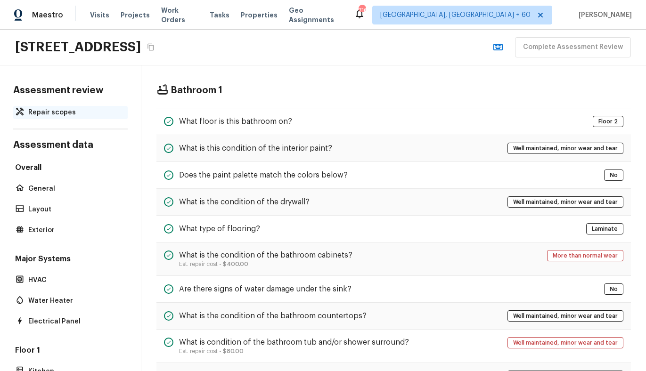
click at [53, 110] on p "Repair scopes" at bounding box center [75, 112] width 94 height 9
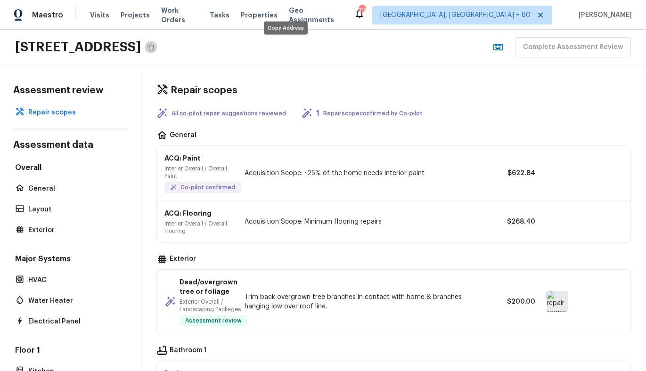
click at [155, 49] on icon "Copy Address" at bounding box center [151, 47] width 8 height 8
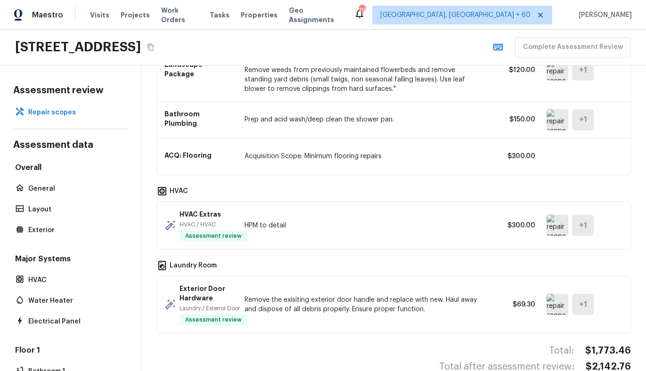
scroll to position [293, 0]
click at [555, 223] on img at bounding box center [557, 226] width 22 height 21
click at [557, 301] on img at bounding box center [557, 305] width 22 height 21
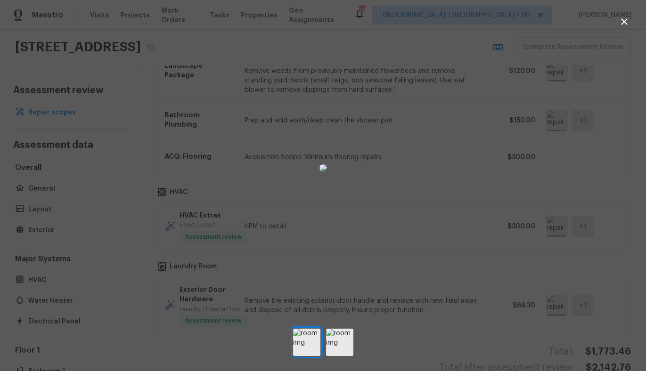
click at [327, 164] on img at bounding box center [323, 168] width 8 height 8
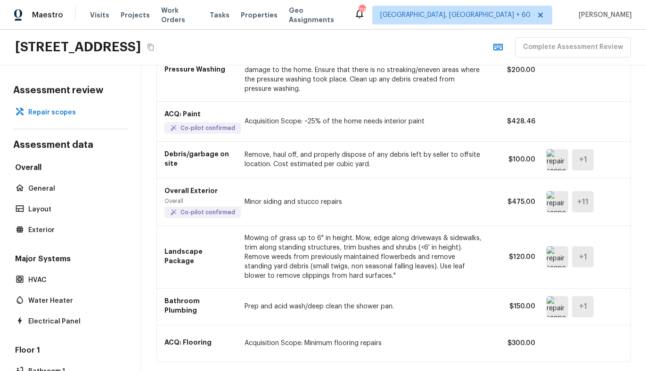
scroll to position [105, 0]
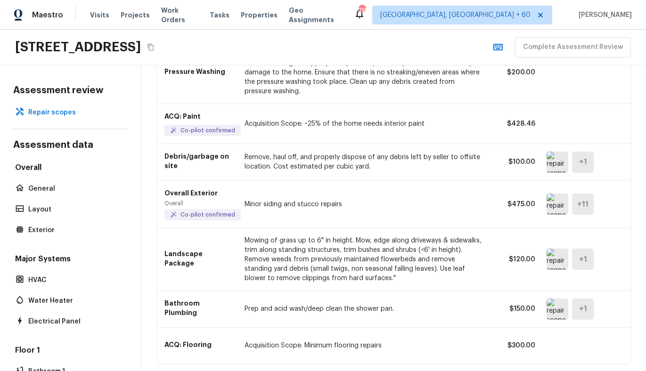
click at [546, 206] on div "Overall Exterior Overall Co-pilot confirmed Minor siding and stucco repairs $47…" at bounding box center [393, 205] width 473 height 48
click at [557, 206] on img at bounding box center [557, 204] width 22 height 21
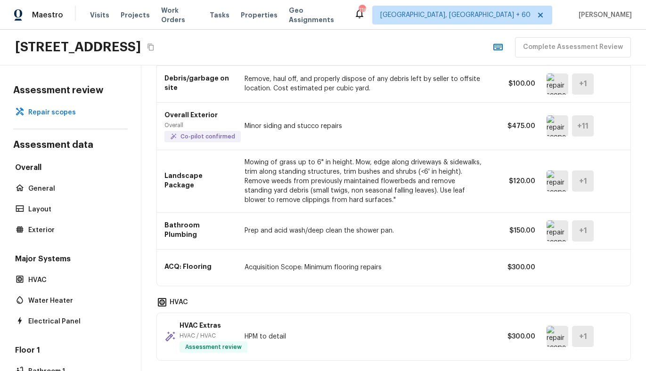
scroll to position [0, 0]
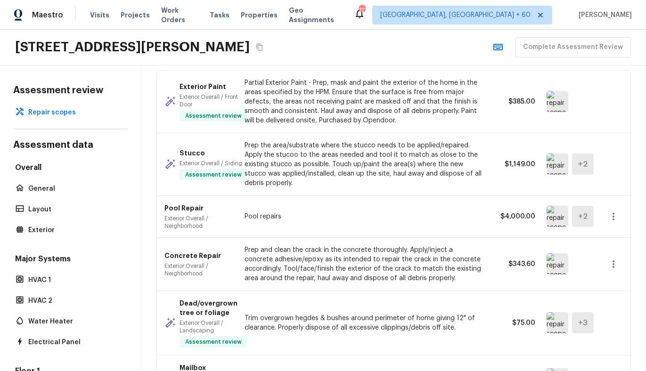
scroll to position [603, 0]
click at [553, 218] on img at bounding box center [557, 215] width 22 height 21
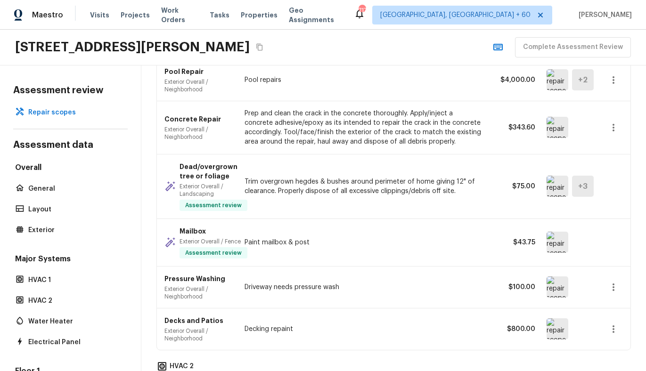
scroll to position [752, 0]
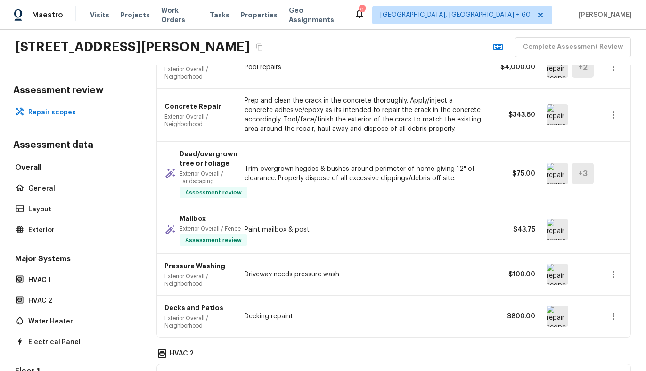
click at [549, 227] on img at bounding box center [557, 229] width 22 height 21
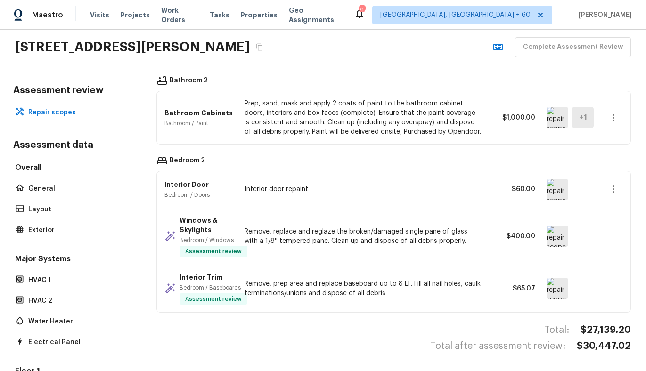
scroll to position [1468, 0]
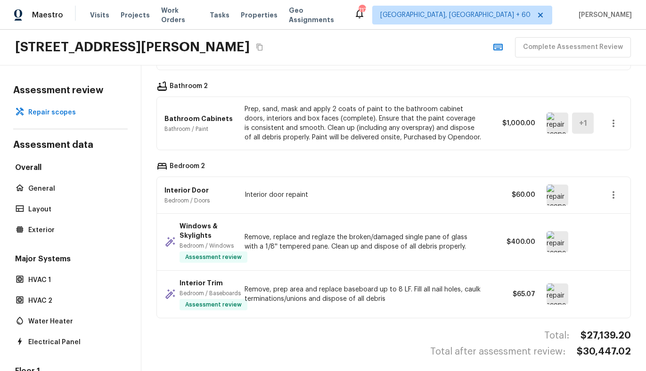
click at [558, 244] on img at bounding box center [557, 241] width 22 height 21
click at [558, 235] on img at bounding box center [557, 241] width 22 height 21
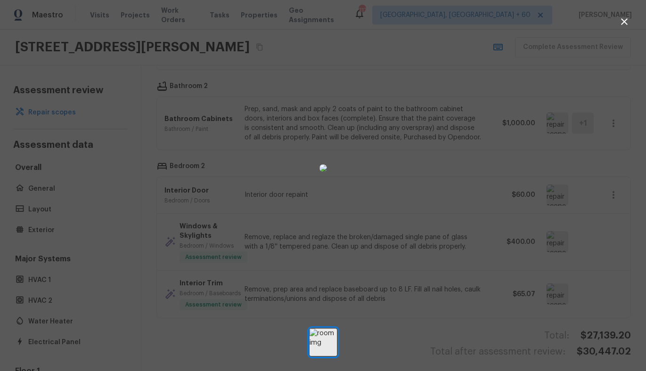
click at [325, 164] on img at bounding box center [323, 168] width 8 height 8
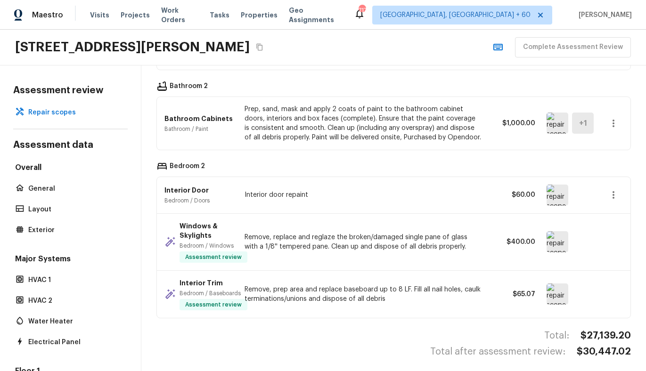
scroll to position [1473, 0]
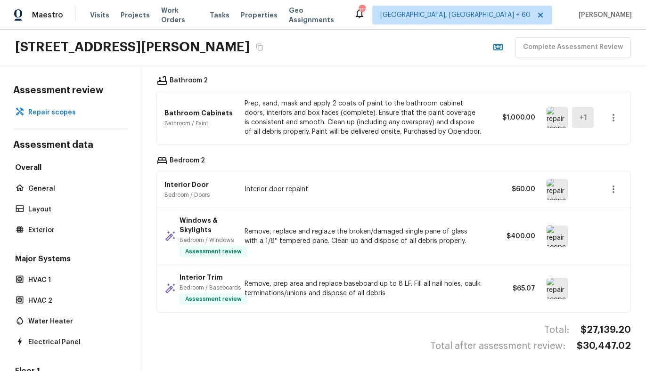
click at [556, 289] on img at bounding box center [557, 288] width 22 height 21
click at [553, 284] on img at bounding box center [557, 288] width 22 height 21
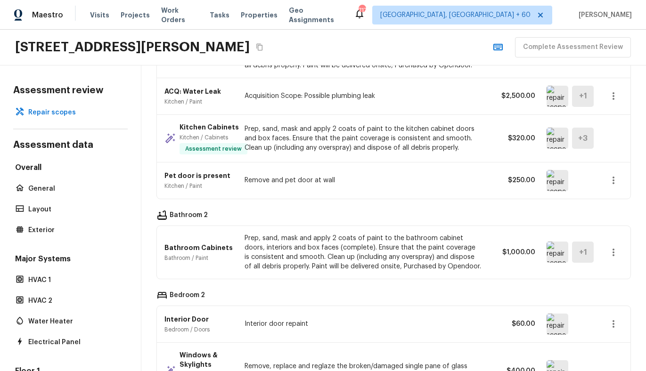
scroll to position [1332, 0]
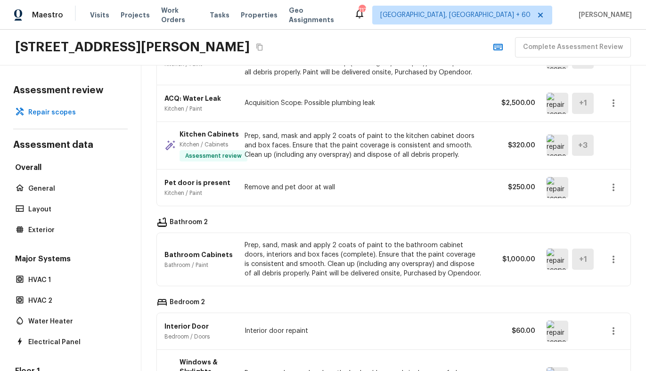
click at [552, 144] on img at bounding box center [557, 145] width 22 height 21
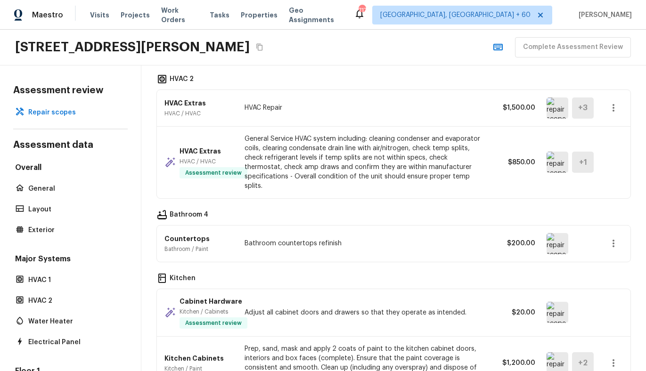
scroll to position [1027, 0]
click at [560, 305] on img at bounding box center [557, 311] width 22 height 21
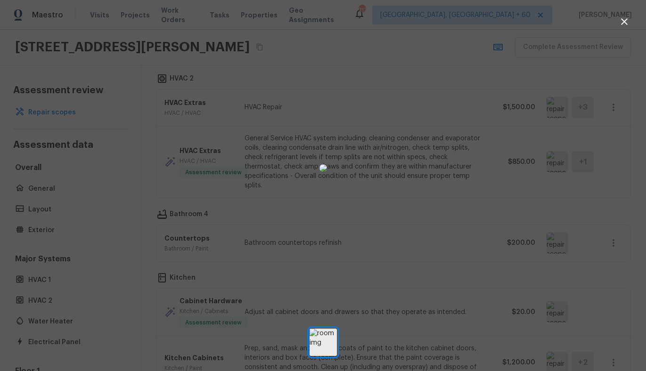
click at [479, 255] on div at bounding box center [323, 168] width 646 height 306
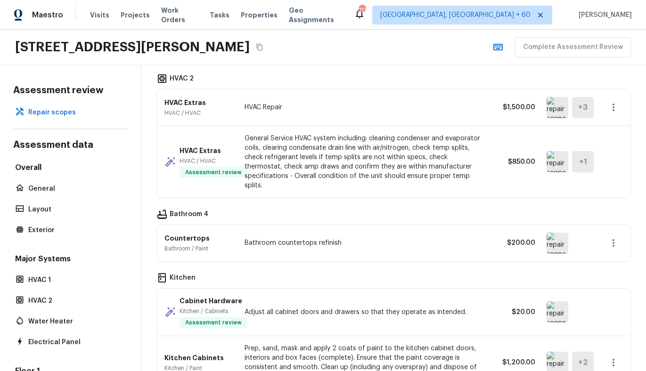
scroll to position [956, 0]
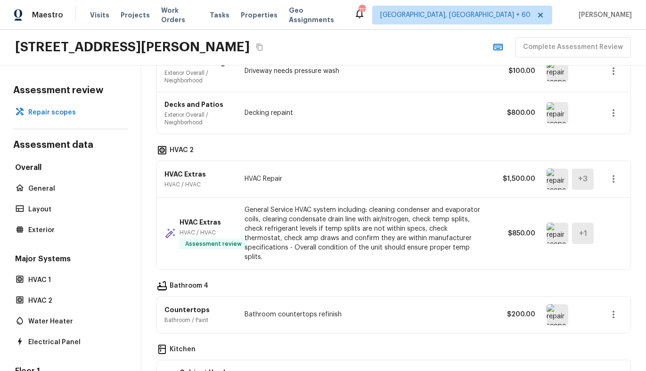
click at [561, 236] on img at bounding box center [557, 233] width 22 height 21
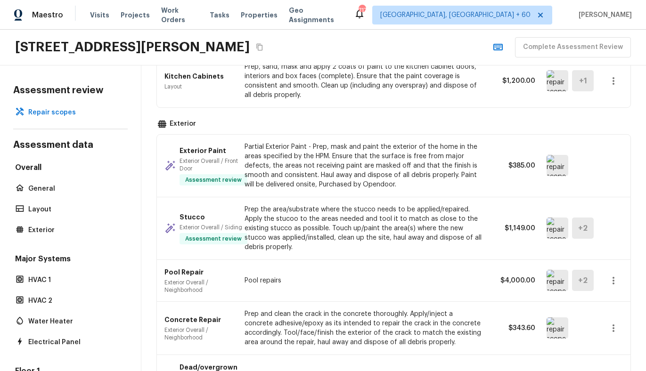
scroll to position [344, 0]
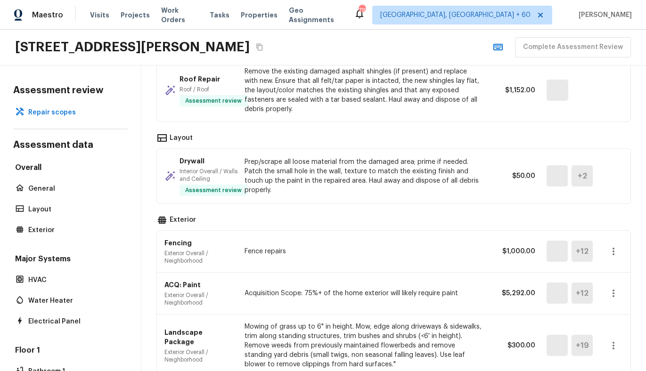
scroll to position [261, 0]
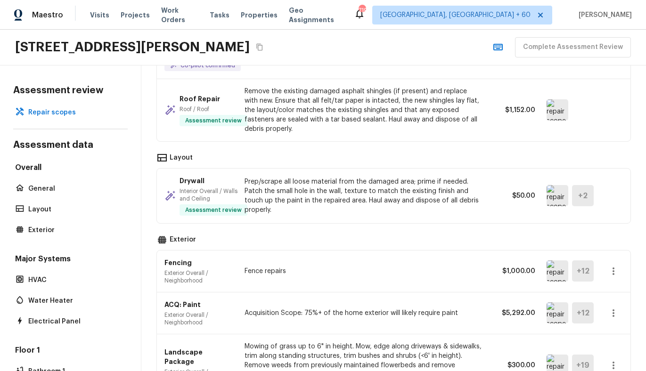
click at [551, 109] on img at bounding box center [557, 109] width 22 height 21
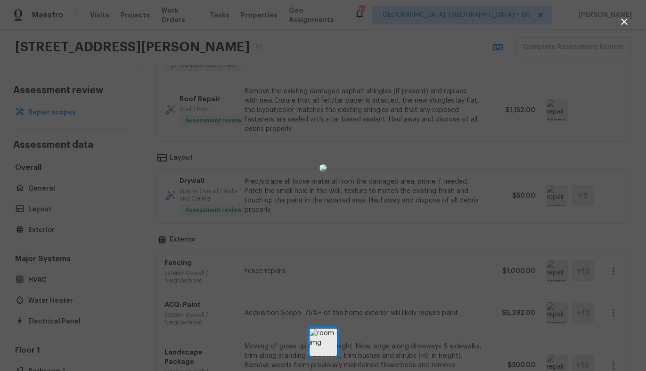
click at [517, 135] on div at bounding box center [323, 168] width 646 height 306
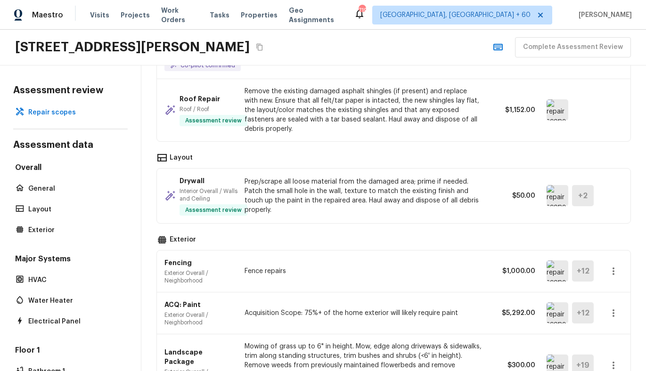
scroll to position [563, 0]
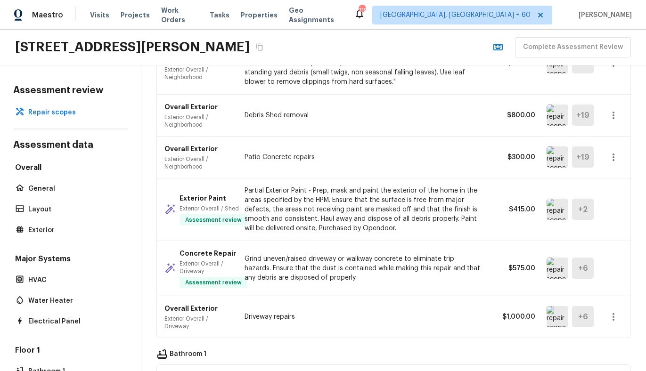
click at [558, 208] on img at bounding box center [557, 209] width 22 height 21
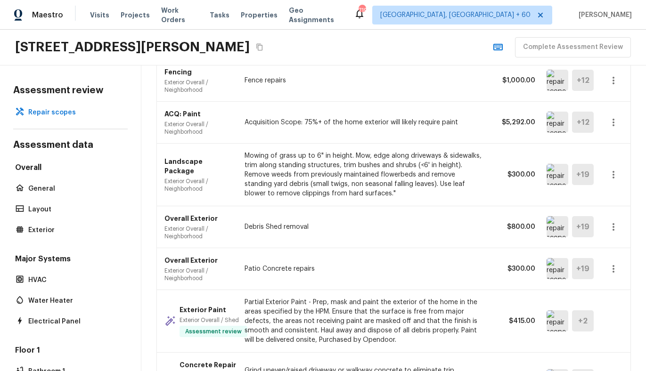
scroll to position [631, 0]
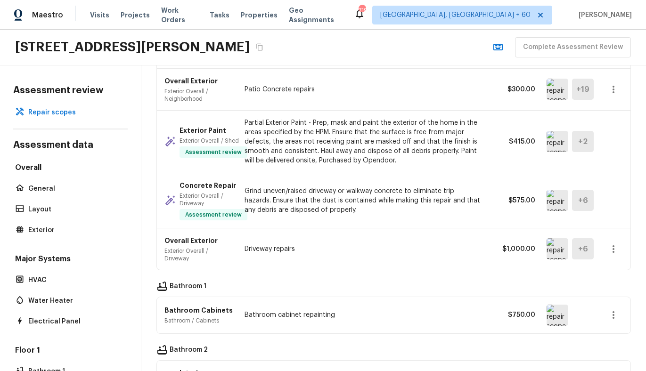
click at [557, 201] on img at bounding box center [557, 200] width 22 height 21
click at [556, 198] on img at bounding box center [557, 200] width 22 height 21
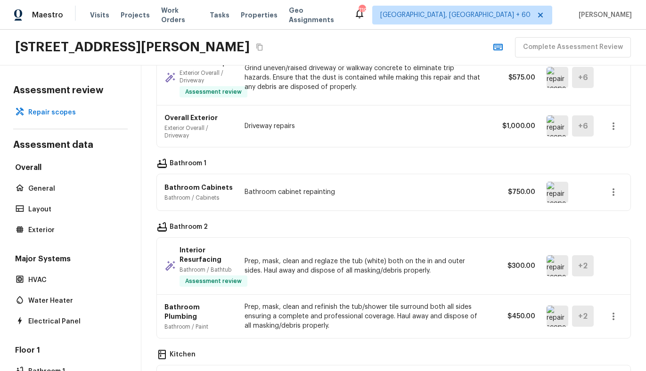
scroll to position [755, 0]
click at [553, 187] on img at bounding box center [557, 191] width 22 height 21
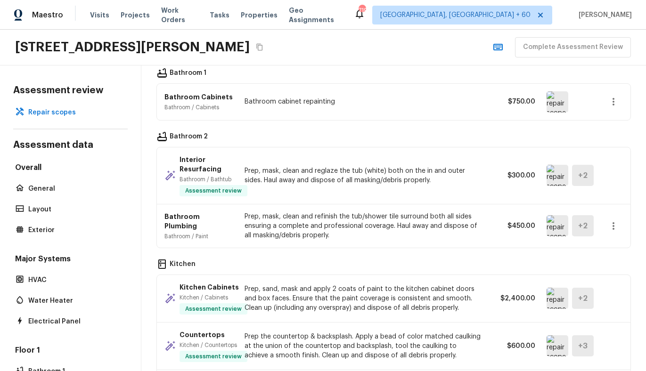
scroll to position [847, 0]
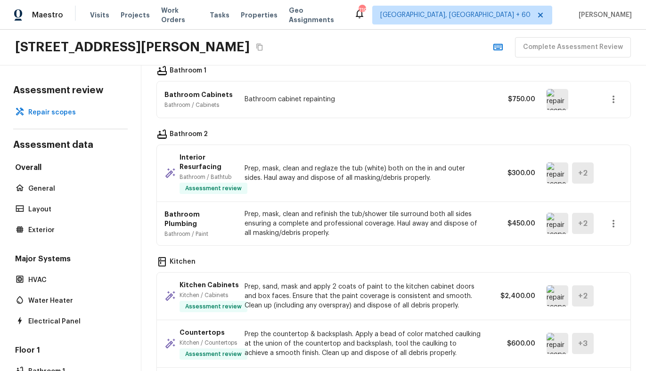
click at [550, 171] on img at bounding box center [557, 173] width 22 height 21
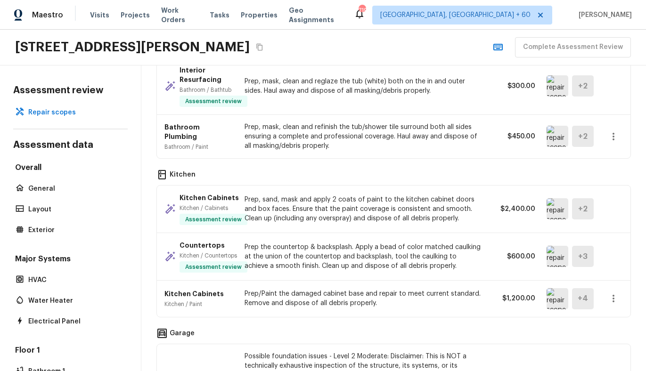
scroll to position [938, 0]
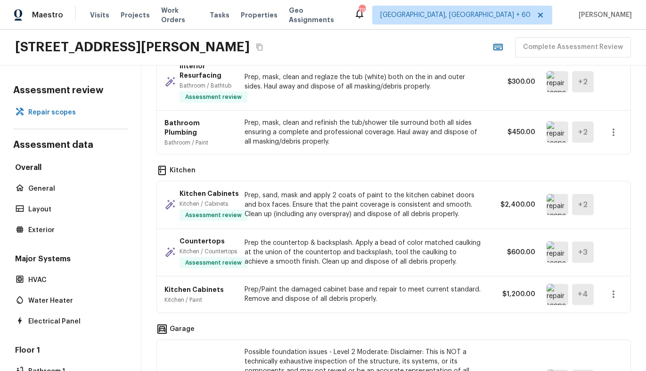
click at [553, 203] on img at bounding box center [557, 204] width 22 height 21
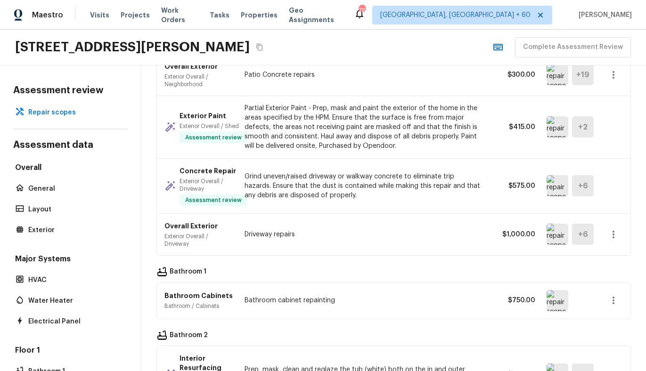
scroll to position [1040, 0]
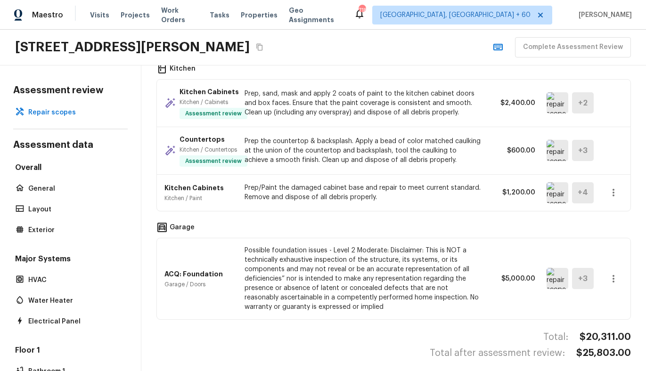
click at [556, 274] on img at bounding box center [557, 278] width 22 height 21
click at [252, 48] on div "[STREET_ADDRESS][PERSON_NAME]" at bounding box center [140, 47] width 251 height 17
click at [258, 48] on icon "Copy Address" at bounding box center [259, 47] width 6 height 7
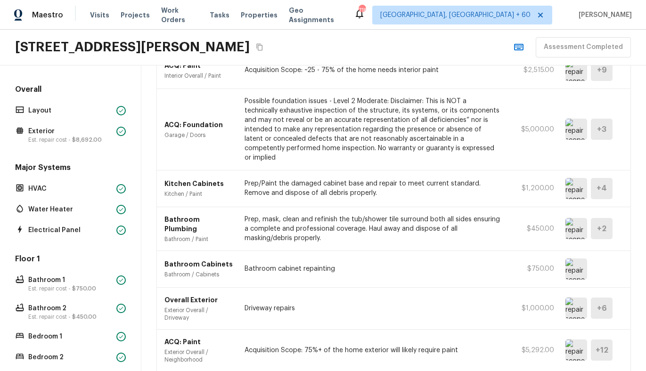
scroll to position [748, 0]
